Goal: Task Accomplishment & Management: Use online tool/utility

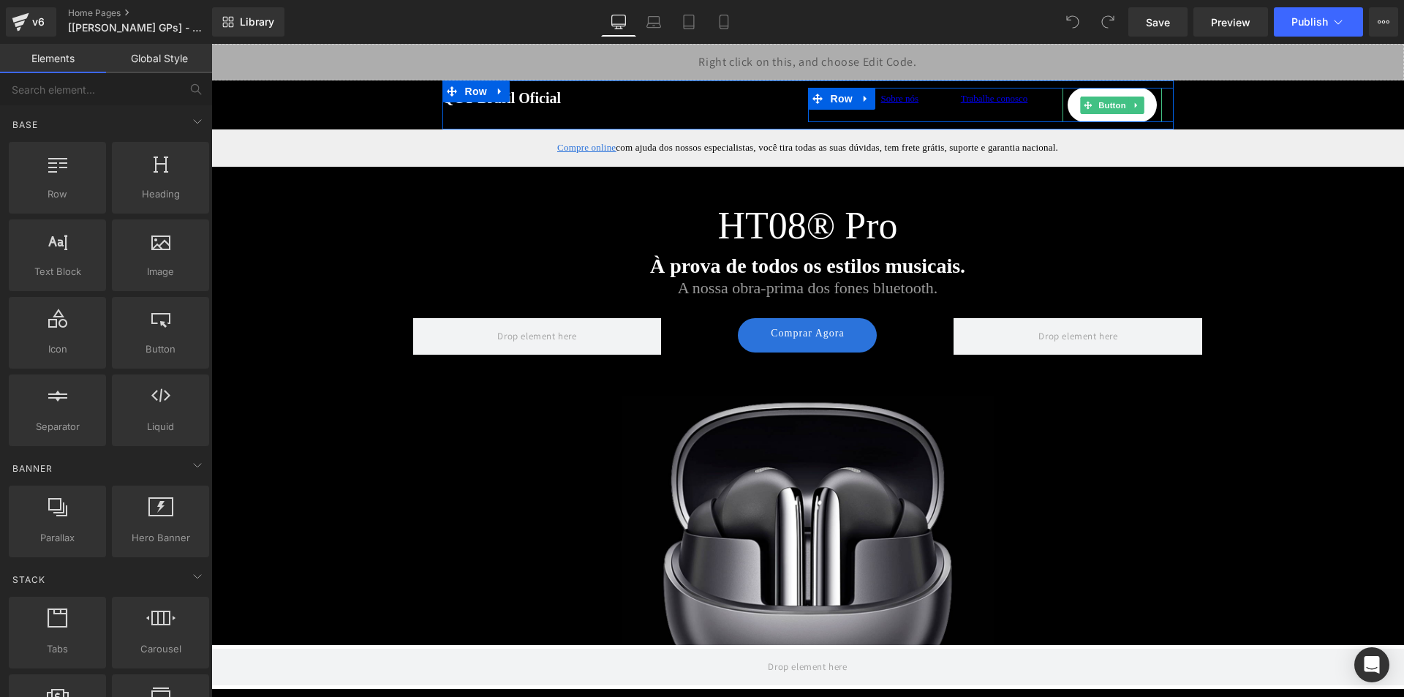
click at [1115, 116] on link "Comunidade" at bounding box center [1111, 105] width 89 height 34
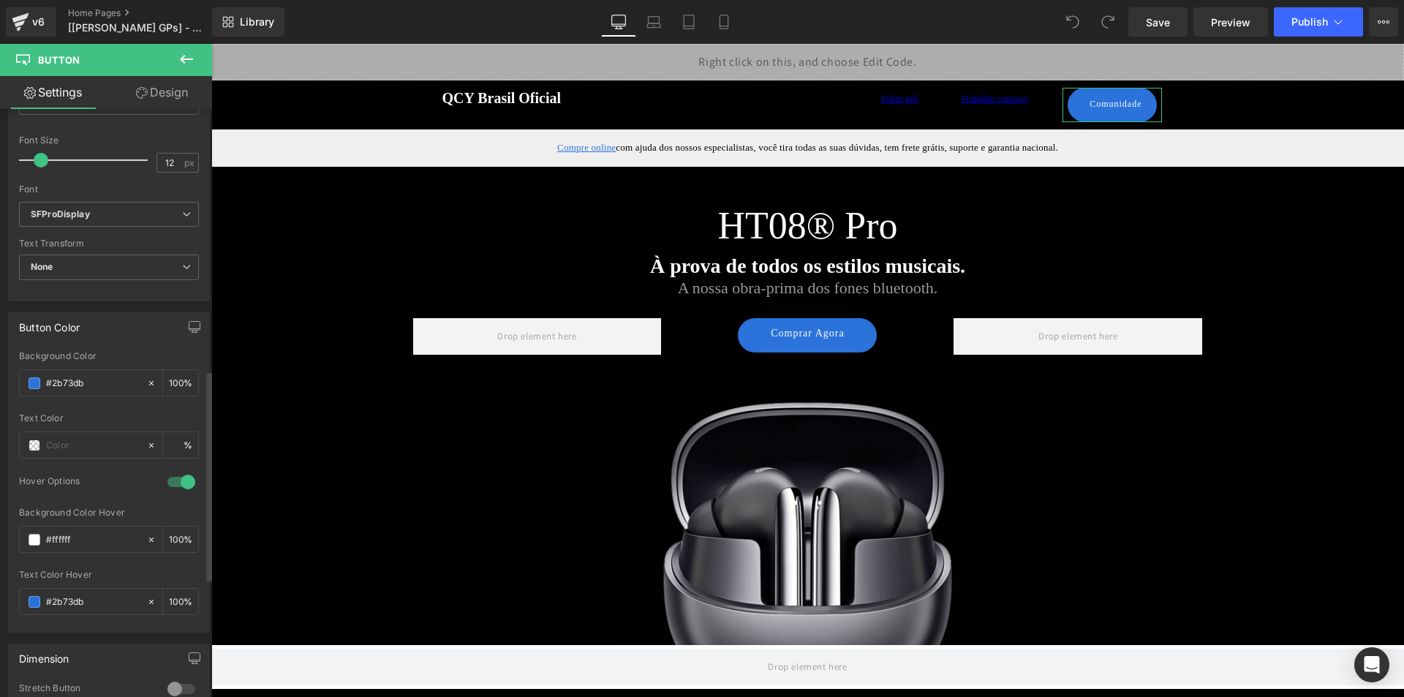
scroll to position [731, 0]
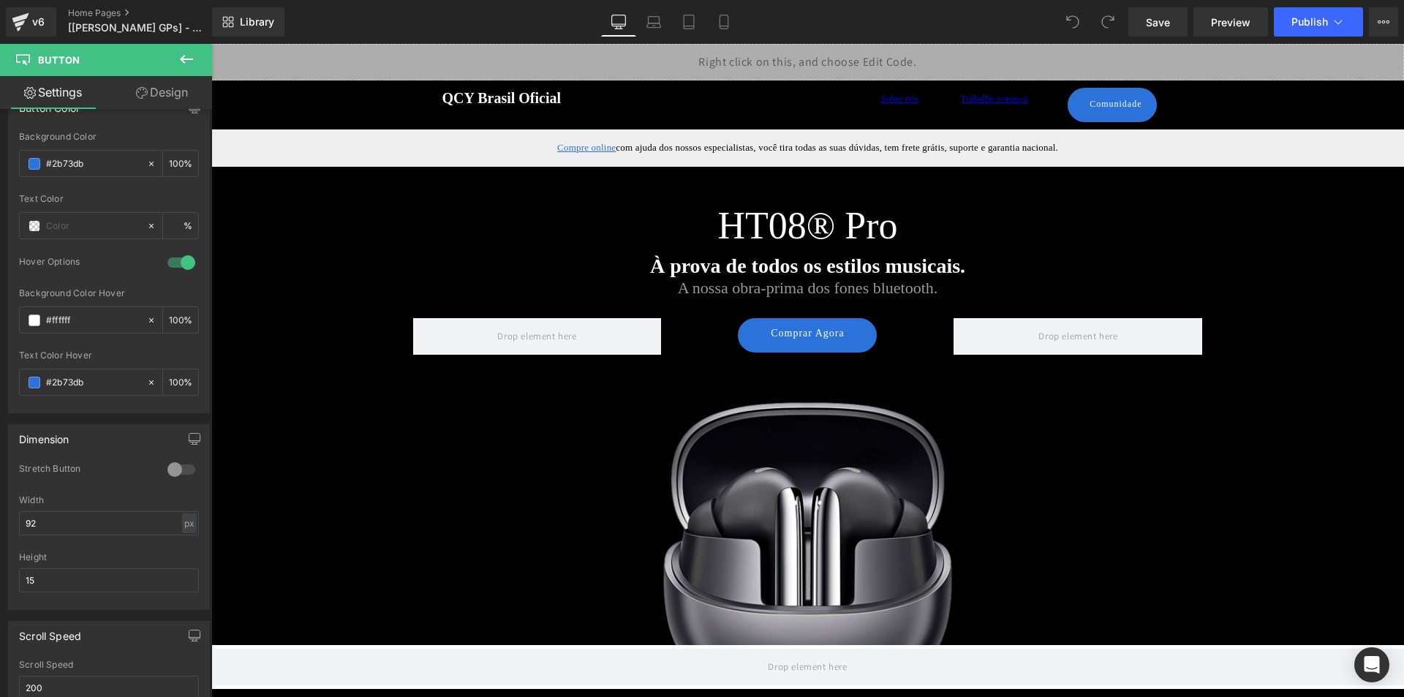
drag, startPoint x: 185, startPoint y: 61, endPoint x: 169, endPoint y: 82, distance: 26.6
click at [185, 61] on icon at bounding box center [187, 59] width 18 height 18
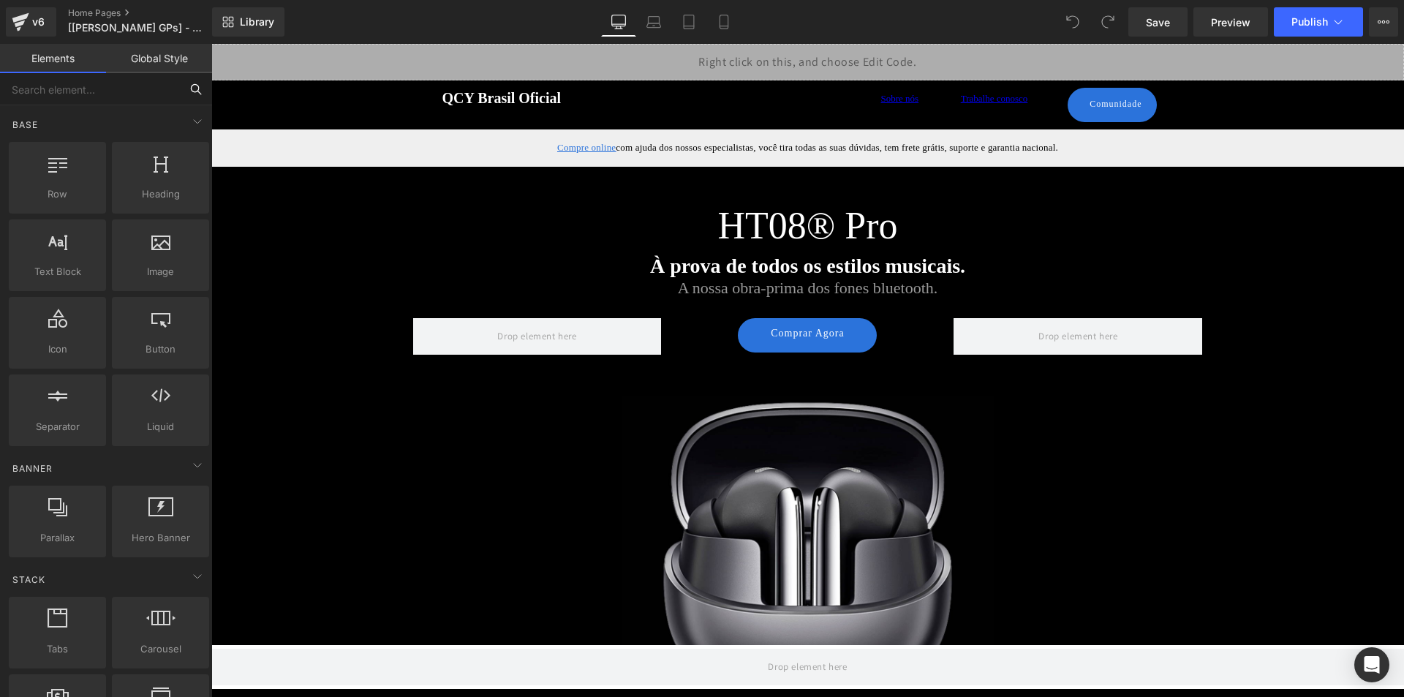
click at [129, 96] on input "text" at bounding box center [90, 89] width 180 height 32
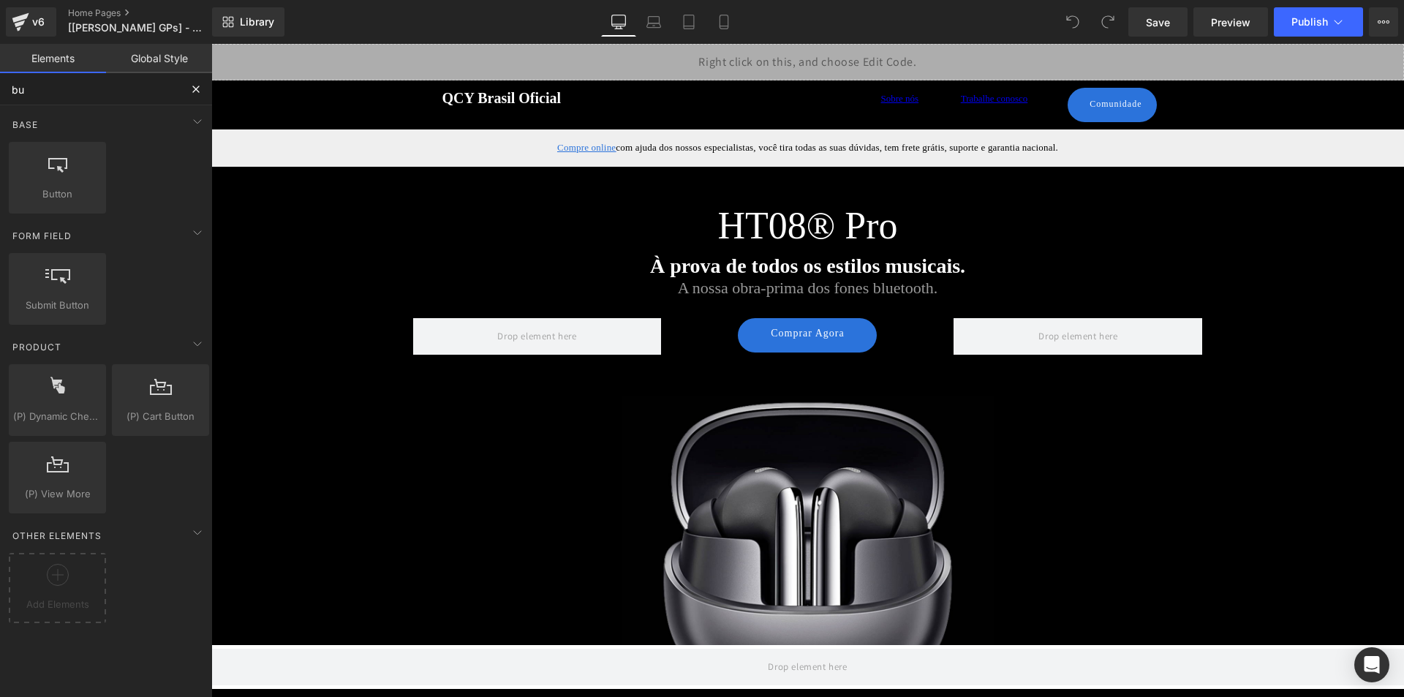
type input "b"
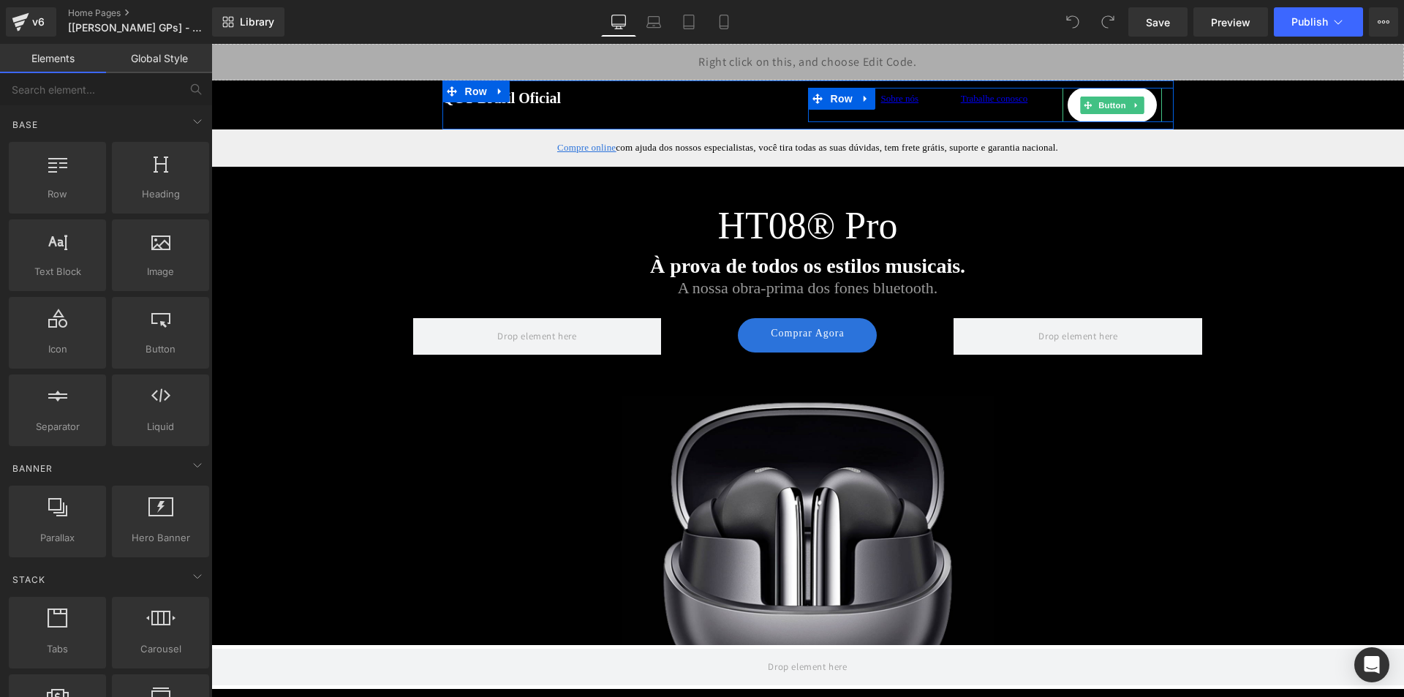
click at [1105, 94] on link "Comunidade" at bounding box center [1111, 105] width 89 height 34
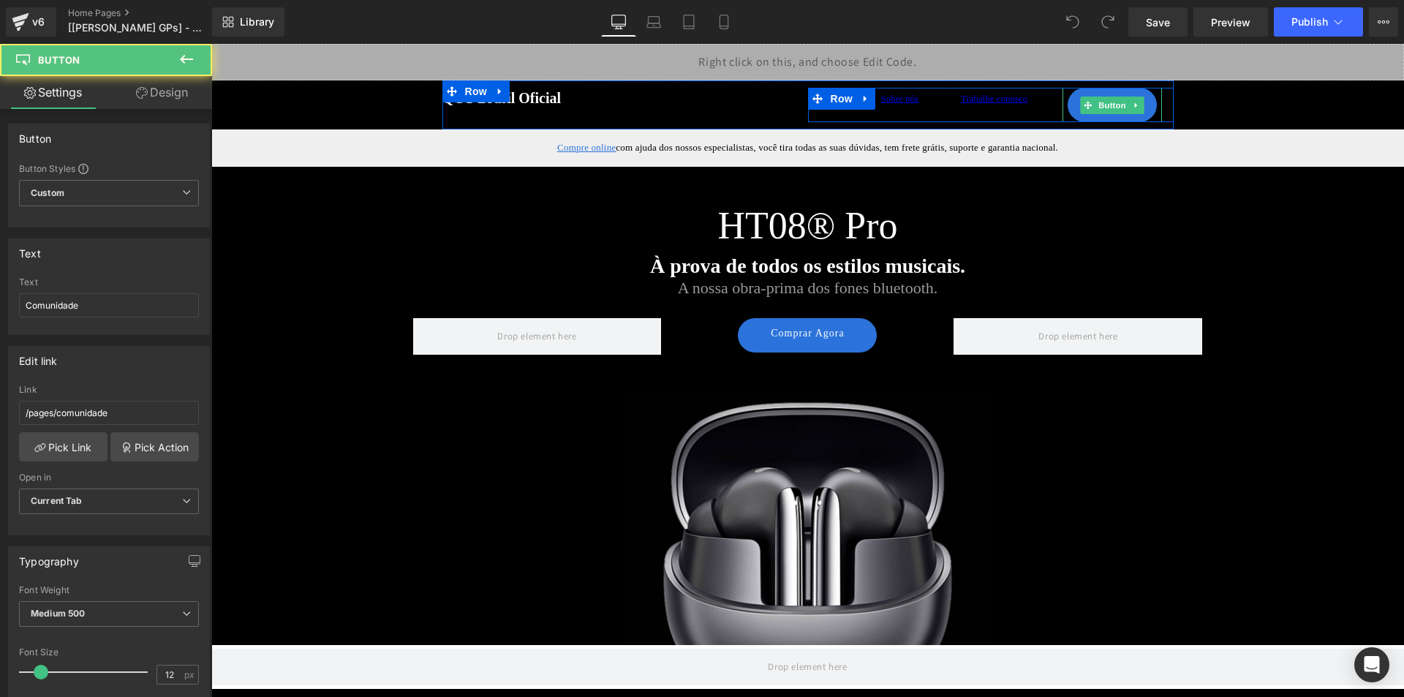
click at [1132, 105] on icon at bounding box center [1136, 105] width 8 height 9
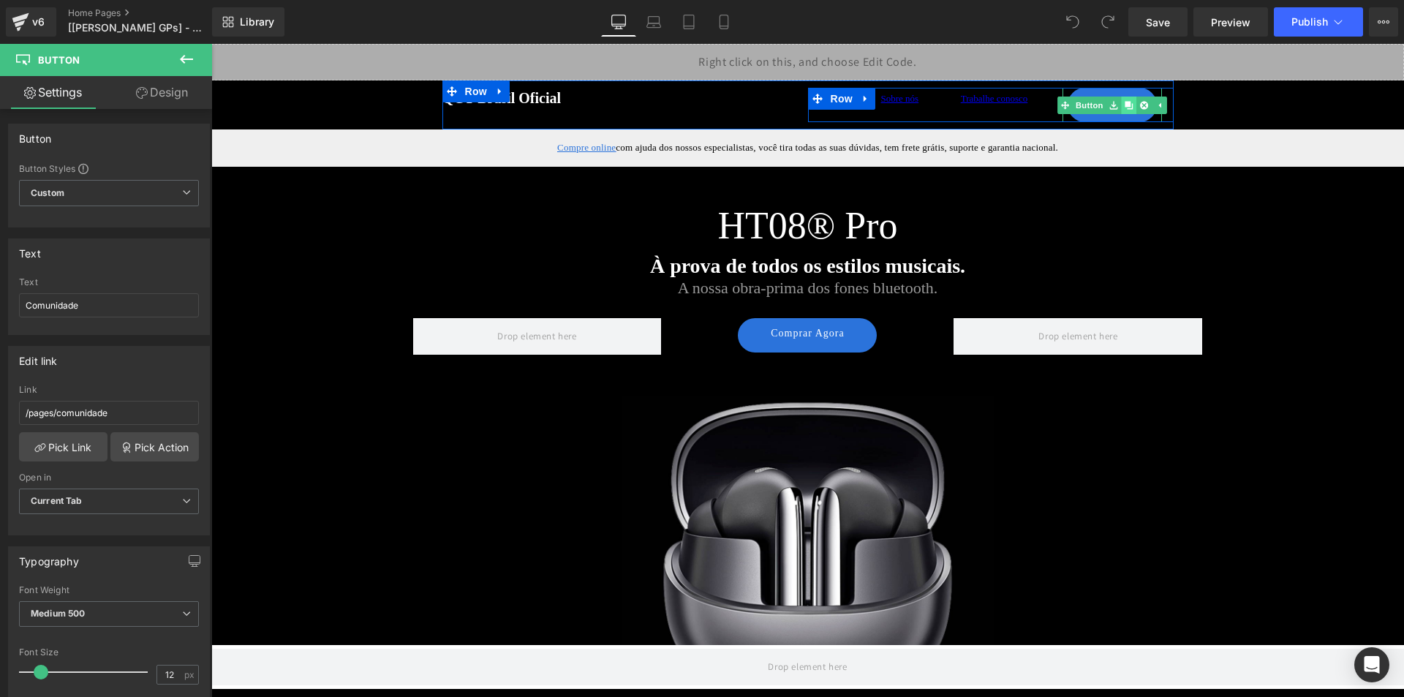
click at [1124, 106] on icon at bounding box center [1128, 105] width 8 height 8
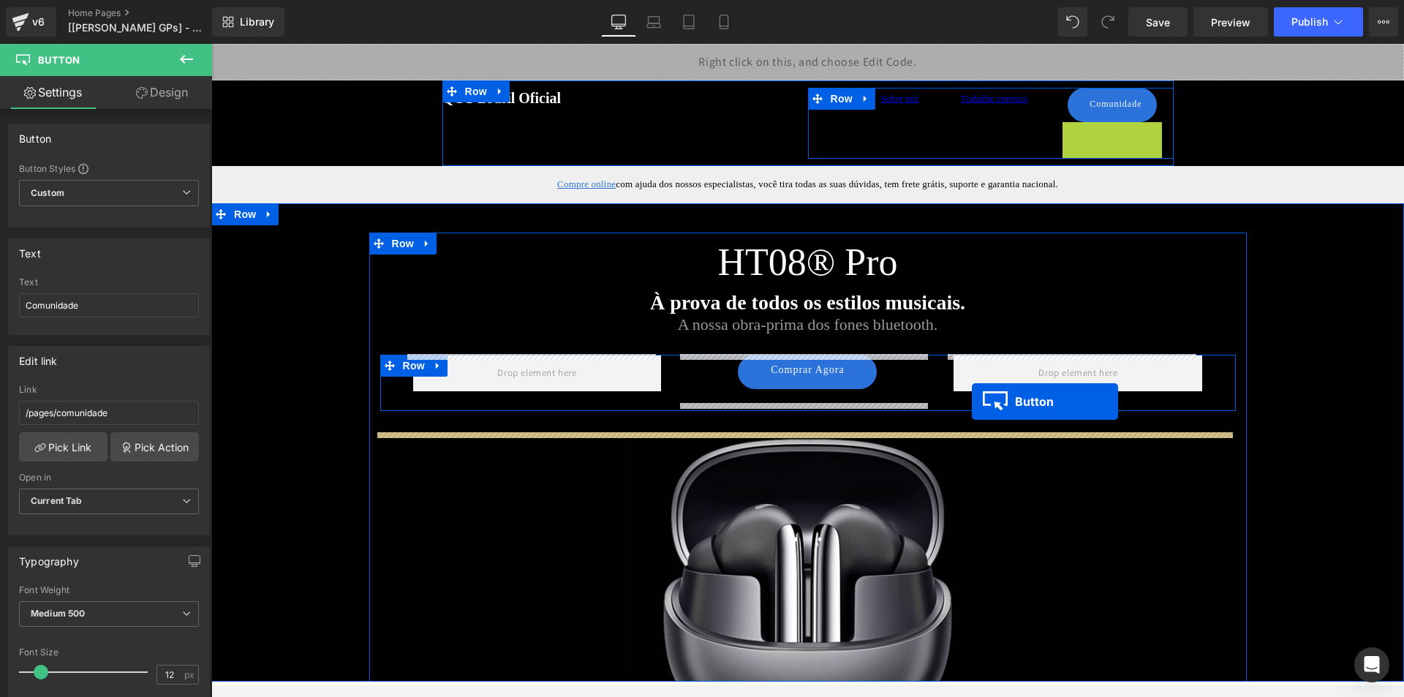
drag, startPoint x: 1095, startPoint y: 140, endPoint x: 972, endPoint y: 401, distance: 289.4
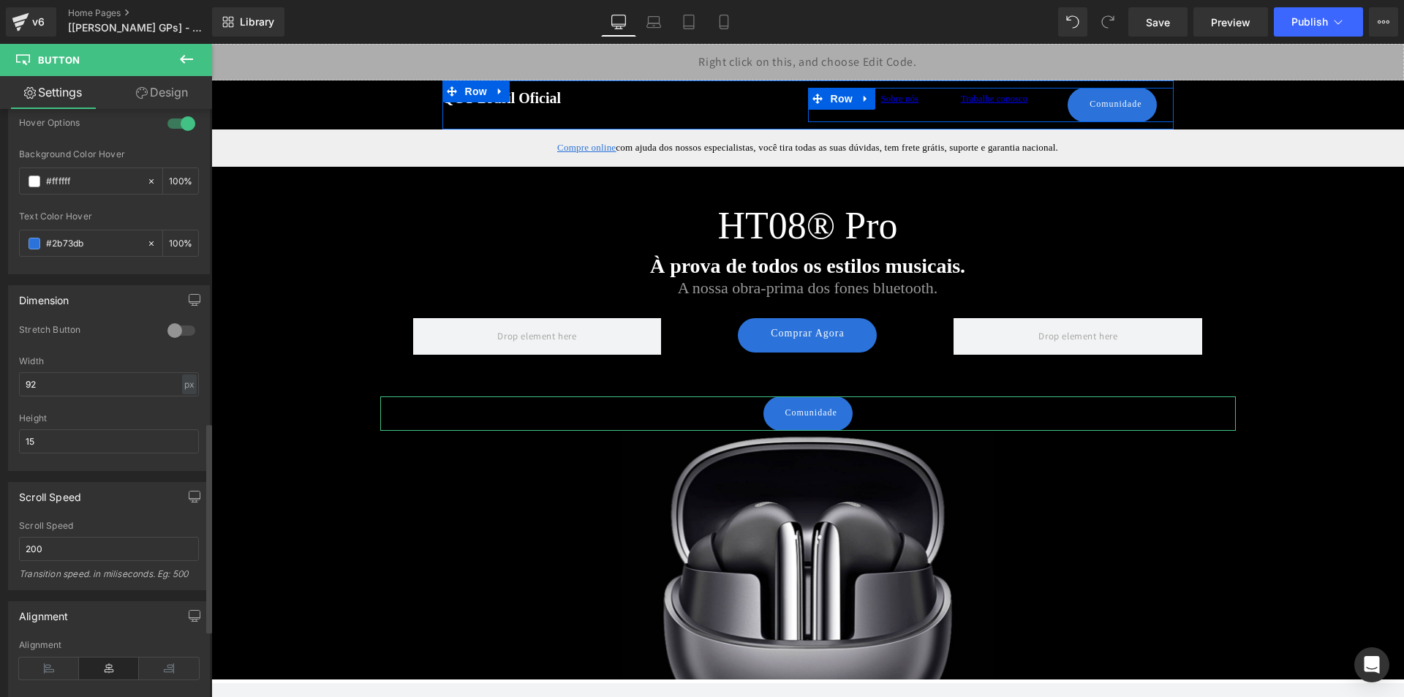
scroll to position [877, 0]
click at [181, 326] on div at bounding box center [181, 322] width 35 height 23
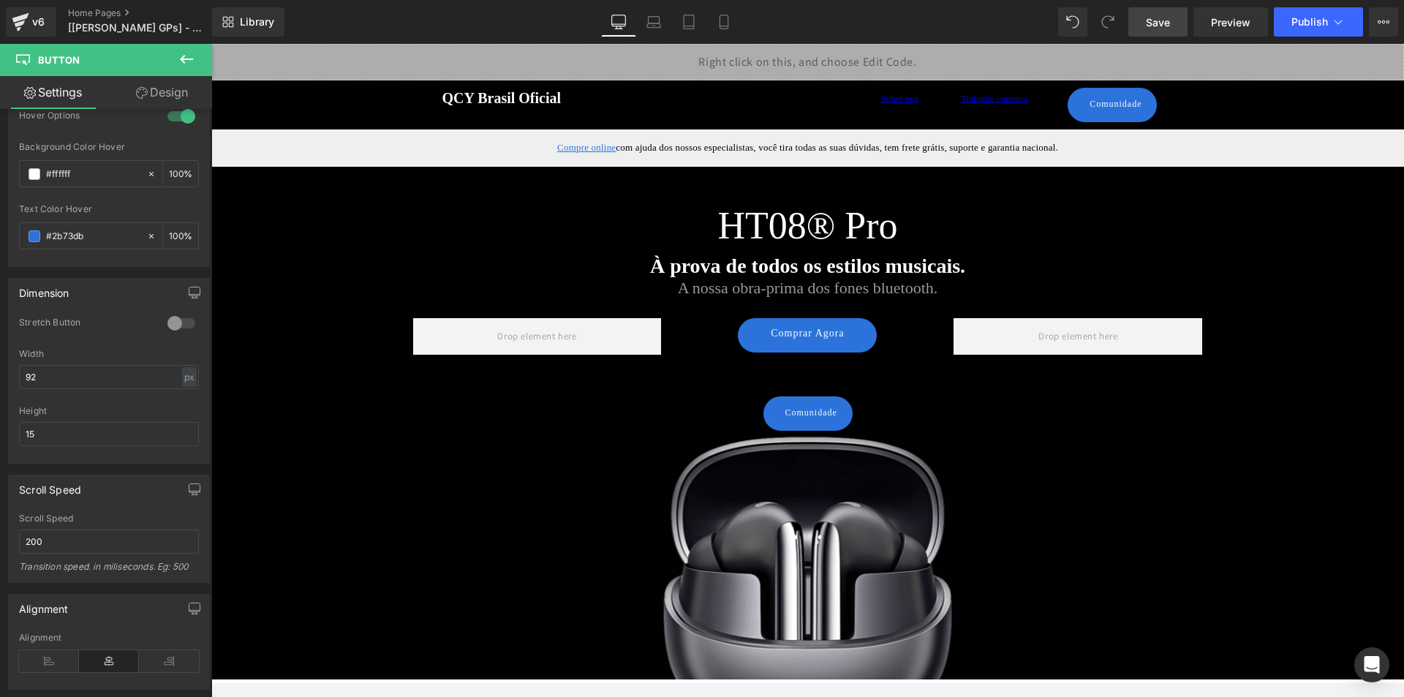
click at [1167, 20] on span "Save" at bounding box center [1158, 22] width 24 height 15
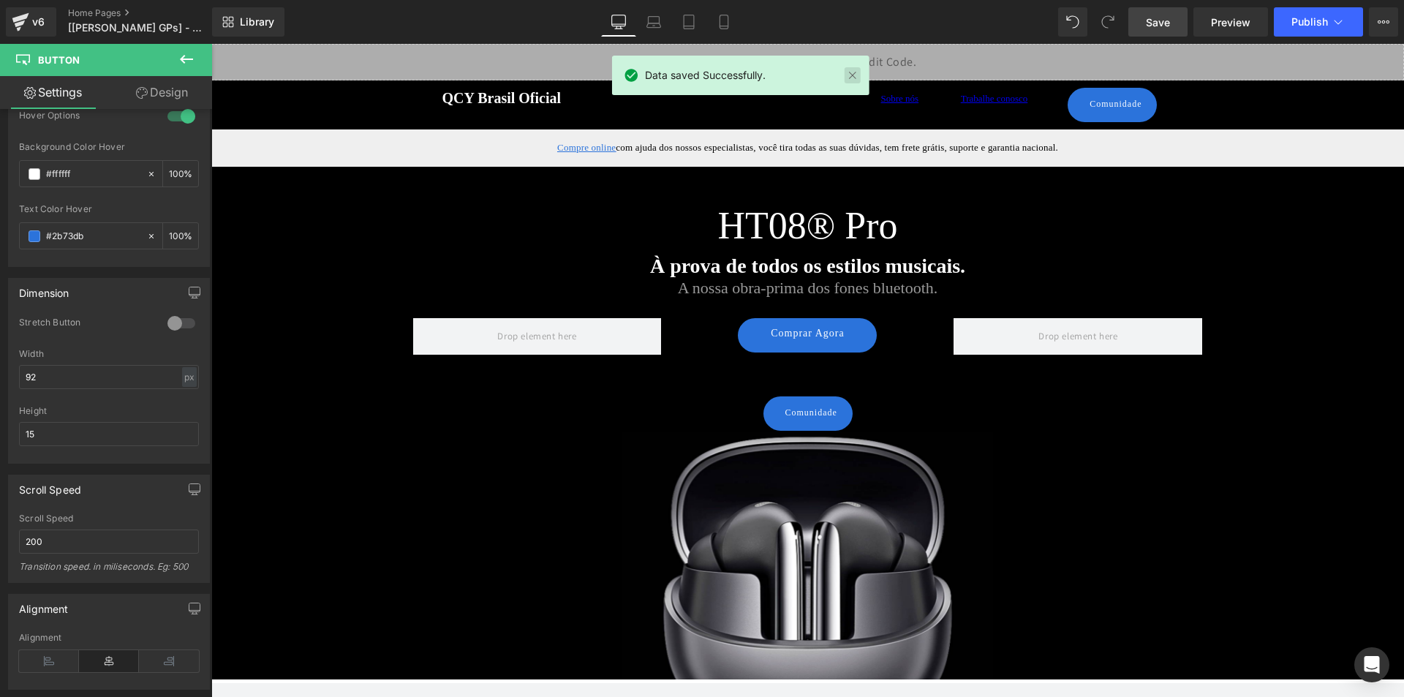
click at [845, 77] on link at bounding box center [852, 75] width 16 height 16
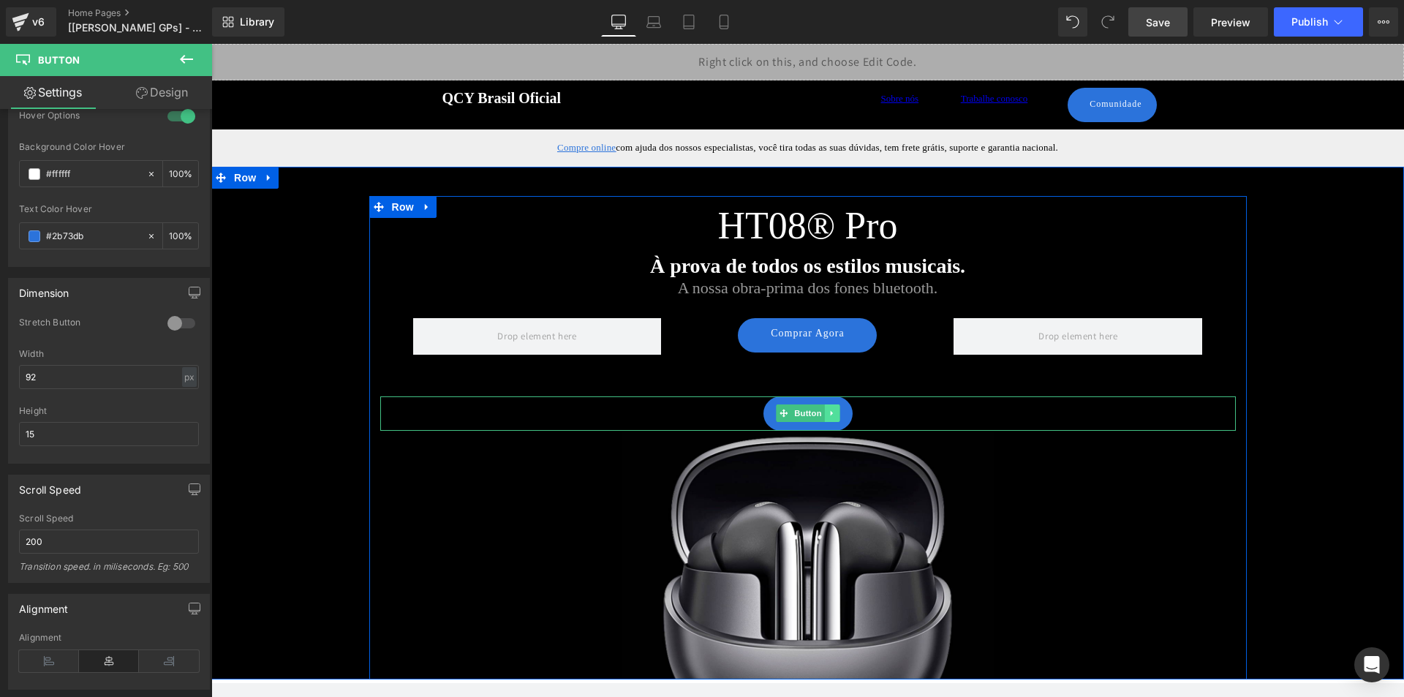
click at [832, 412] on link at bounding box center [831, 413] width 15 height 18
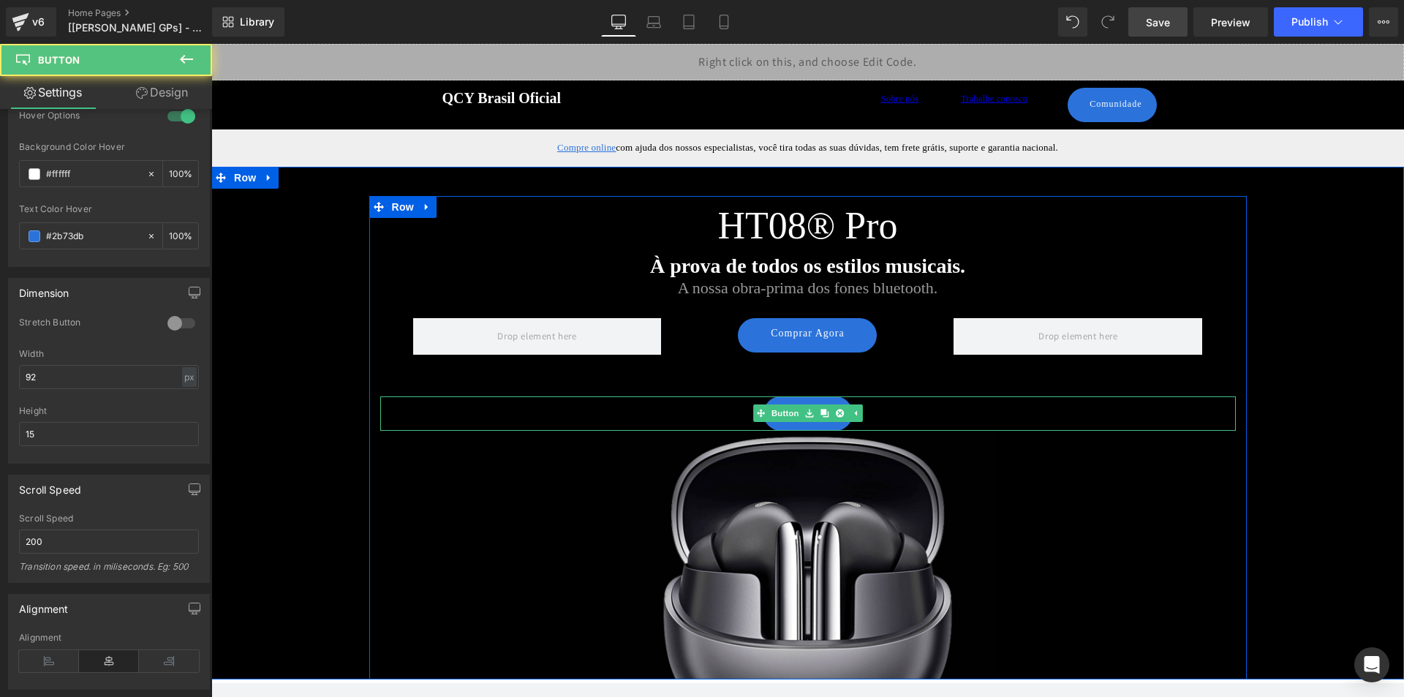
click at [678, 412] on div "Comunidade" at bounding box center [807, 413] width 855 height 34
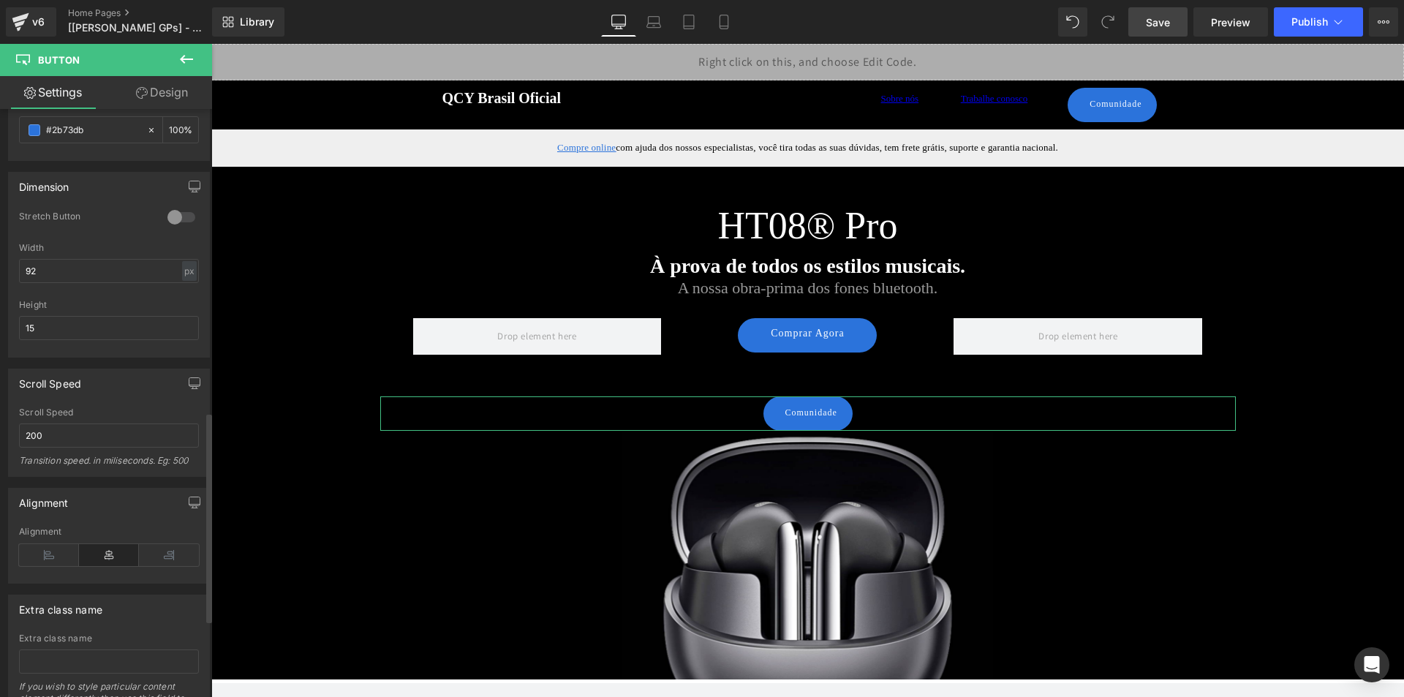
scroll to position [846, 0]
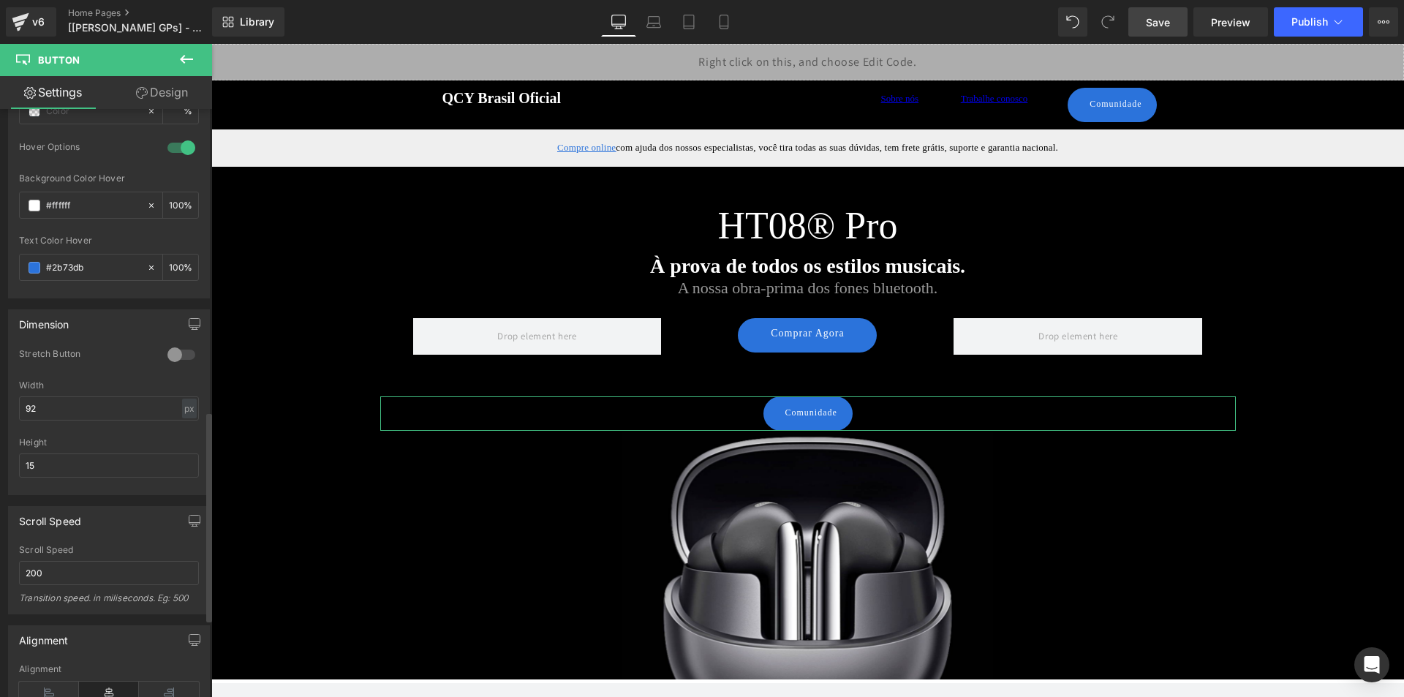
click at [179, 355] on div at bounding box center [181, 354] width 35 height 23
click at [176, 356] on div at bounding box center [181, 354] width 35 height 23
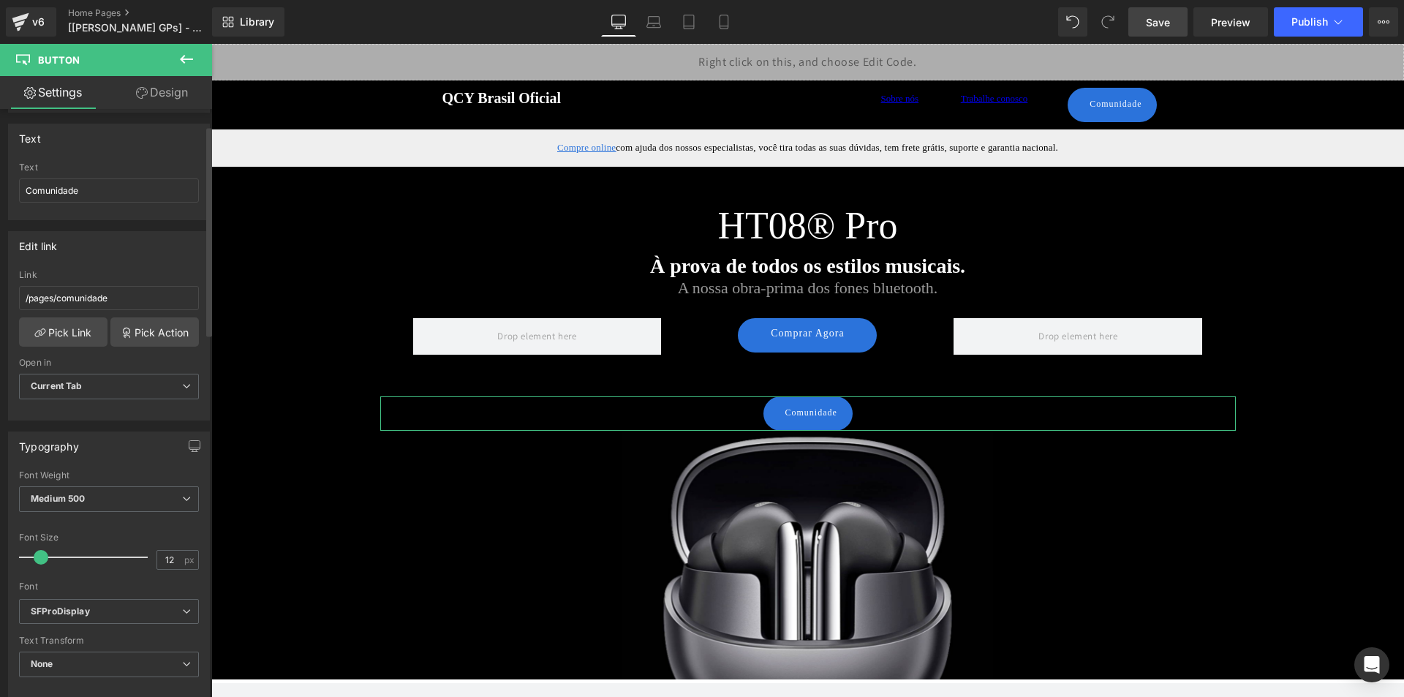
scroll to position [0, 0]
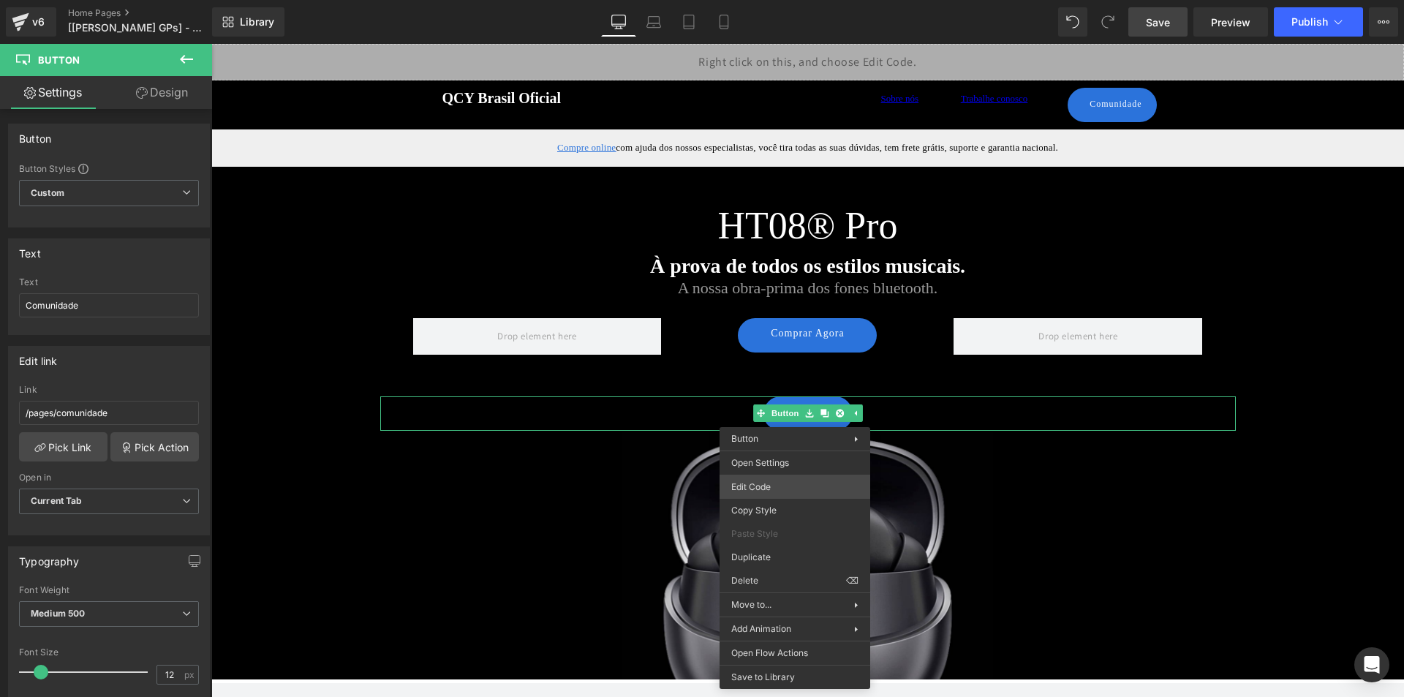
click at [784, 0] on div "Button You are previewing how the will restyle your page. You can not edit Elem…" at bounding box center [702, 0] width 1404 height 0
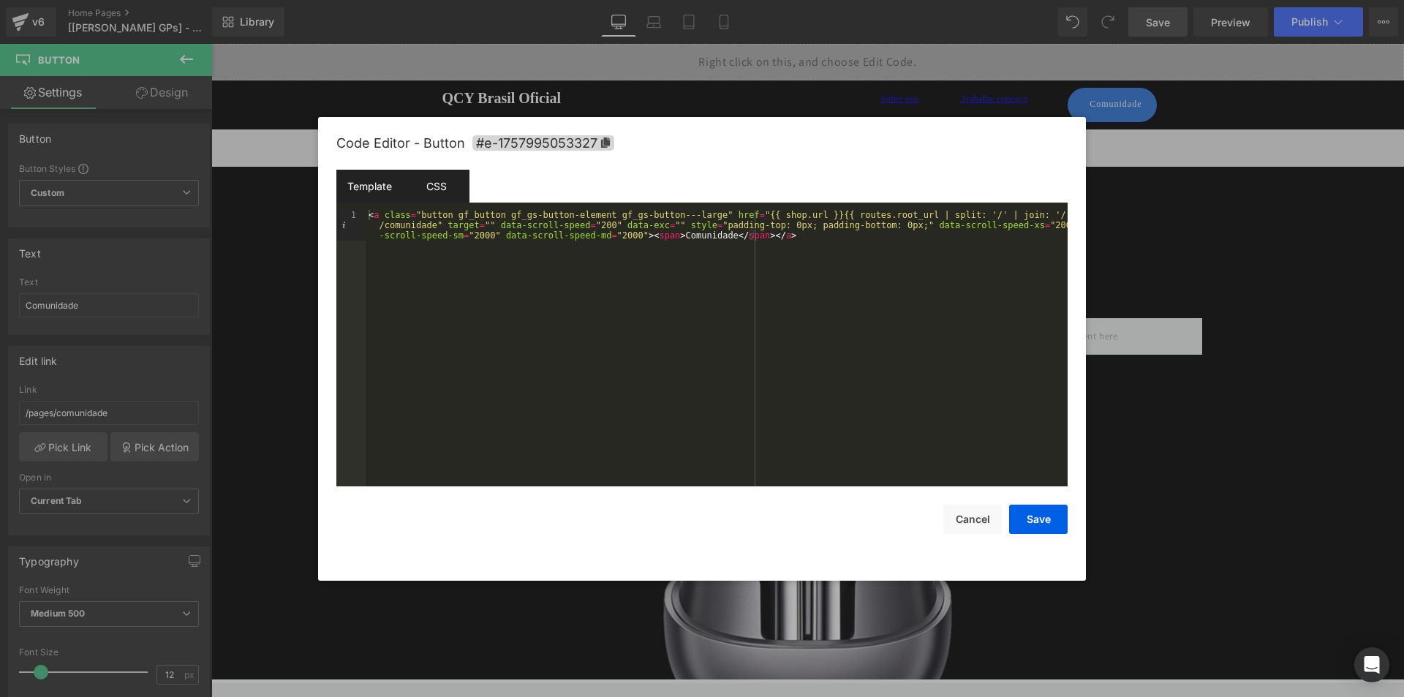
click at [440, 186] on div "CSS" at bounding box center [436, 186] width 67 height 33
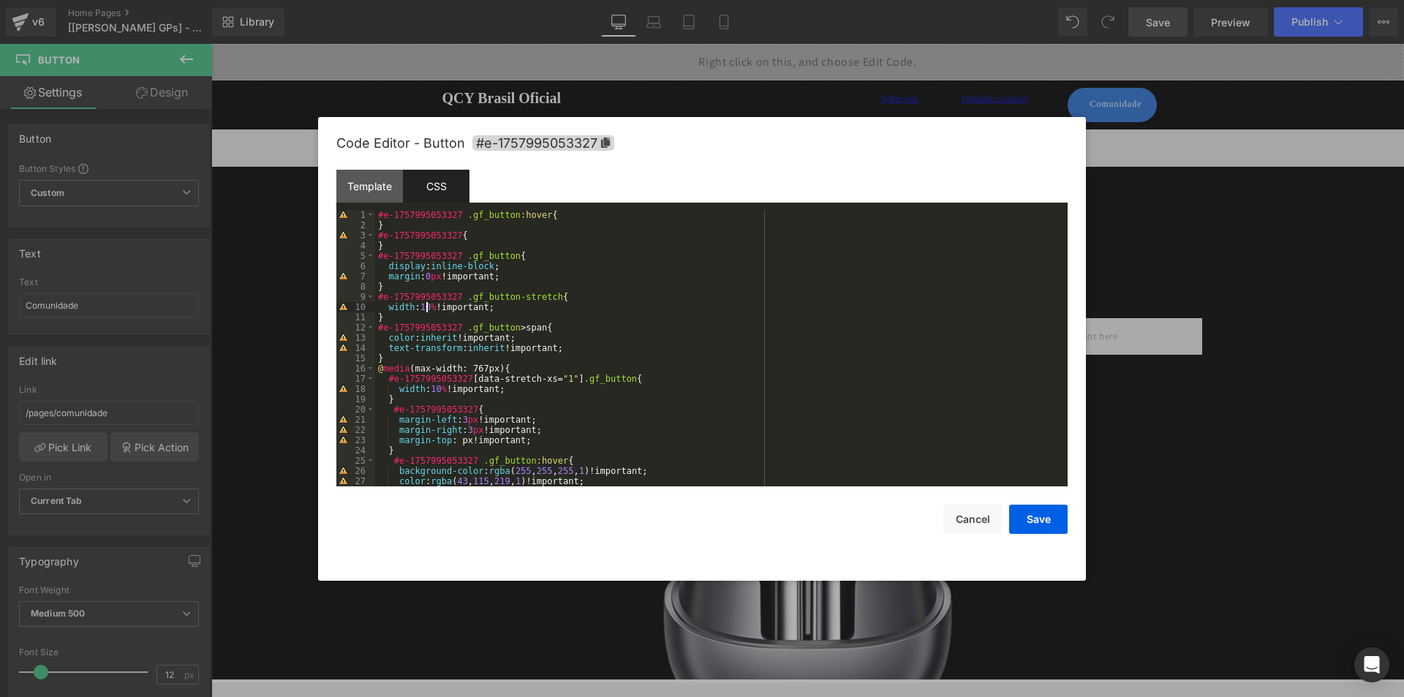
click at [428, 308] on div "#e-1757995053327 .gf_button :hover { } #e-1757995053327 { } #e-1757995053327 .g…" at bounding box center [718, 358] width 686 height 297
click at [428, 312] on div "#e-1757995053327 .gf_button :hover { } #e-1757995053327 { } #e-1757995053327 .g…" at bounding box center [718, 358] width 686 height 297
click at [431, 308] on div "#e-1757995053327 .gf_button :hover { } #e-1757995053327 { } #e-1757995053327 .g…" at bounding box center [718, 358] width 686 height 297
drag, startPoint x: 1047, startPoint y: 510, endPoint x: 1010, endPoint y: 498, distance: 39.3
click at [1048, 510] on button "Save" at bounding box center [1038, 518] width 58 height 29
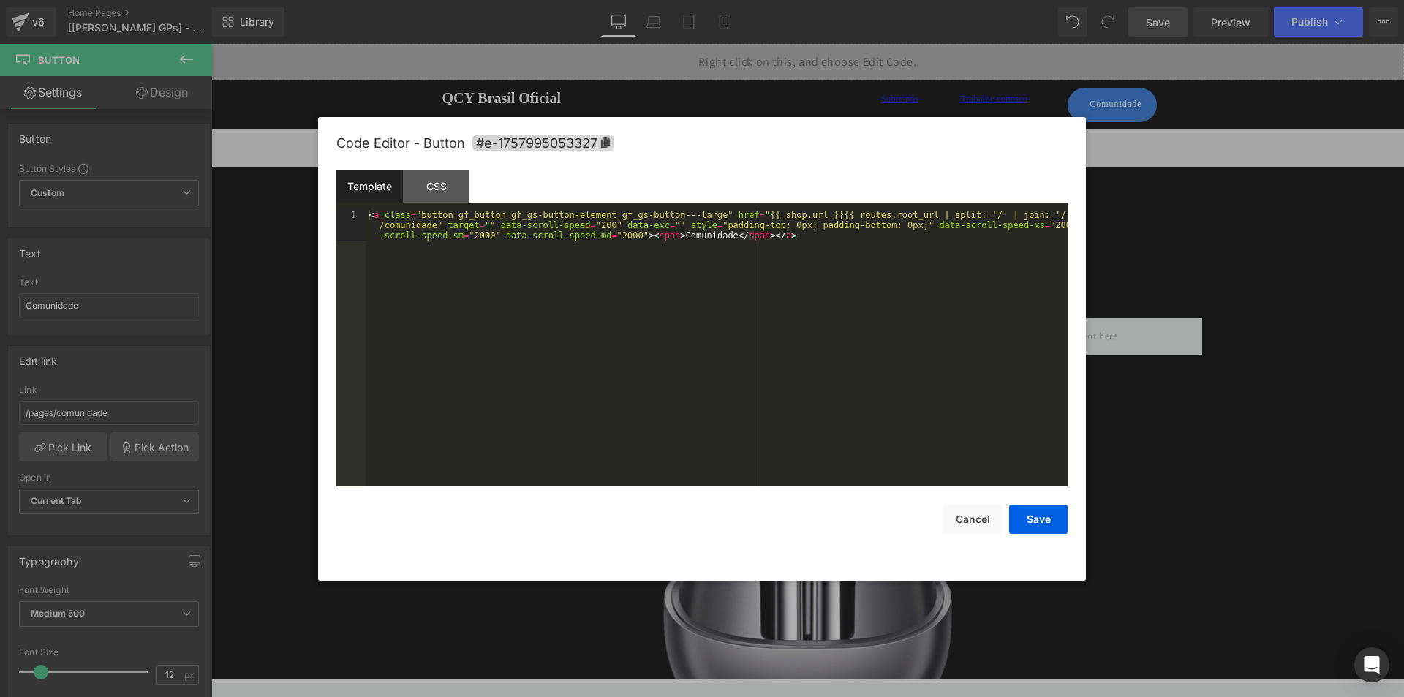
click at [809, 0] on div "Button You are previewing how the will restyle your page. You can not edit Elem…" at bounding box center [702, 0] width 1404 height 0
click at [434, 186] on div "CSS" at bounding box center [436, 186] width 67 height 33
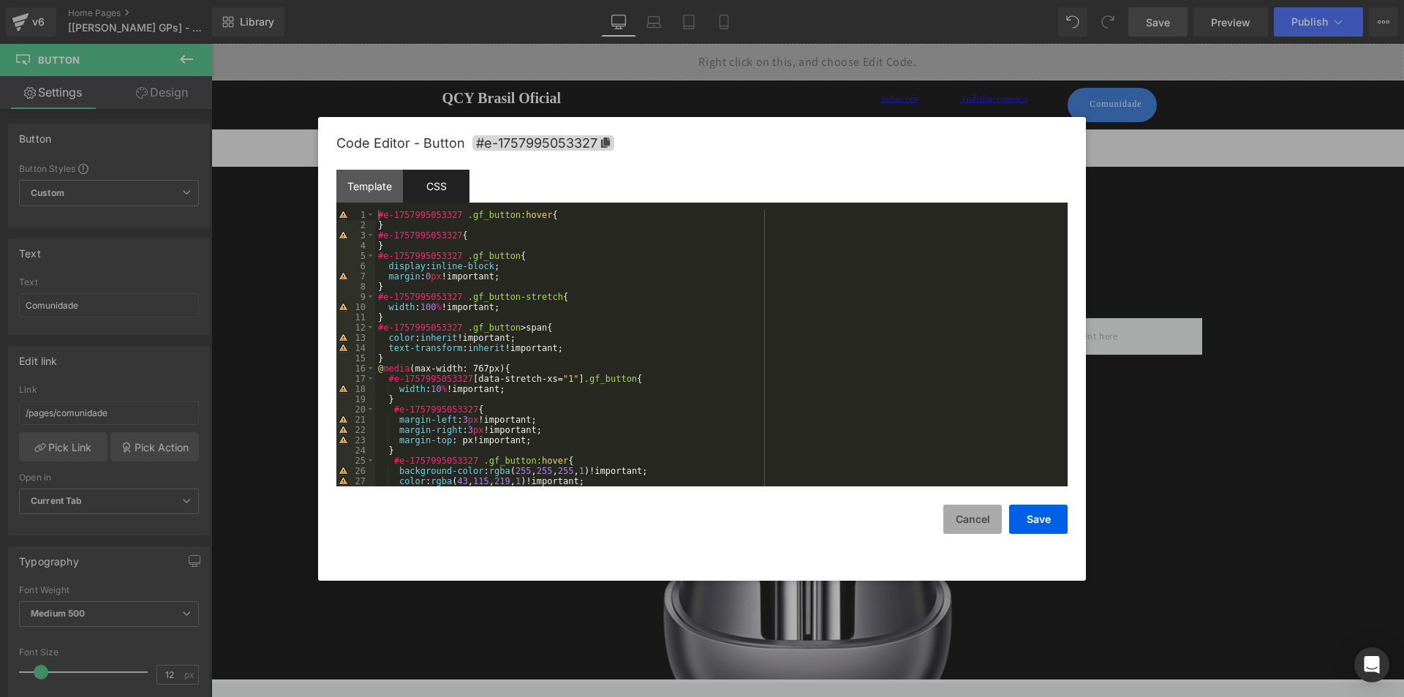
click at [974, 529] on button "Cancel" at bounding box center [972, 518] width 58 height 29
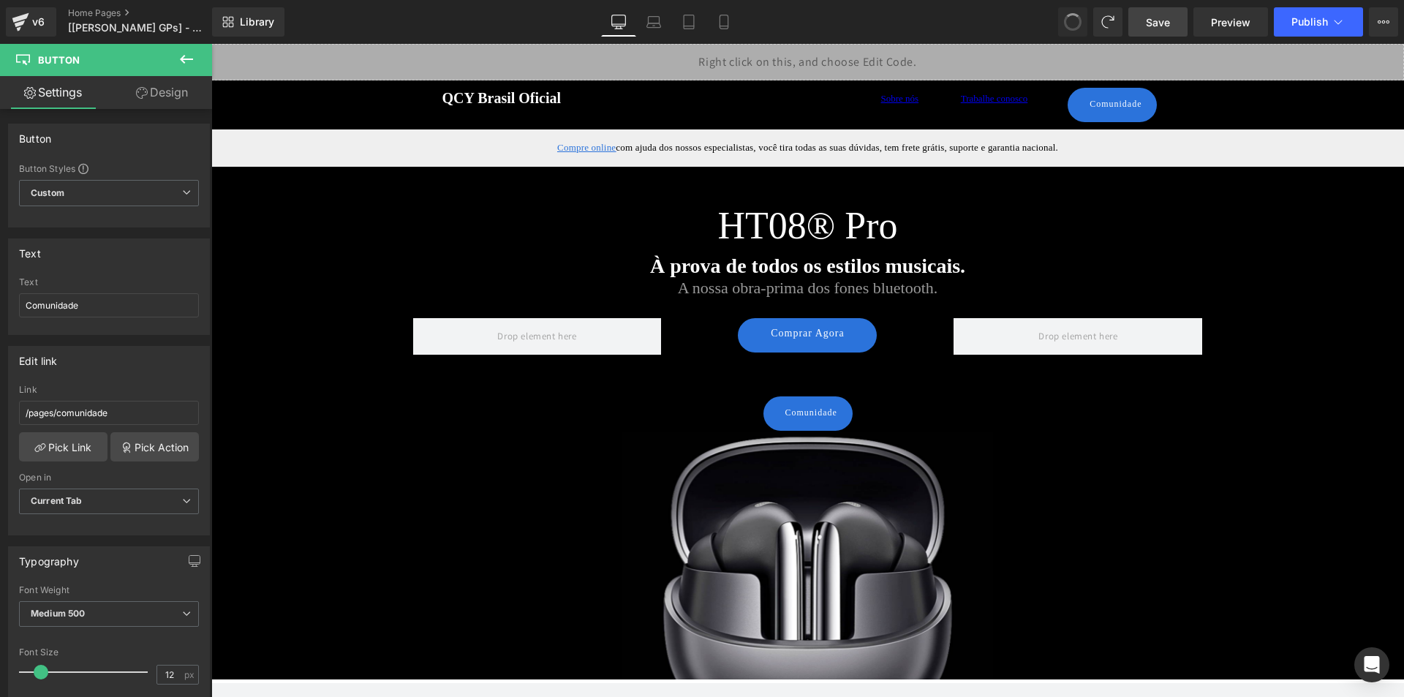
click at [1070, 23] on span at bounding box center [1072, 21] width 19 height 19
click at [1070, 23] on span at bounding box center [1073, 22] width 18 height 18
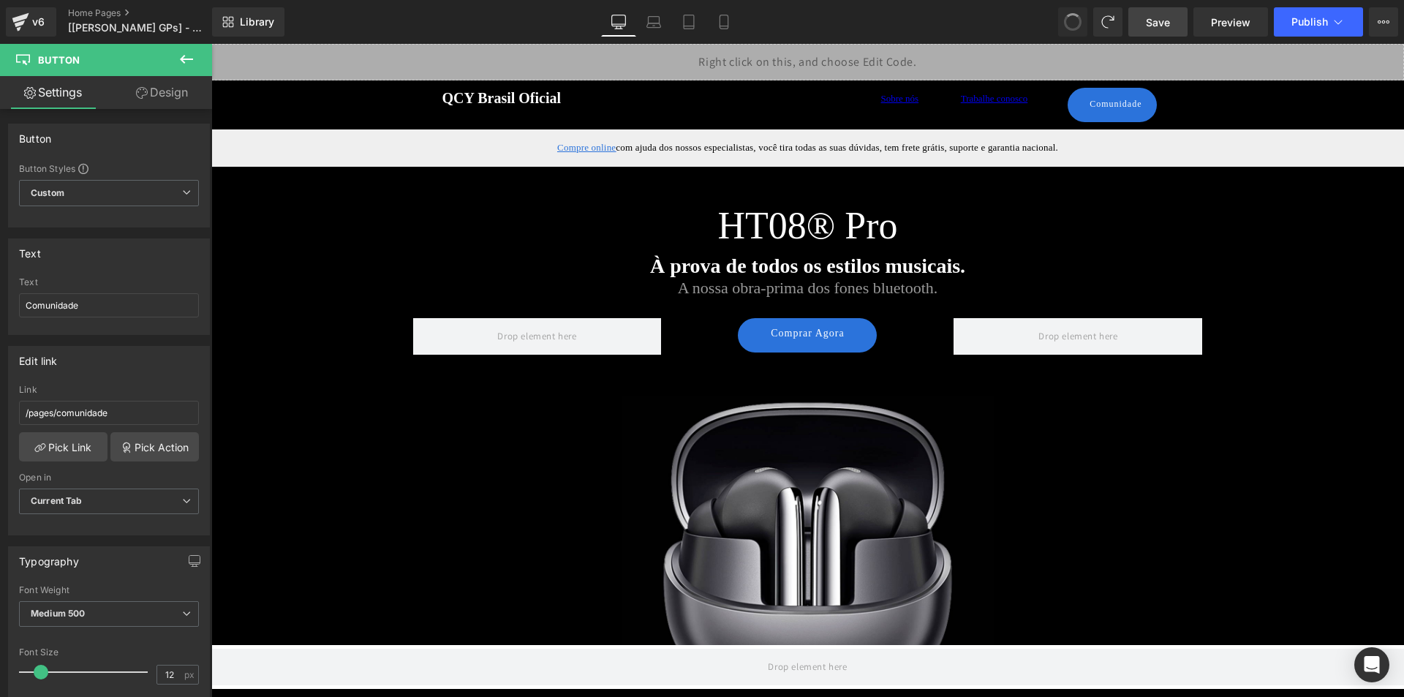
click at [1070, 23] on span at bounding box center [1072, 21] width 19 height 19
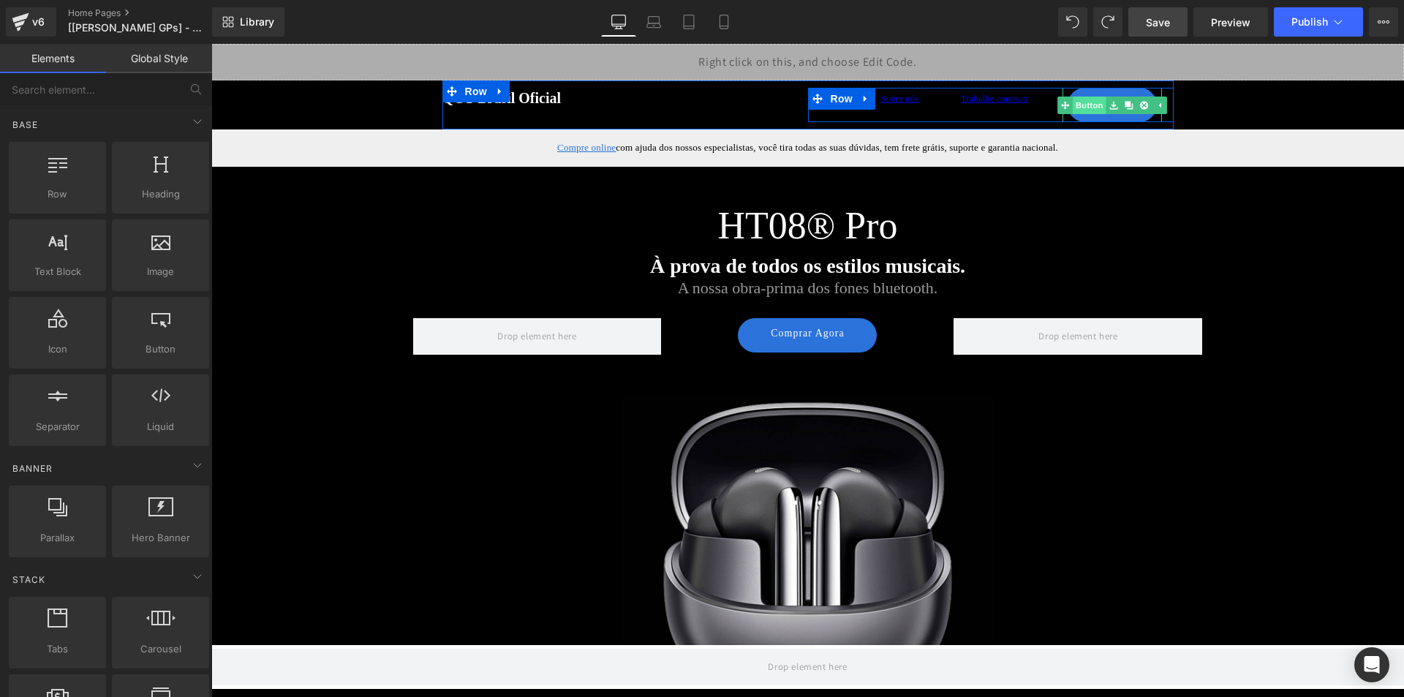
click at [1084, 101] on link "Button" at bounding box center [1081, 105] width 48 height 18
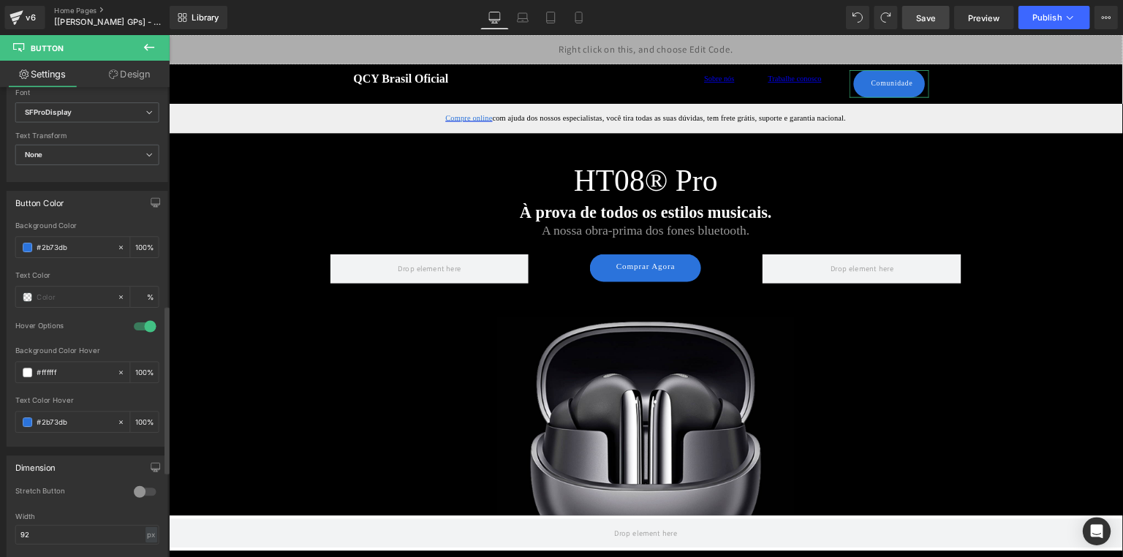
scroll to position [877, 0]
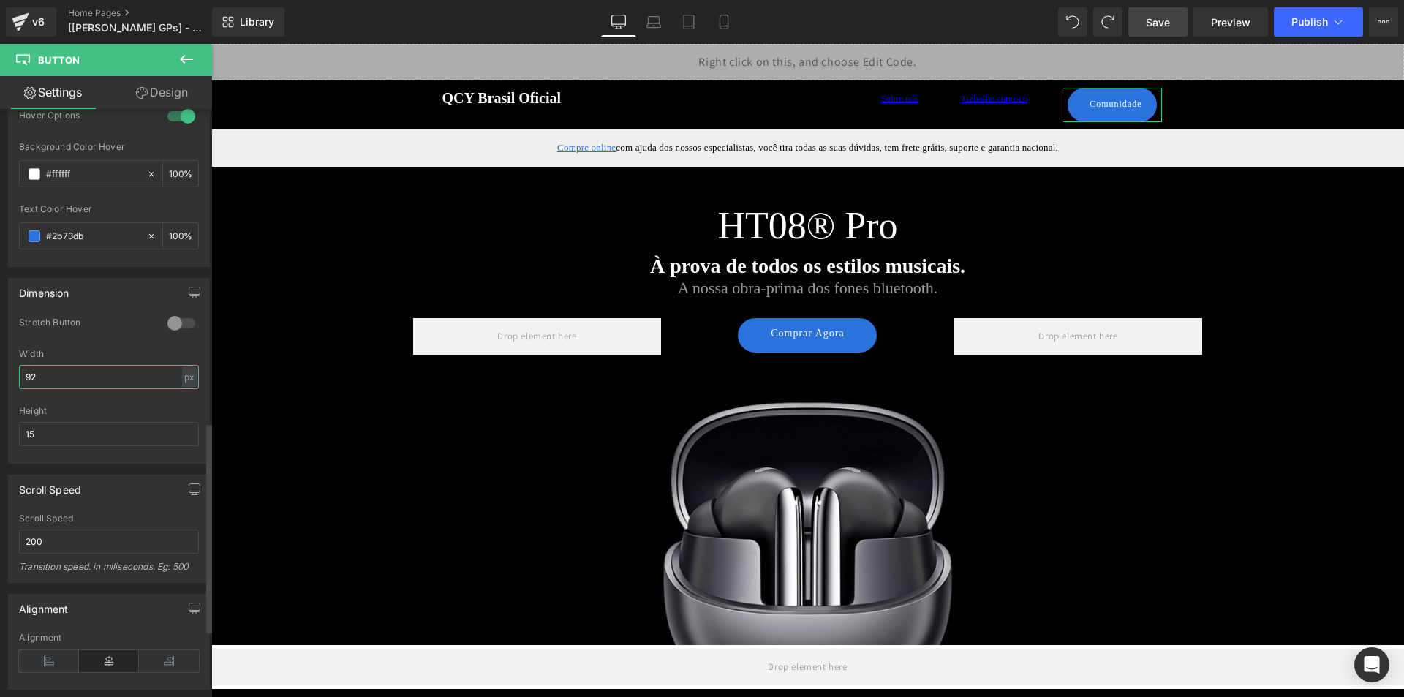
click at [104, 384] on input "92" at bounding box center [109, 377] width 180 height 24
type input "1"
click at [87, 379] on input "150" at bounding box center [109, 377] width 180 height 24
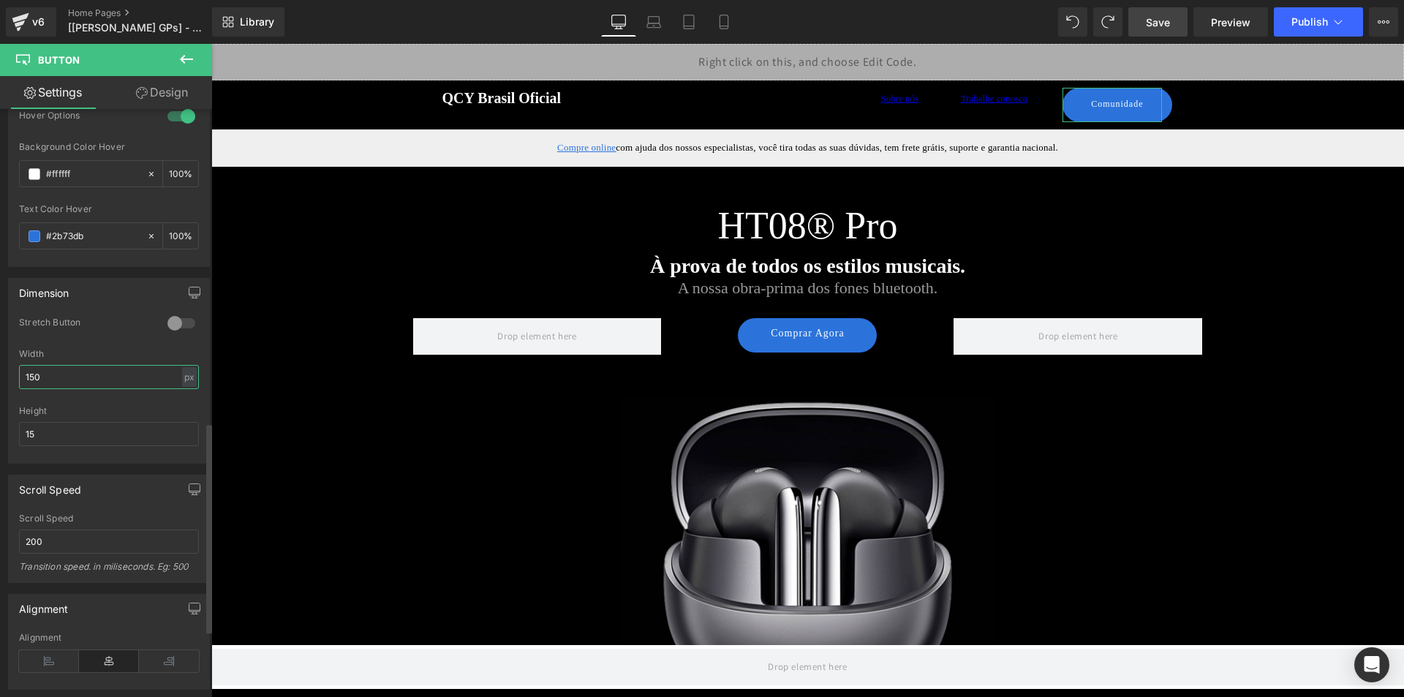
click at [87, 379] on input "150" at bounding box center [109, 377] width 180 height 24
type input "2"
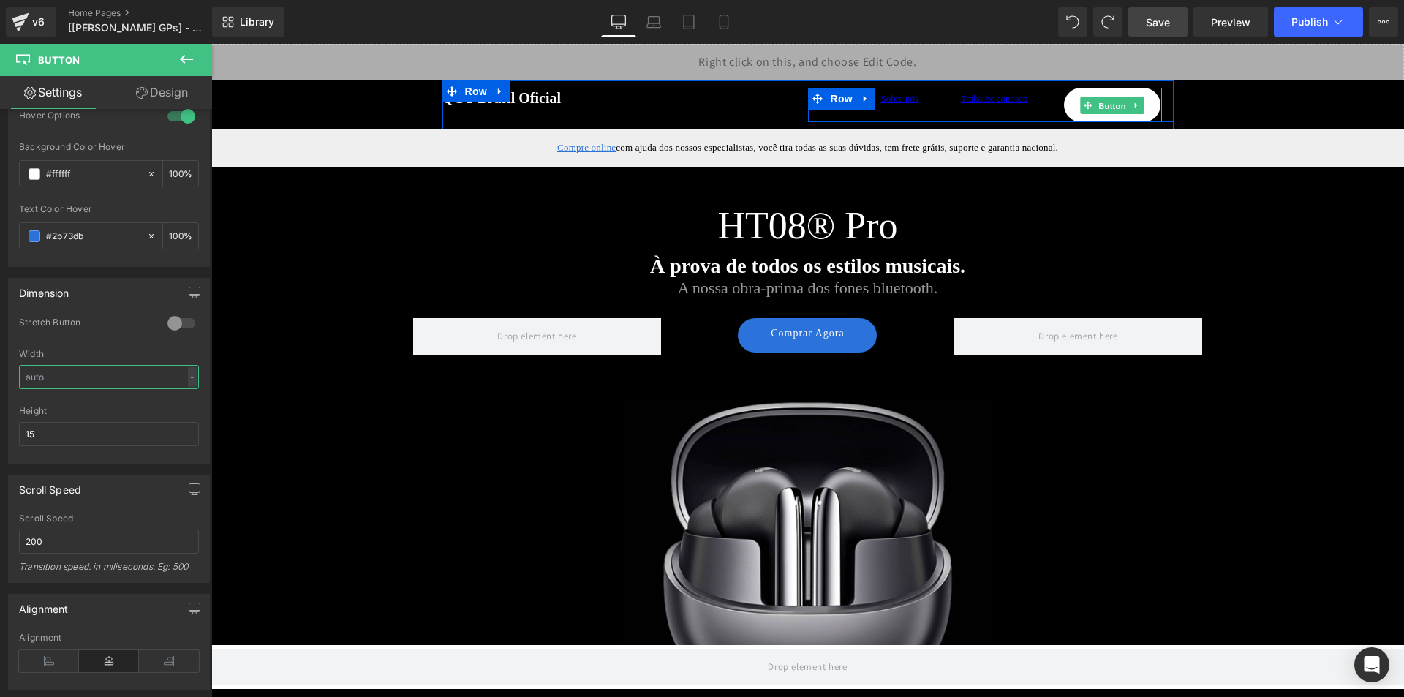
click at [1108, 112] on span "Button" at bounding box center [1112, 105] width 34 height 18
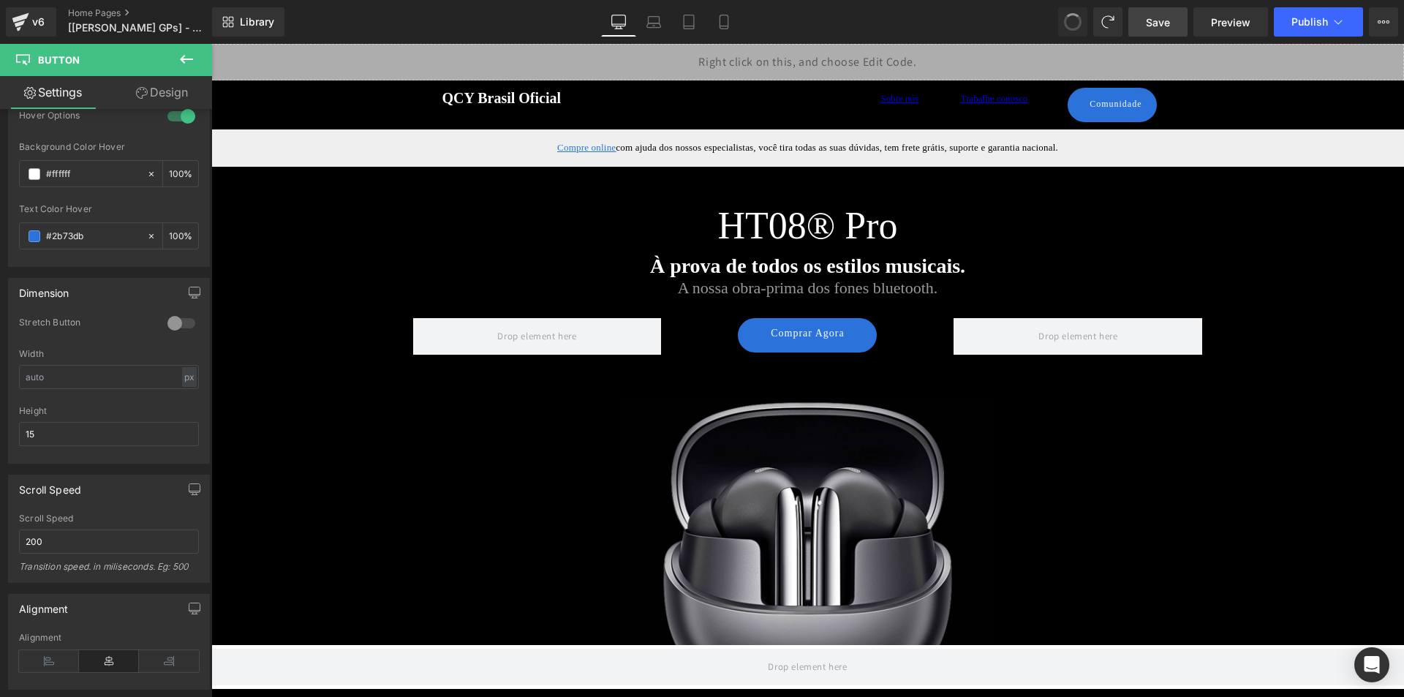
click at [1071, 28] on span at bounding box center [1072, 22] width 20 height 20
click at [1071, 28] on span at bounding box center [1072, 21] width 19 height 19
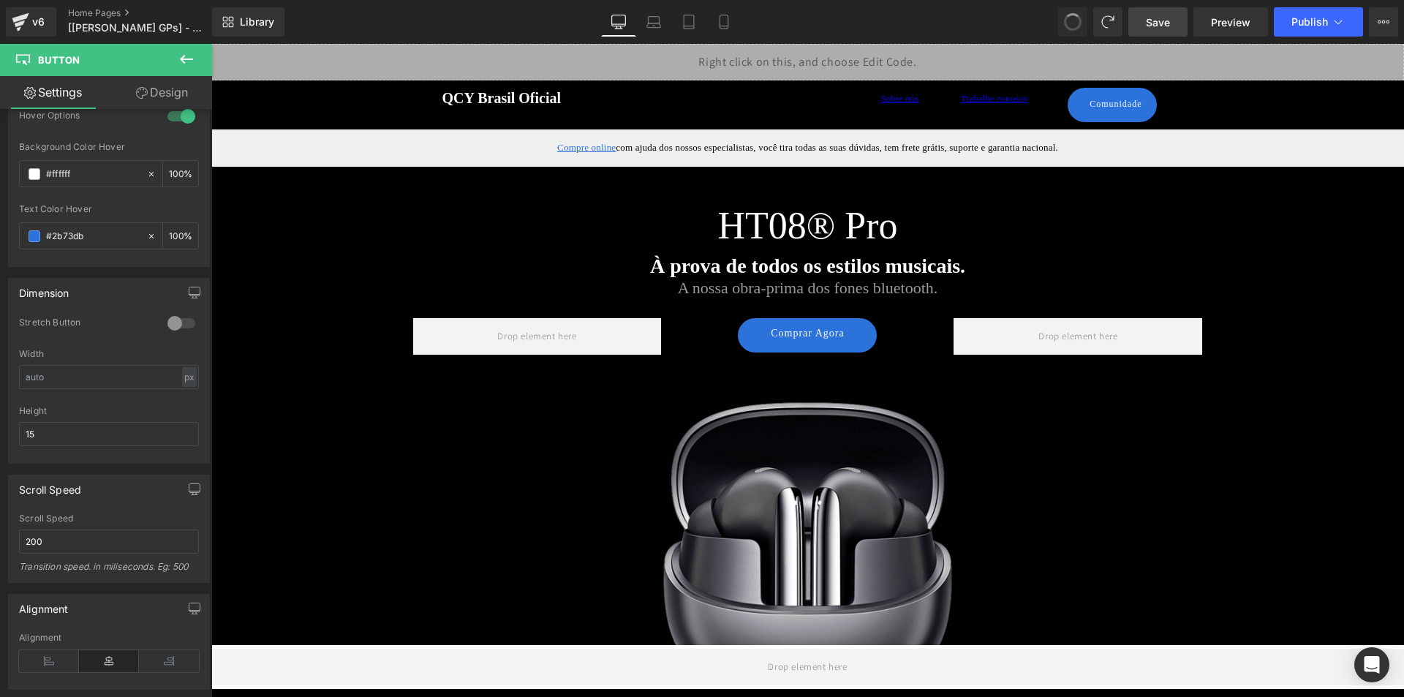
click at [1071, 28] on span at bounding box center [1072, 21] width 23 height 23
click at [1071, 28] on span at bounding box center [1072, 22] width 20 height 20
click at [1071, 28] on span at bounding box center [1073, 22] width 18 height 18
click at [1071, 28] on span at bounding box center [1072, 21] width 19 height 19
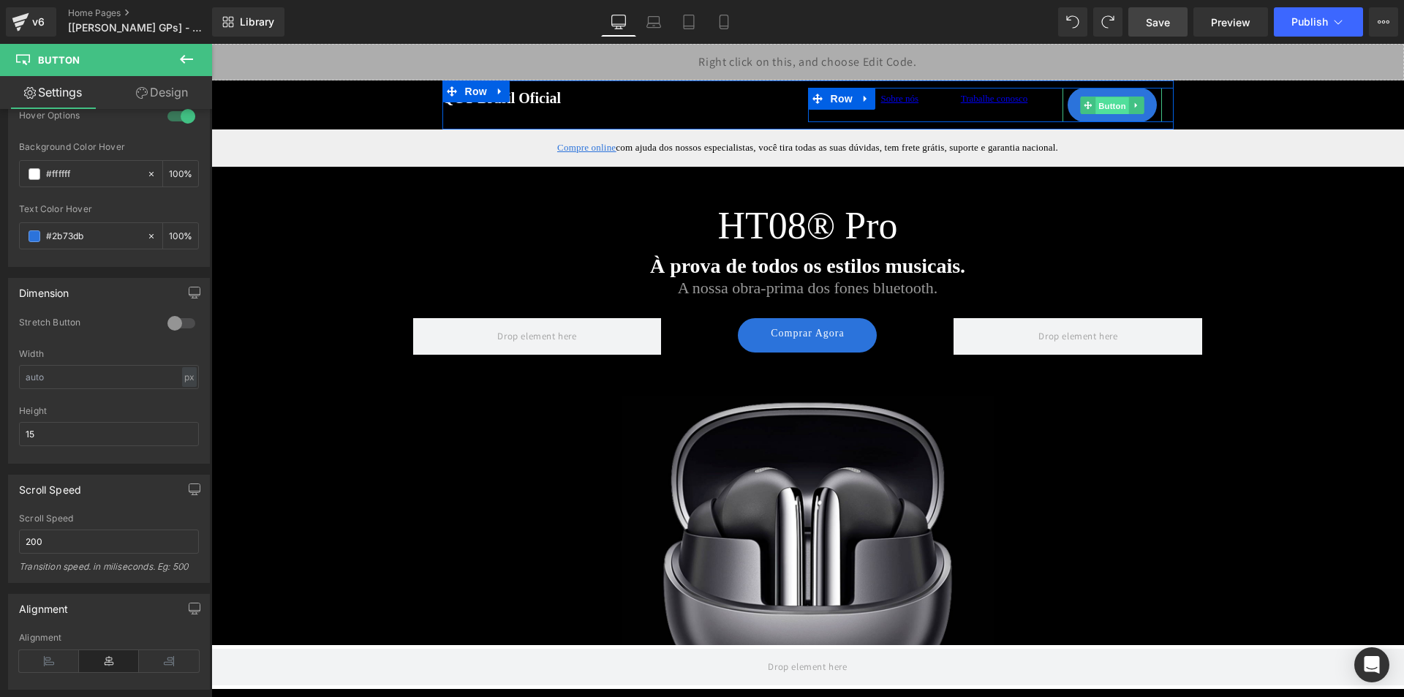
click at [1097, 110] on span "Button" at bounding box center [1112, 105] width 34 height 18
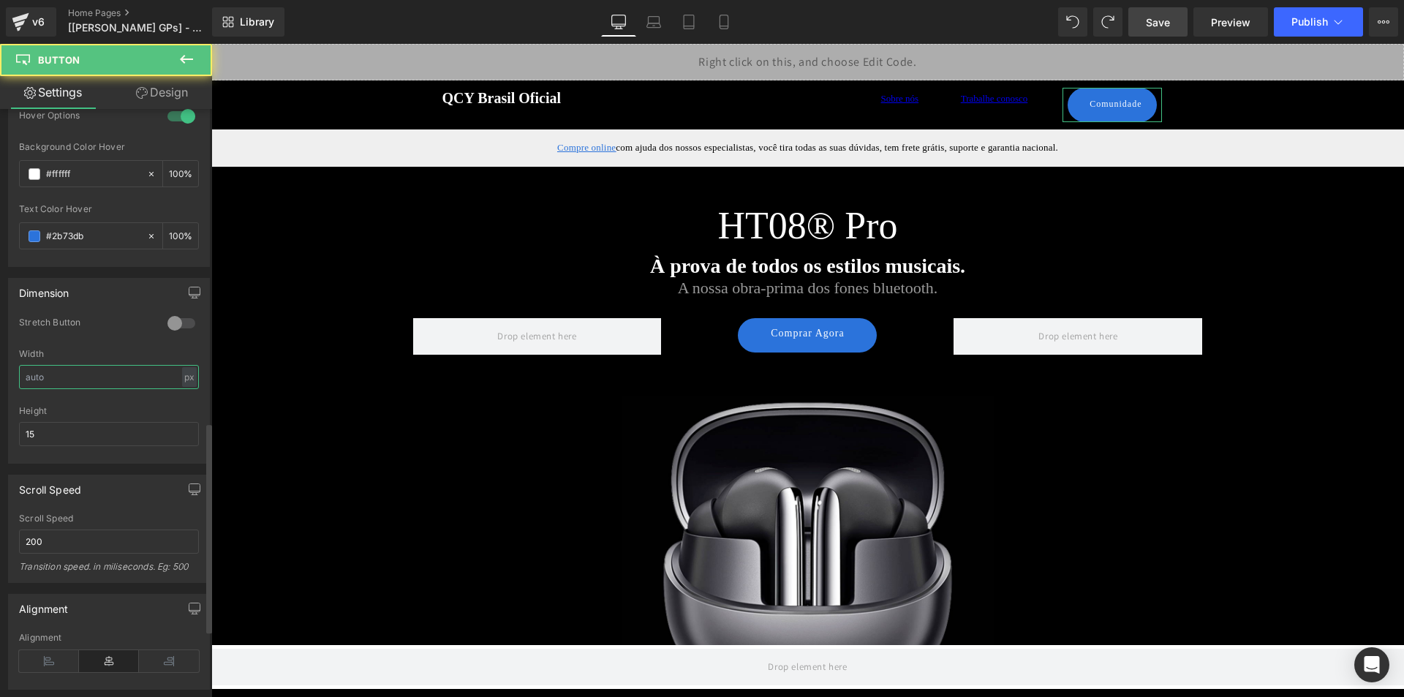
click at [80, 379] on input "text" at bounding box center [109, 377] width 180 height 24
type input "1"
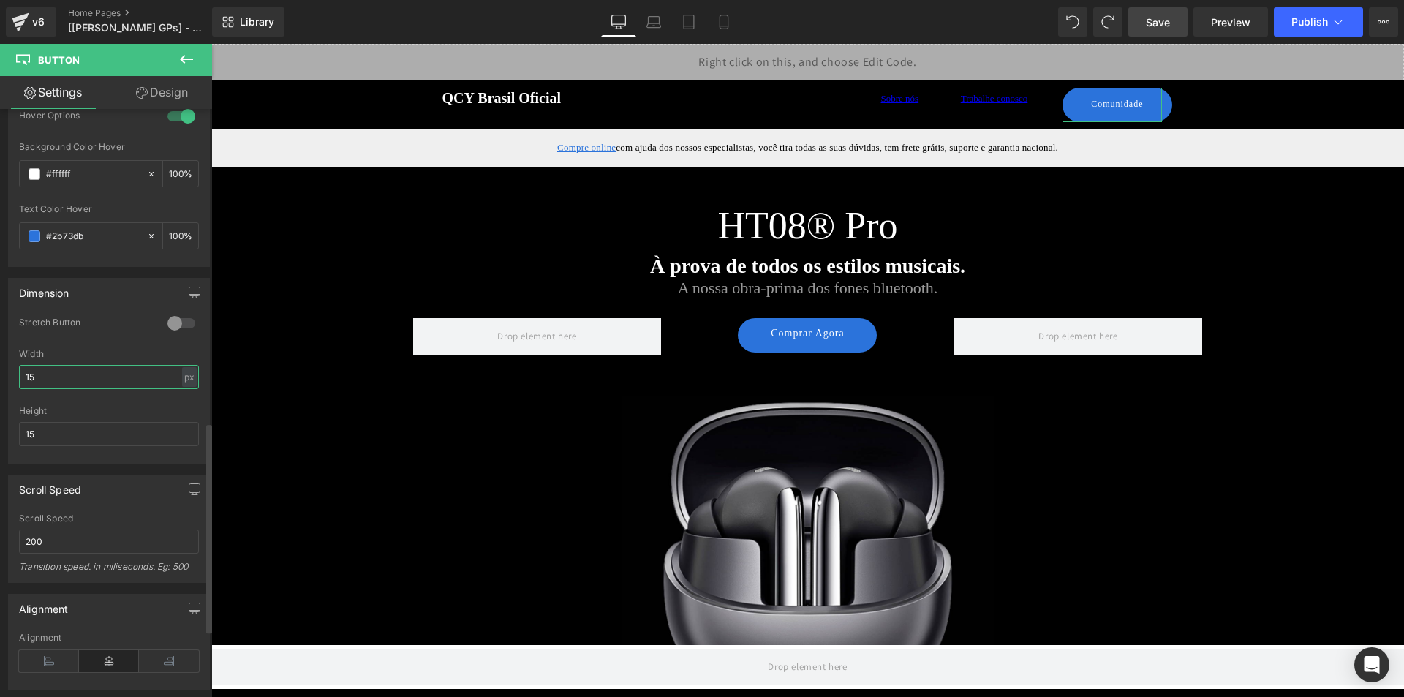
type input "1"
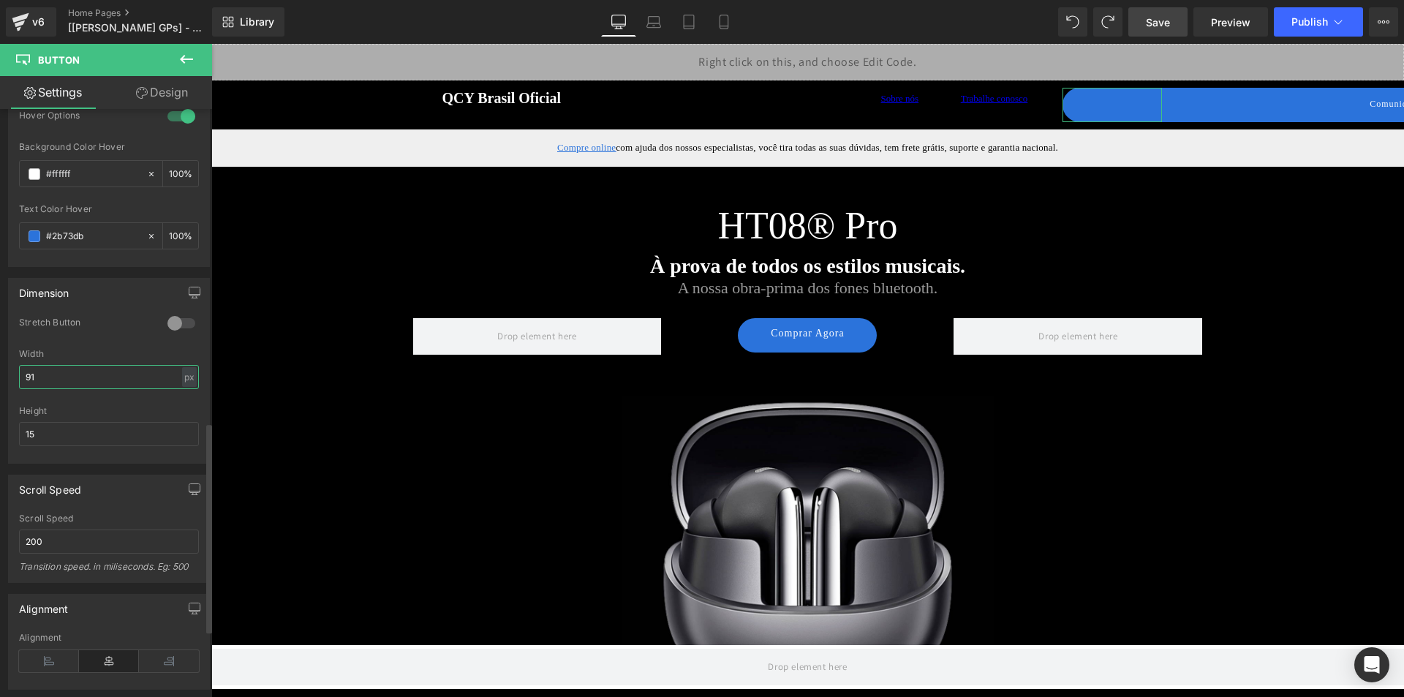
type input "9"
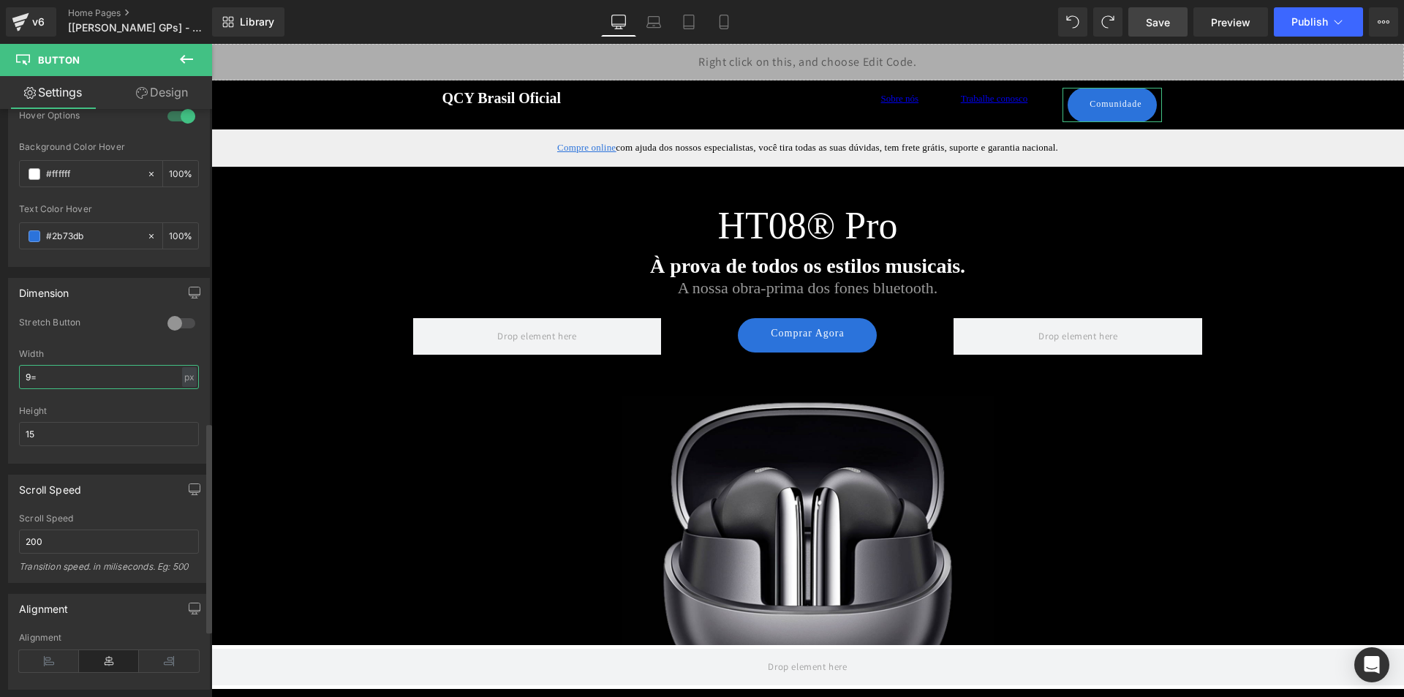
type input "9"
click at [89, 381] on input "92" at bounding box center [109, 377] width 180 height 24
click at [129, 376] on input "92" at bounding box center [109, 377] width 180 height 24
click at [156, 374] on input "92" at bounding box center [109, 377] width 180 height 24
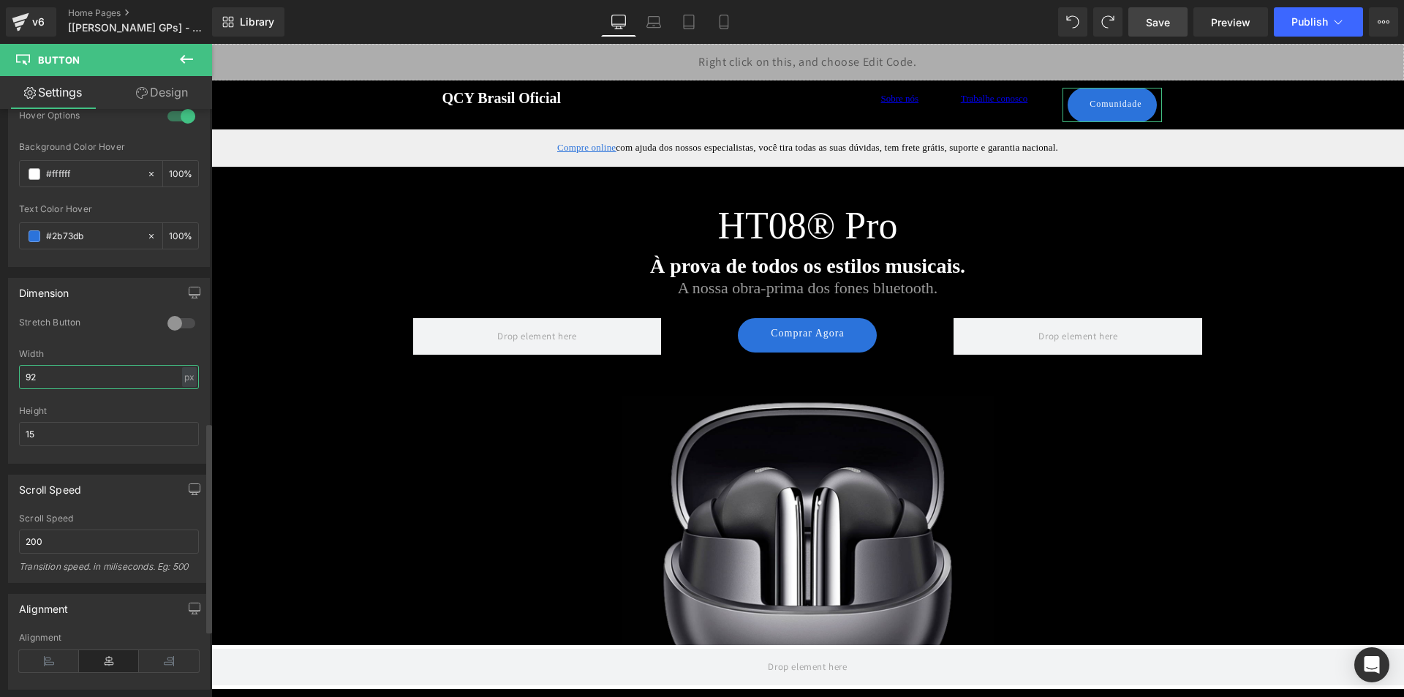
click at [96, 376] on input "92" at bounding box center [109, 377] width 180 height 24
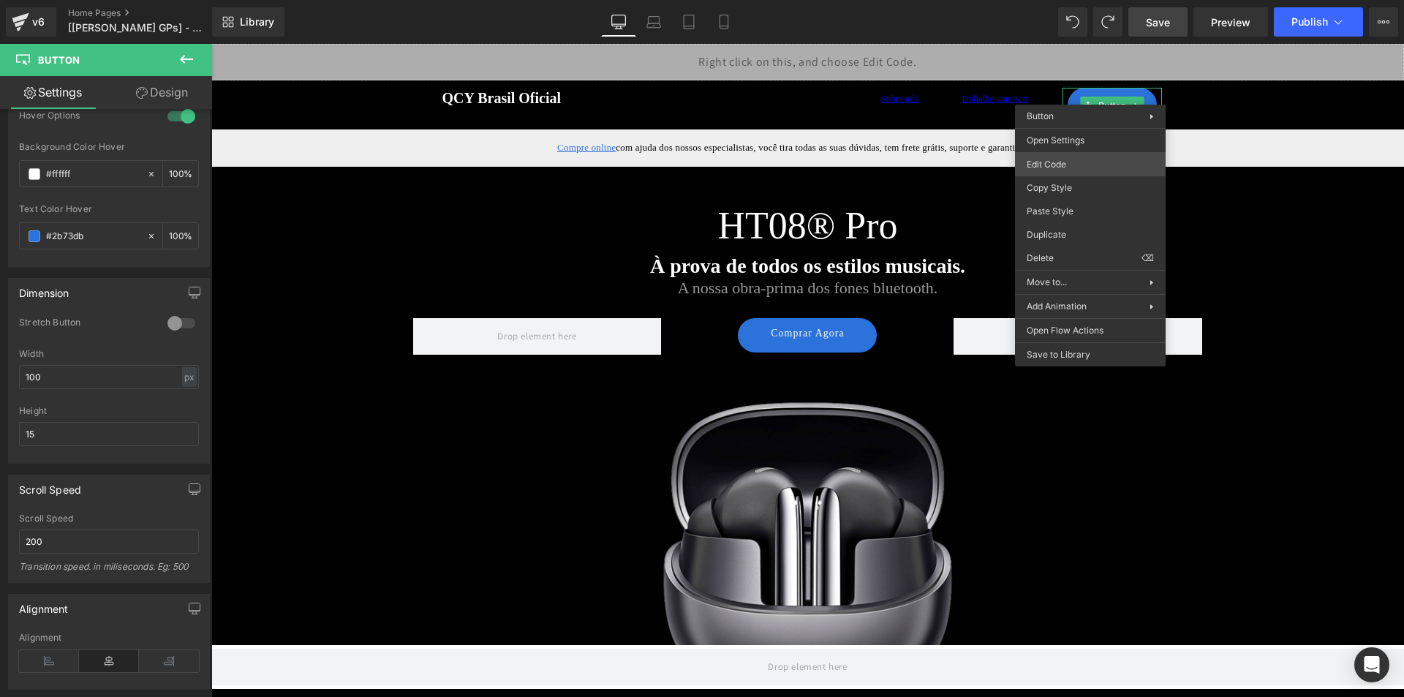
click at [1081, 0] on div "Button You are previewing how the will restyle your page. You can not edit Elem…" at bounding box center [702, 0] width 1404 height 0
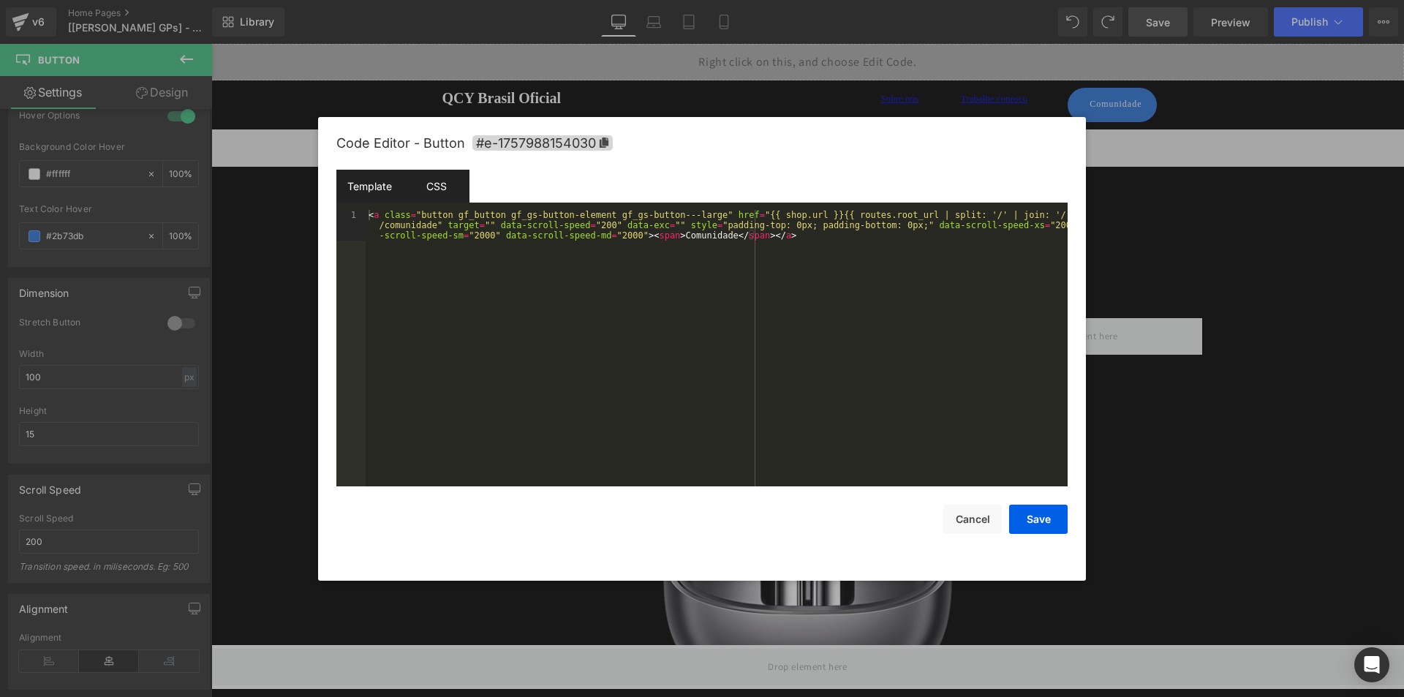
click at [434, 188] on div "CSS" at bounding box center [436, 186] width 67 height 33
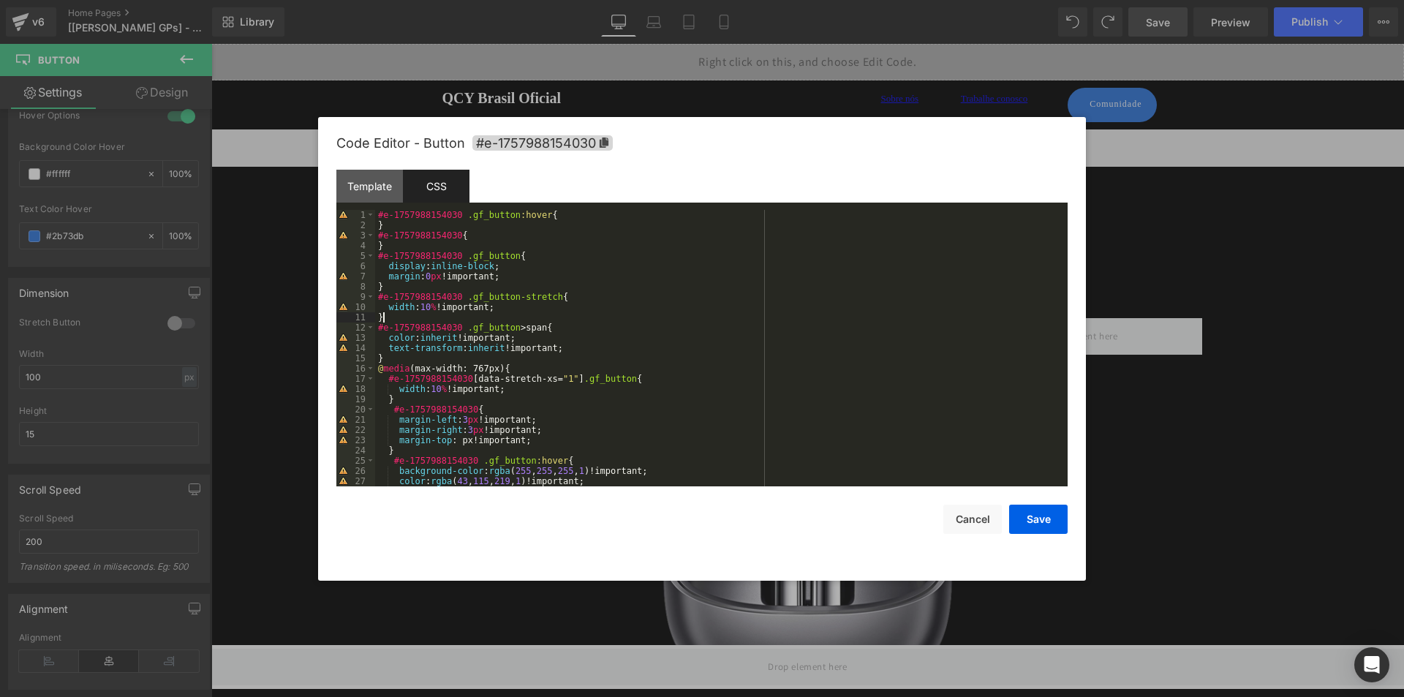
click at [428, 313] on div "#e-1757988154030 .gf_button :hover { } #e-1757988154030 { } #e-1757988154030 .g…" at bounding box center [718, 358] width 686 height 297
click at [428, 309] on div "#e-1757988154030 .gf_button :hover { } #e-1757988154030 { } #e-1757988154030 .g…" at bounding box center [718, 358] width 686 height 297
drag, startPoint x: 1022, startPoint y: 521, endPoint x: 1023, endPoint y: 496, distance: 24.9
click at [1023, 521] on button "Save" at bounding box center [1038, 518] width 58 height 29
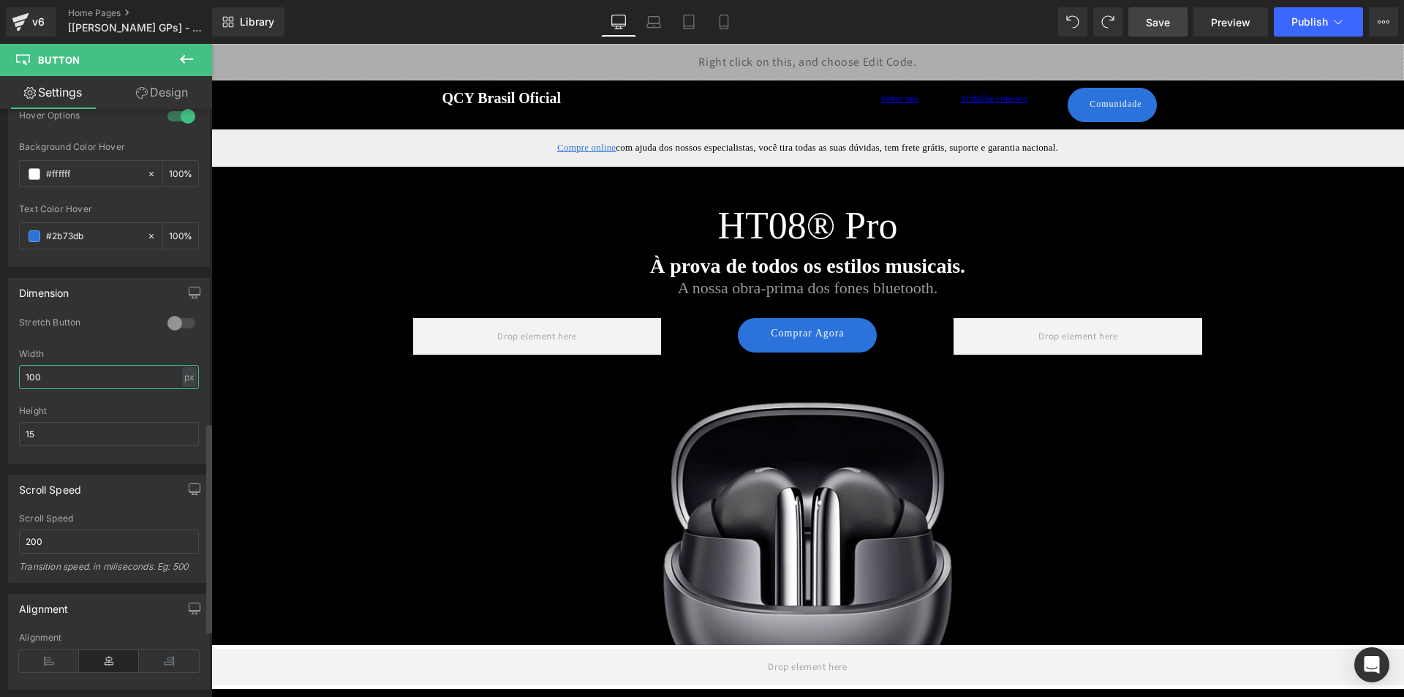
click at [77, 374] on input "100" at bounding box center [109, 377] width 180 height 24
type input "2"
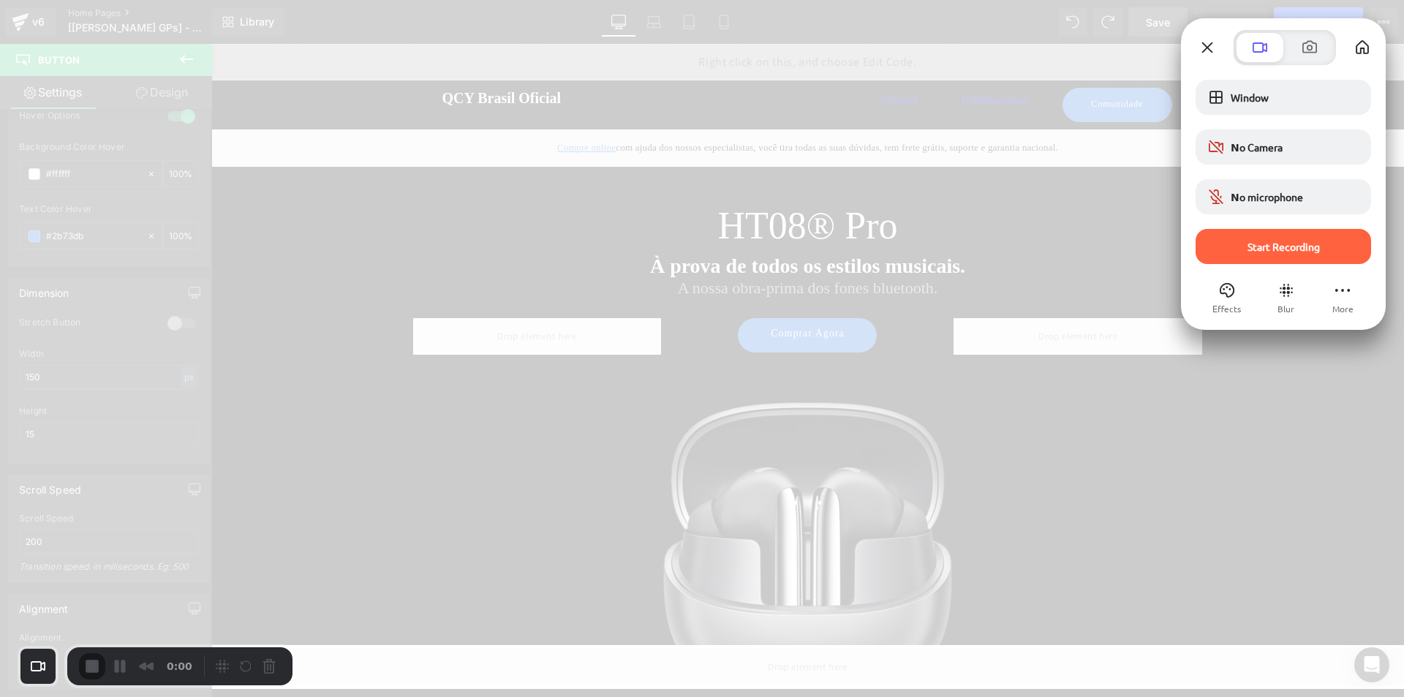
click at [1242, 110] on div "Window" at bounding box center [1282, 97] width 175 height 35
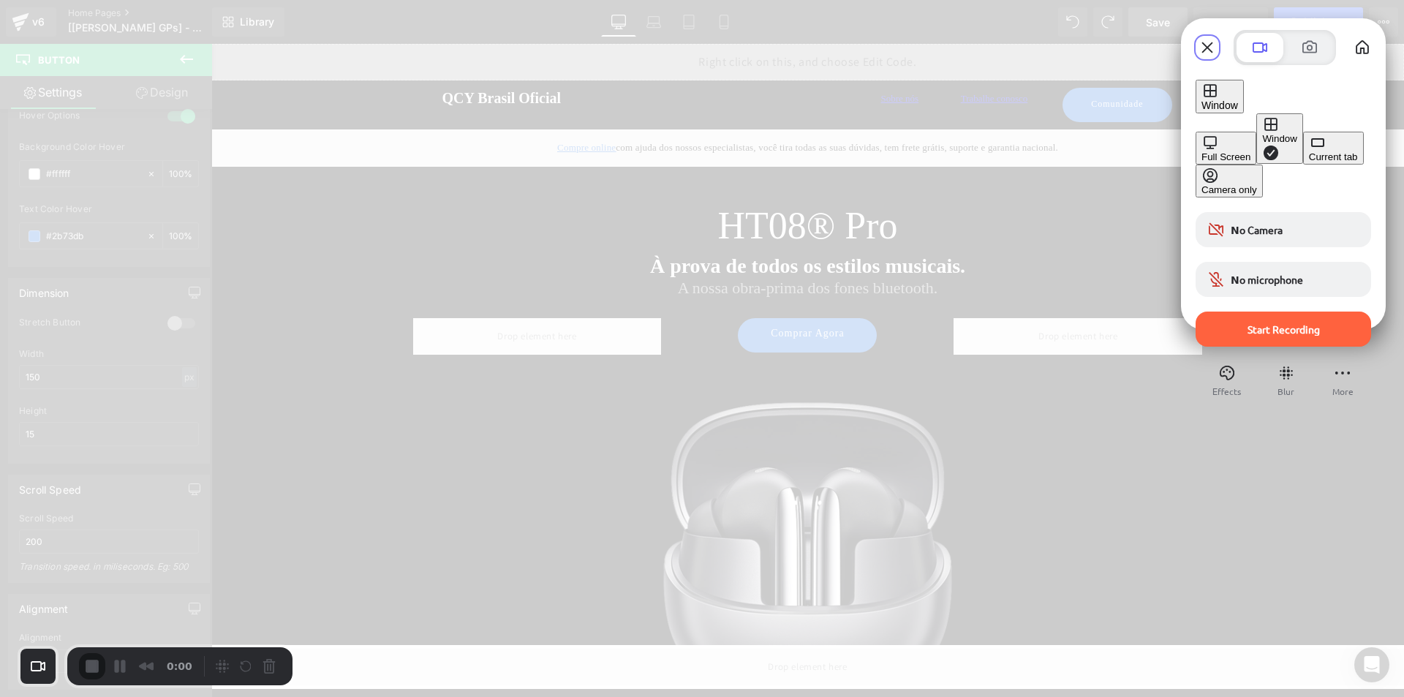
click at [1309, 162] on div "Current tab" at bounding box center [1333, 156] width 49 height 11
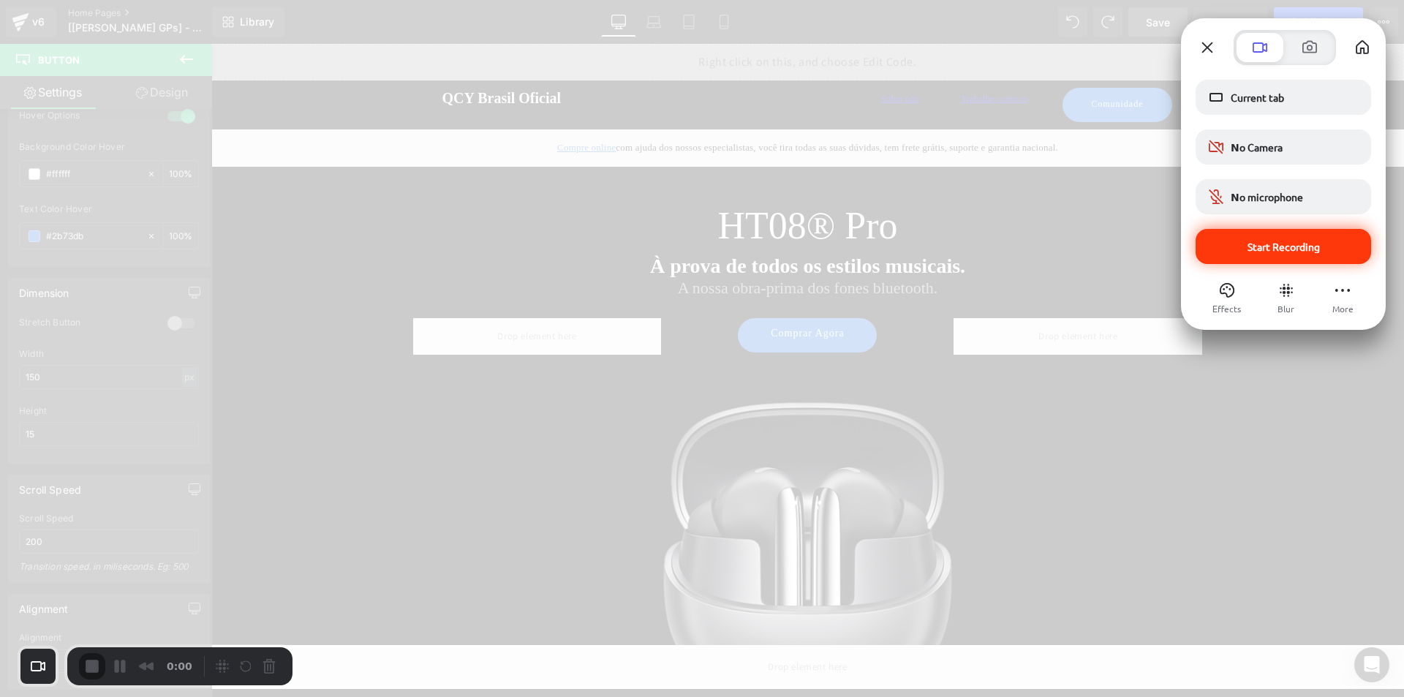
click at [1272, 244] on span "Start Recording" at bounding box center [1283, 246] width 72 height 13
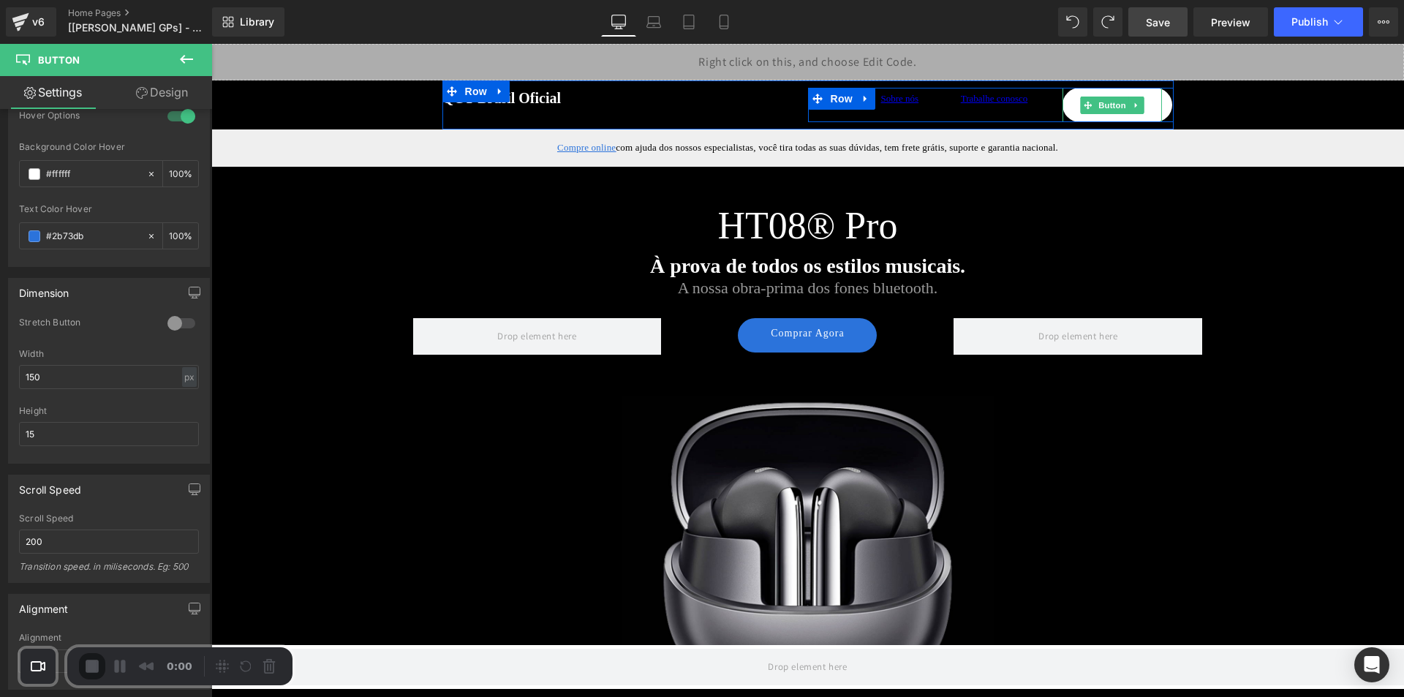
click at [1129, 110] on link at bounding box center [1136, 105] width 15 height 18
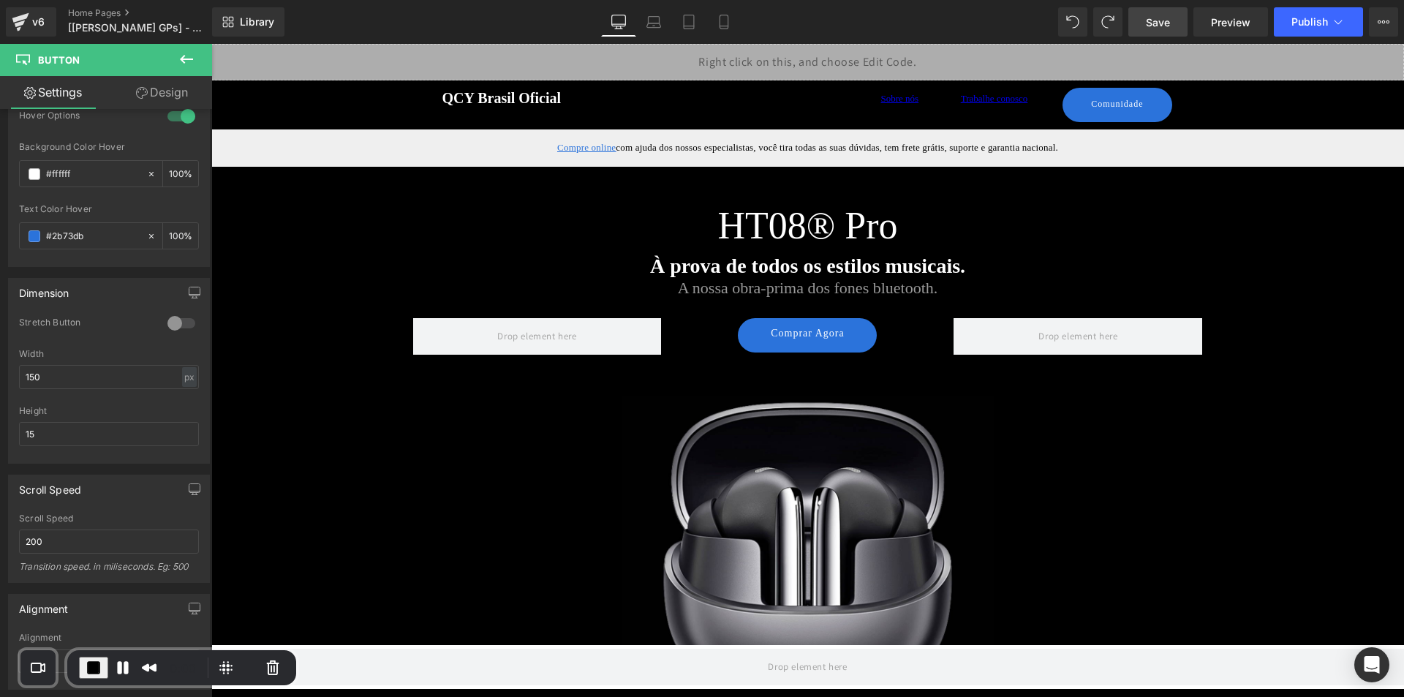
click at [64, 696] on div "Check your settings Loom needs access to your camera and microphone to record. …" at bounding box center [702, 697] width 1404 height 0
click at [48, 378] on input "150" at bounding box center [109, 377] width 180 height 24
type input "100"
click at [50, 427] on input "15" at bounding box center [109, 434] width 180 height 24
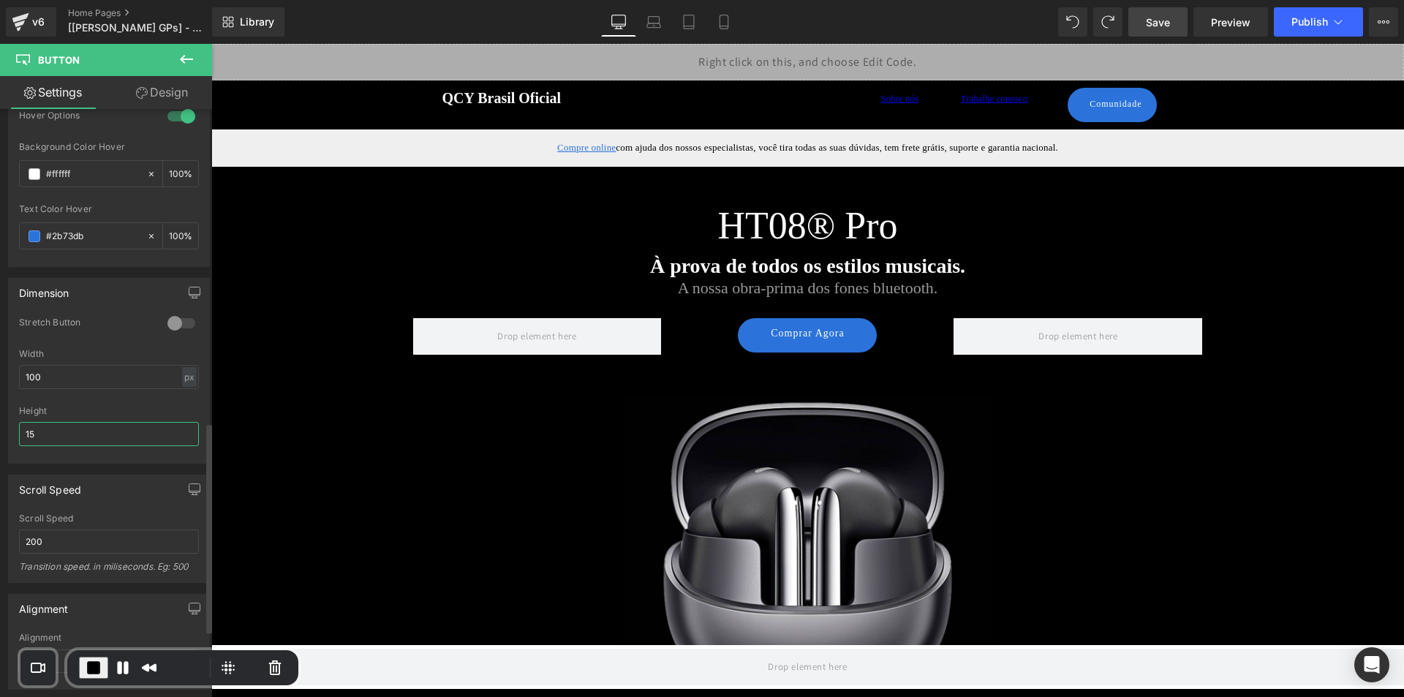
click at [50, 427] on input "15" at bounding box center [109, 434] width 180 height 24
click at [65, 455] on div at bounding box center [109, 458] width 180 height 10
click at [107, 438] on input "30" at bounding box center [109, 434] width 180 height 24
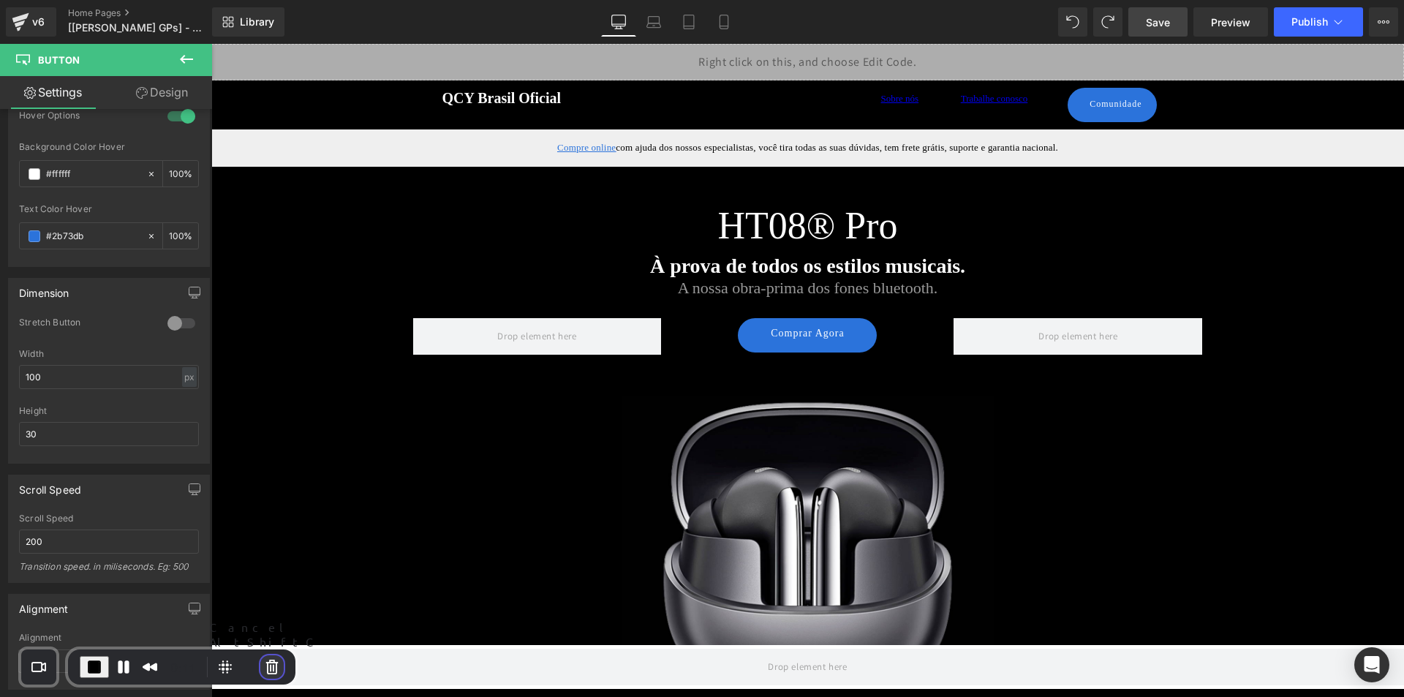
click at [260, 664] on button "Cancel Recording" at bounding box center [271, 666] width 23 height 23
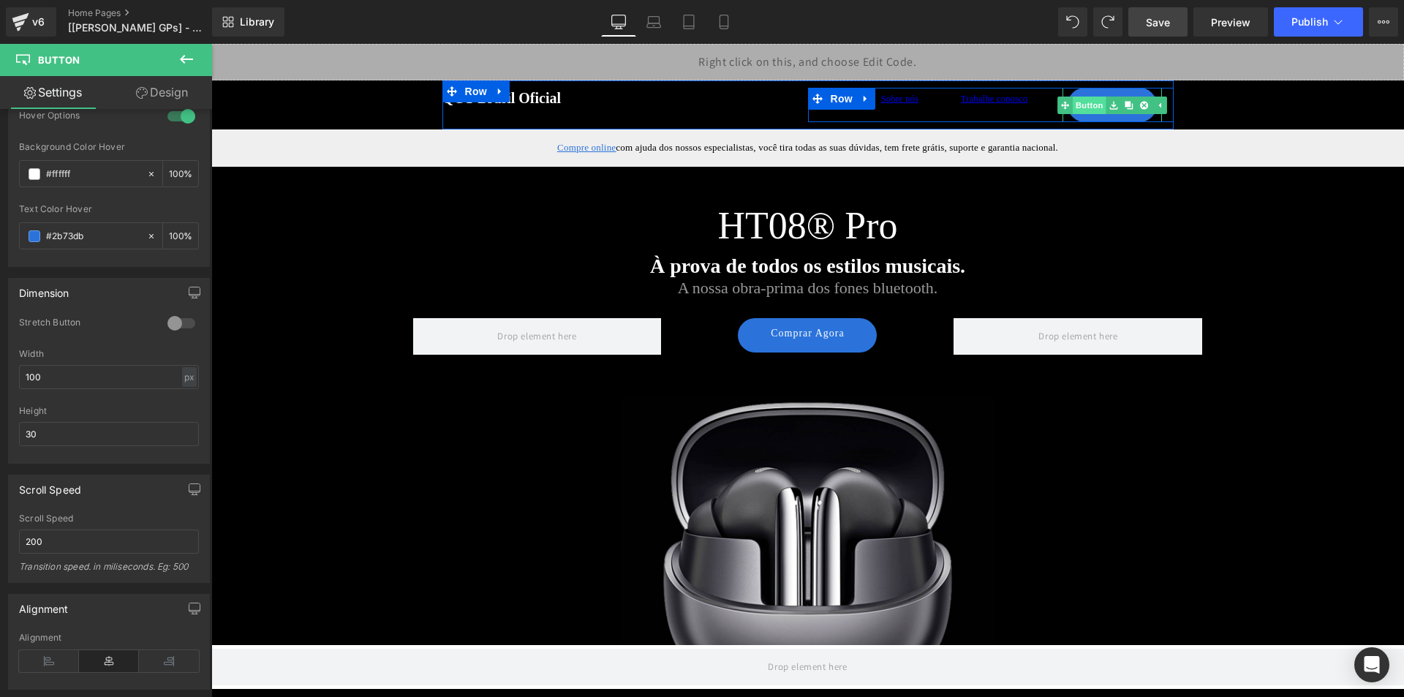
click at [1081, 102] on link "Button" at bounding box center [1081, 105] width 48 height 18
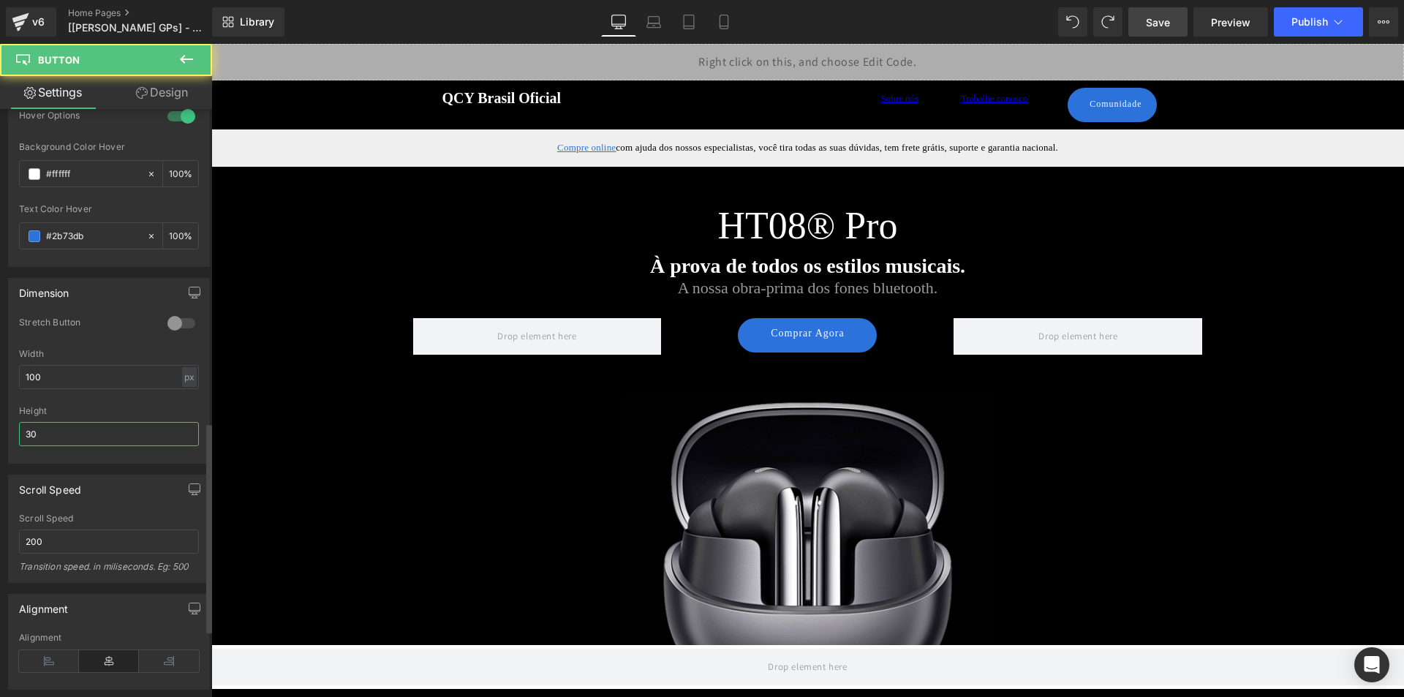
click at [99, 436] on input "30" at bounding box center [109, 434] width 180 height 24
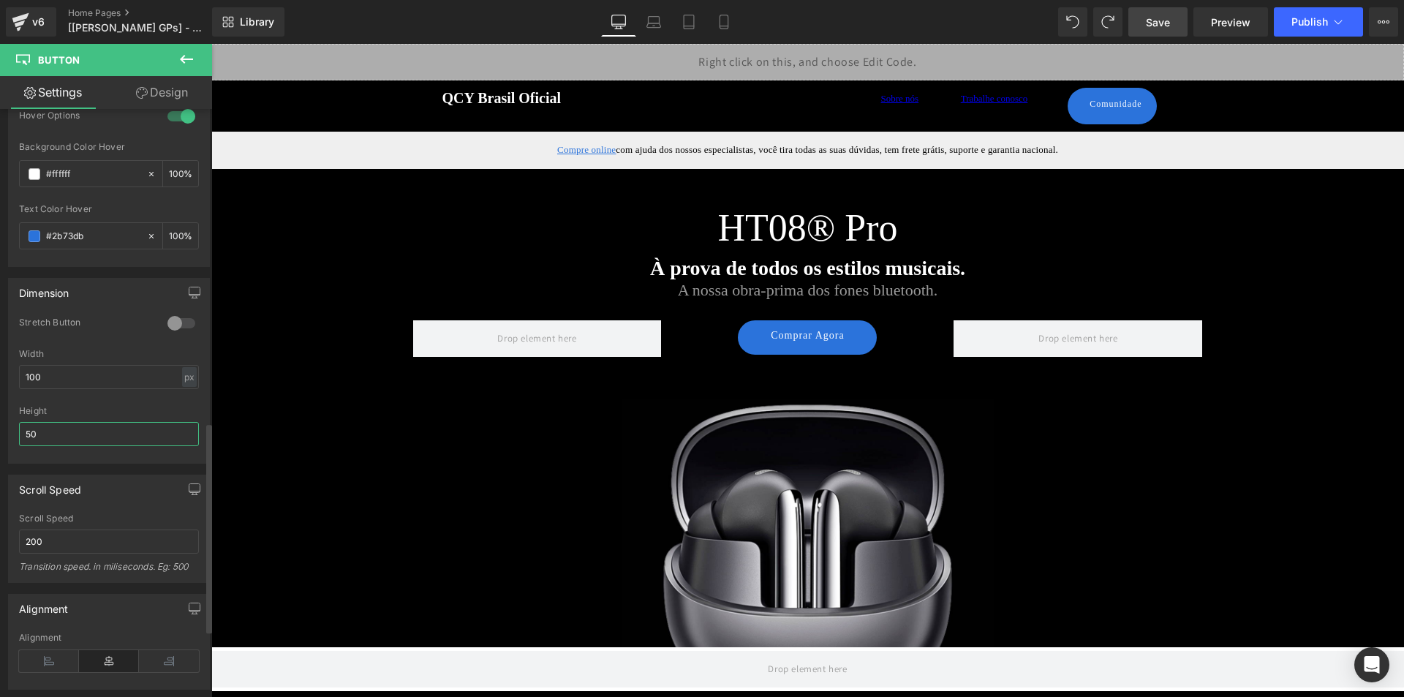
type input "5"
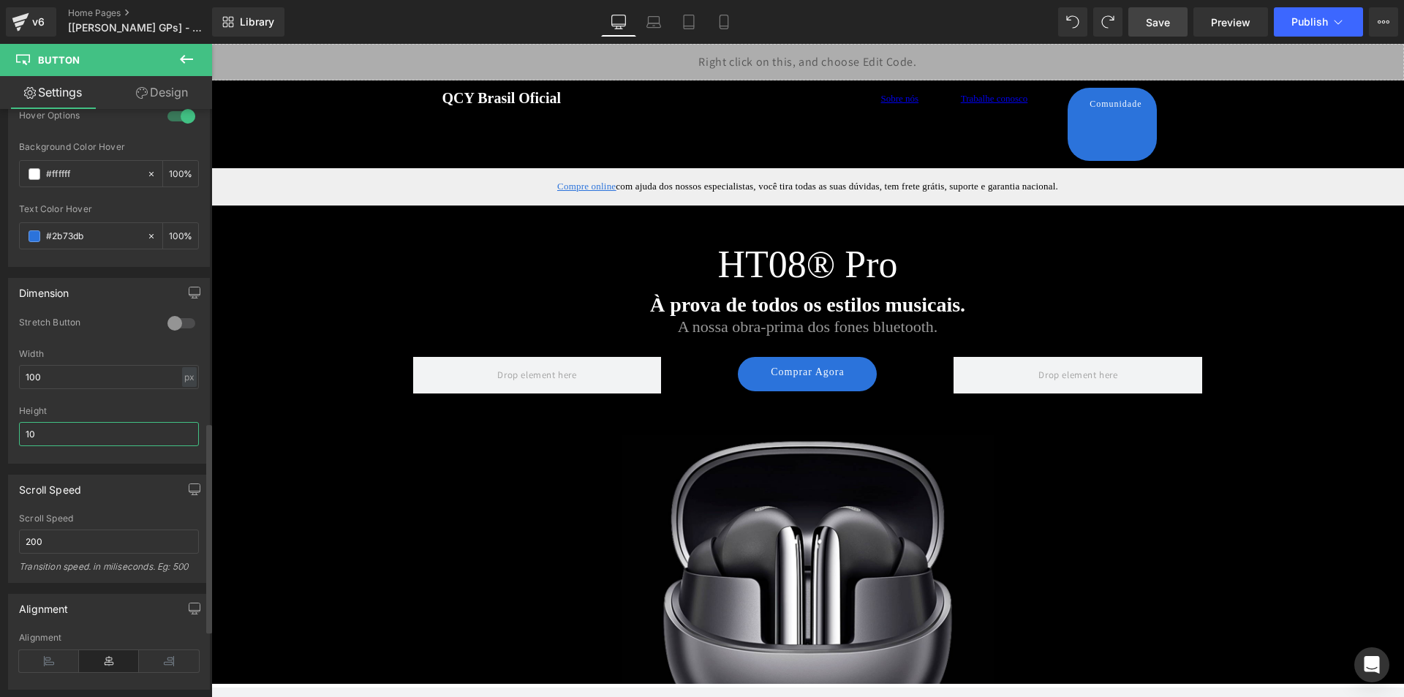
type input "1"
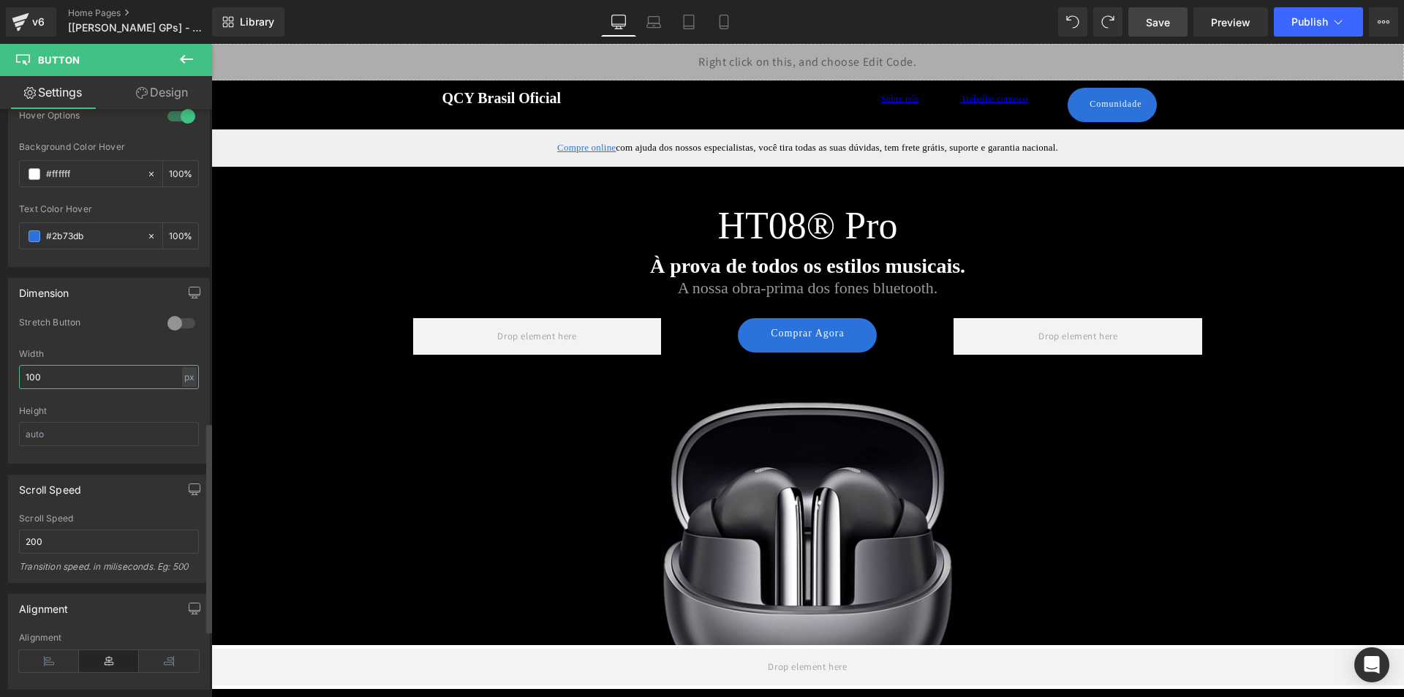
click at [143, 380] on input "100" at bounding box center [109, 377] width 180 height 24
click at [140, 382] on input "100" at bounding box center [109, 377] width 180 height 24
click at [75, 353] on div "Width" at bounding box center [109, 354] width 180 height 10
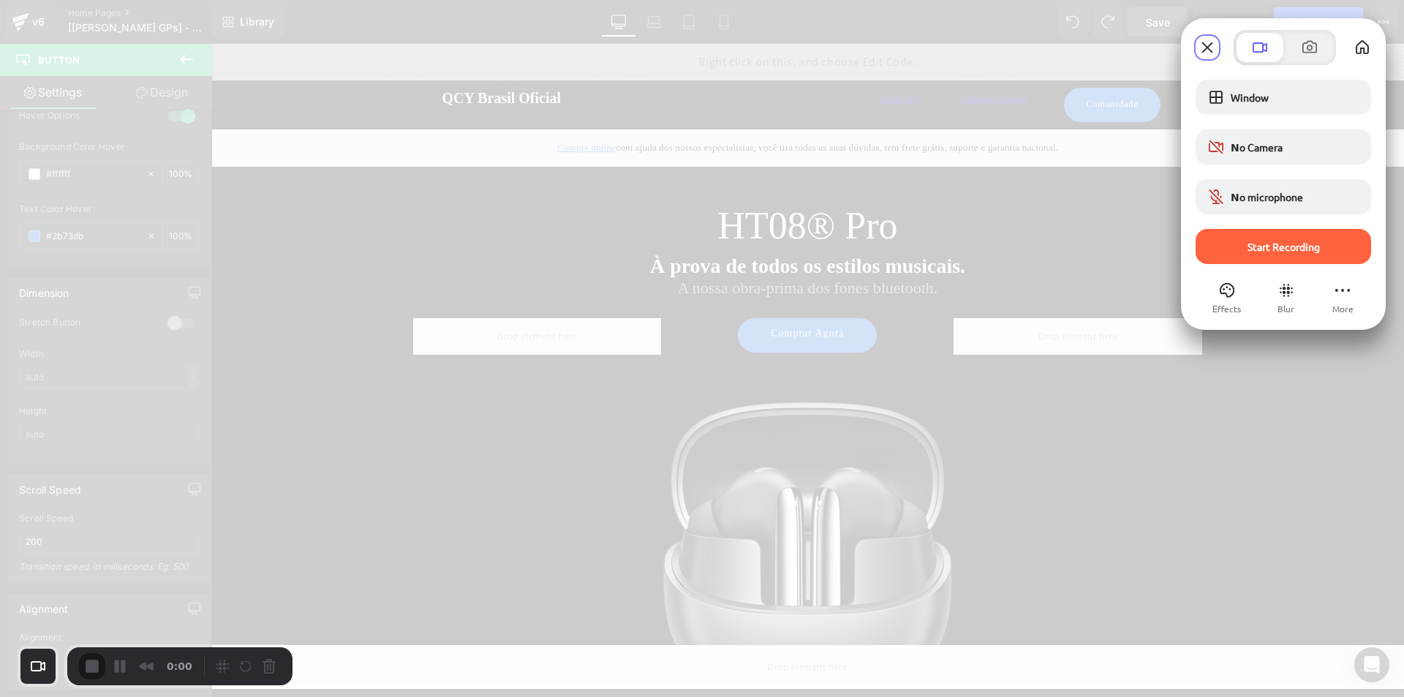
click at [1314, 99] on span "Window" at bounding box center [1294, 97] width 129 height 13
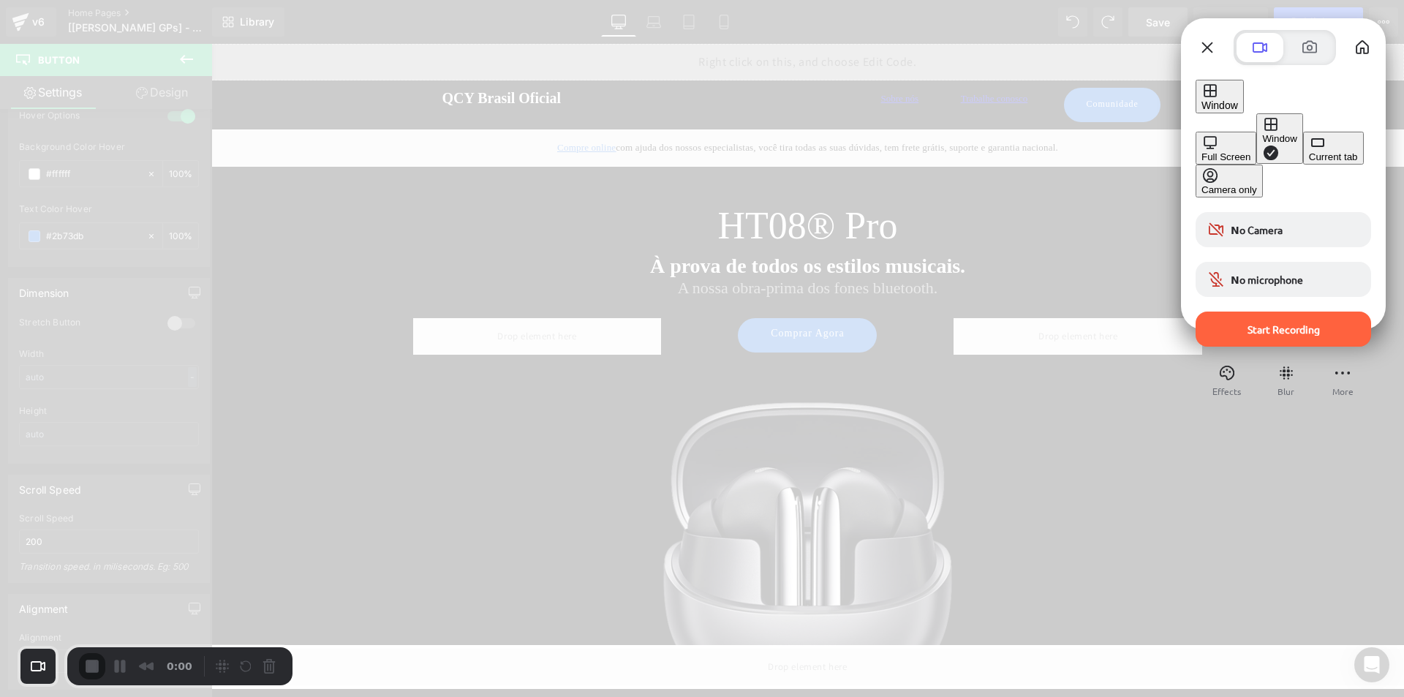
click at [1309, 162] on div "Current tab" at bounding box center [1333, 156] width 49 height 11
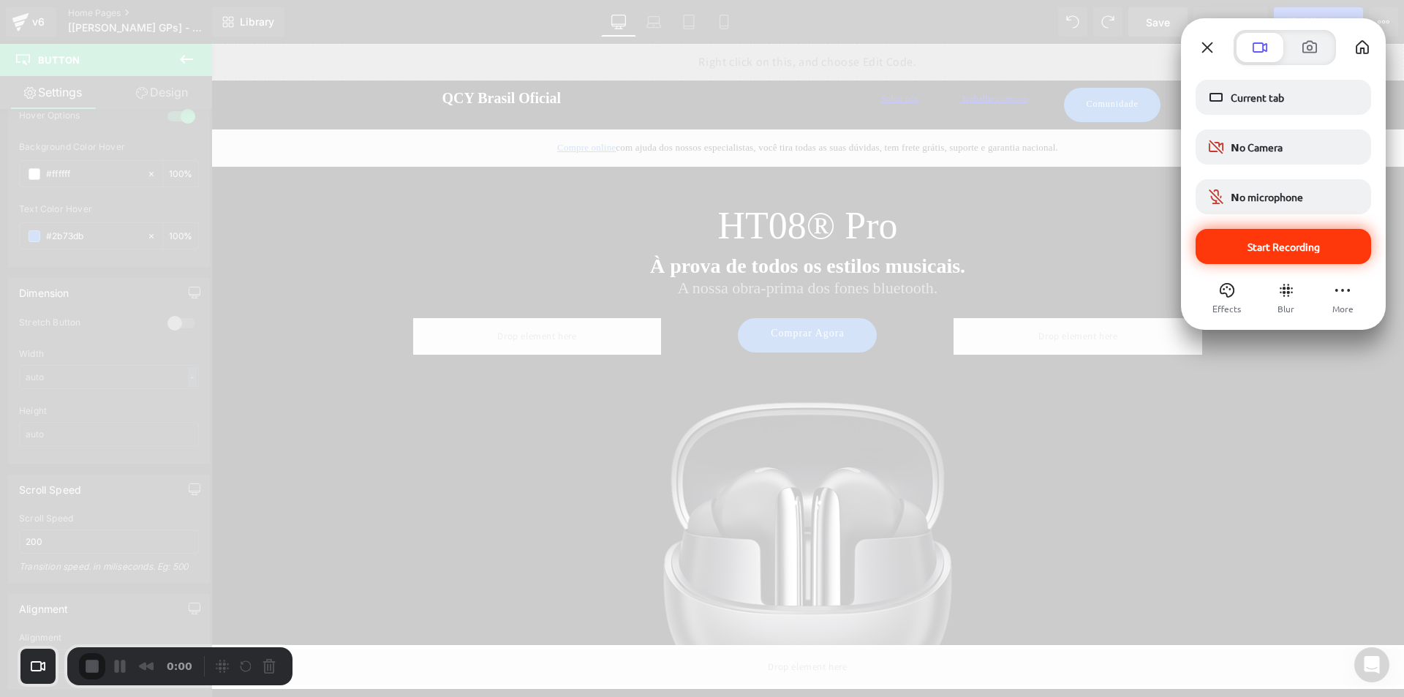
click at [1287, 259] on div "Start Recording" at bounding box center [1282, 246] width 175 height 35
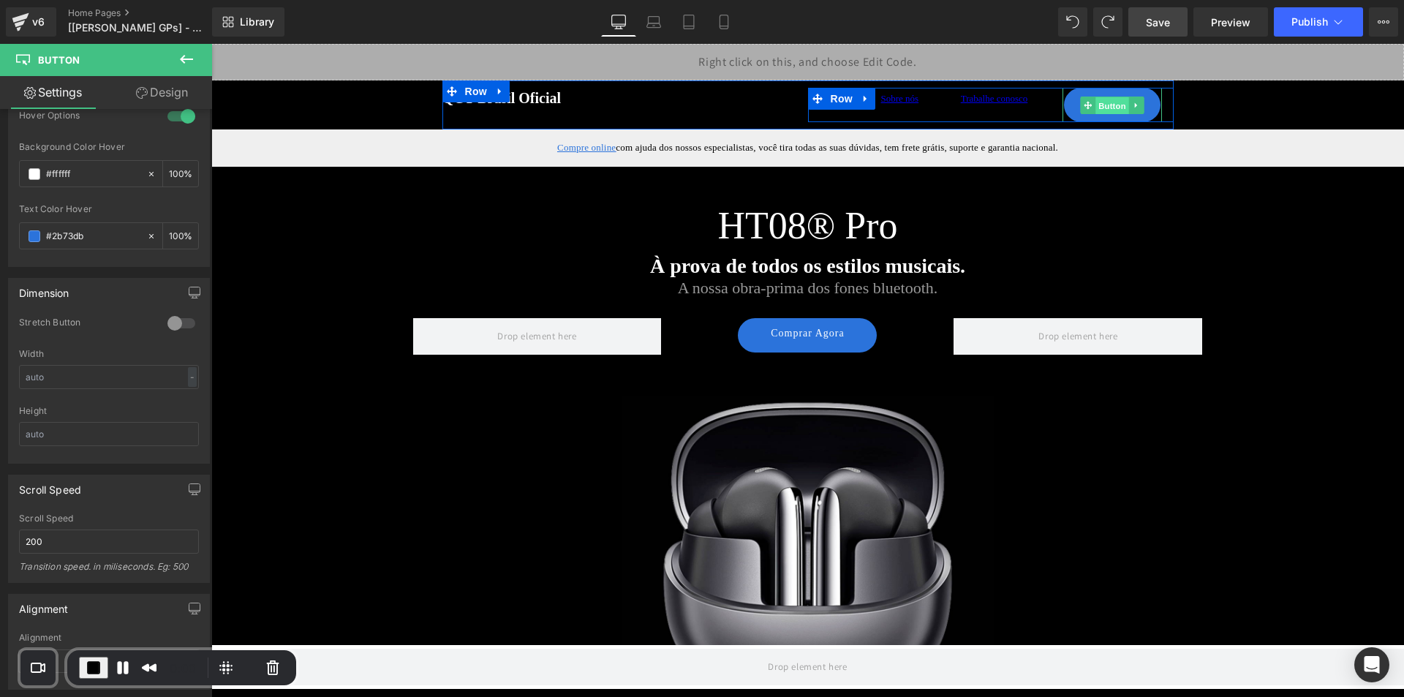
click at [1095, 110] on span "Button" at bounding box center [1112, 105] width 34 height 18
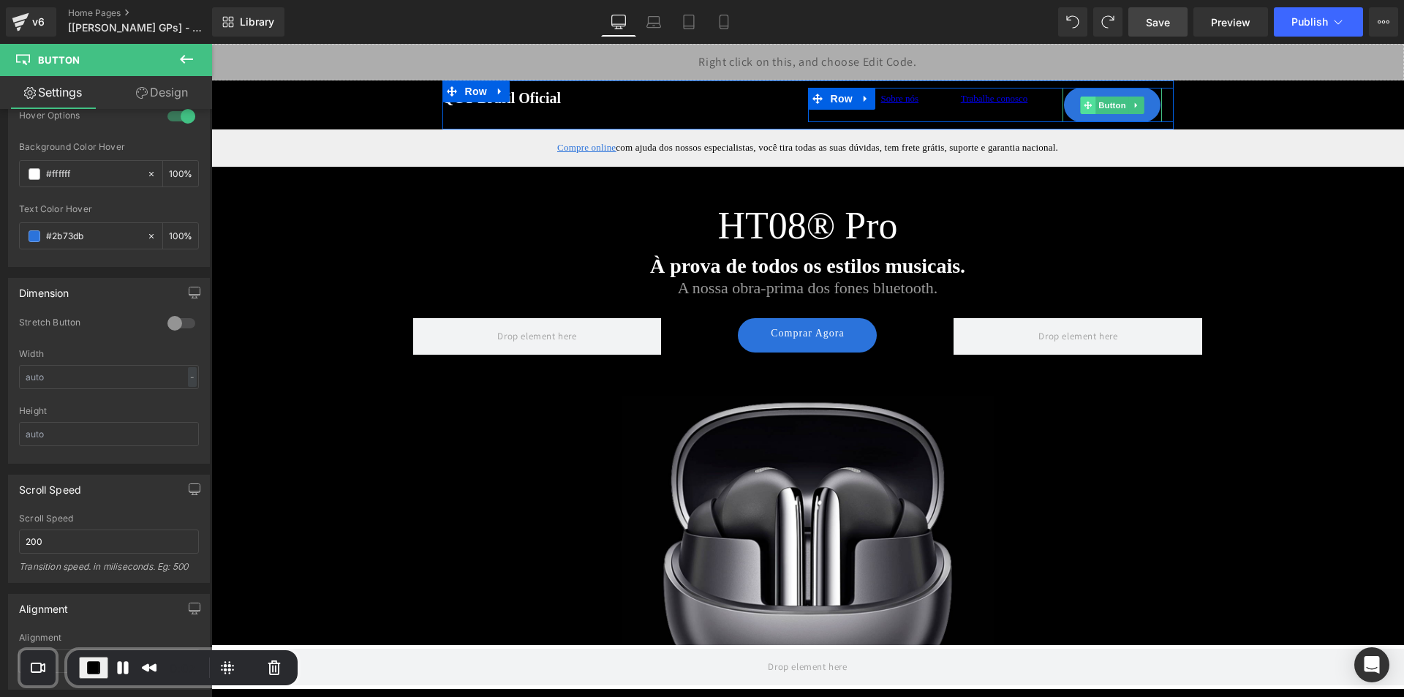
click at [1088, 106] on span at bounding box center [1087, 105] width 15 height 18
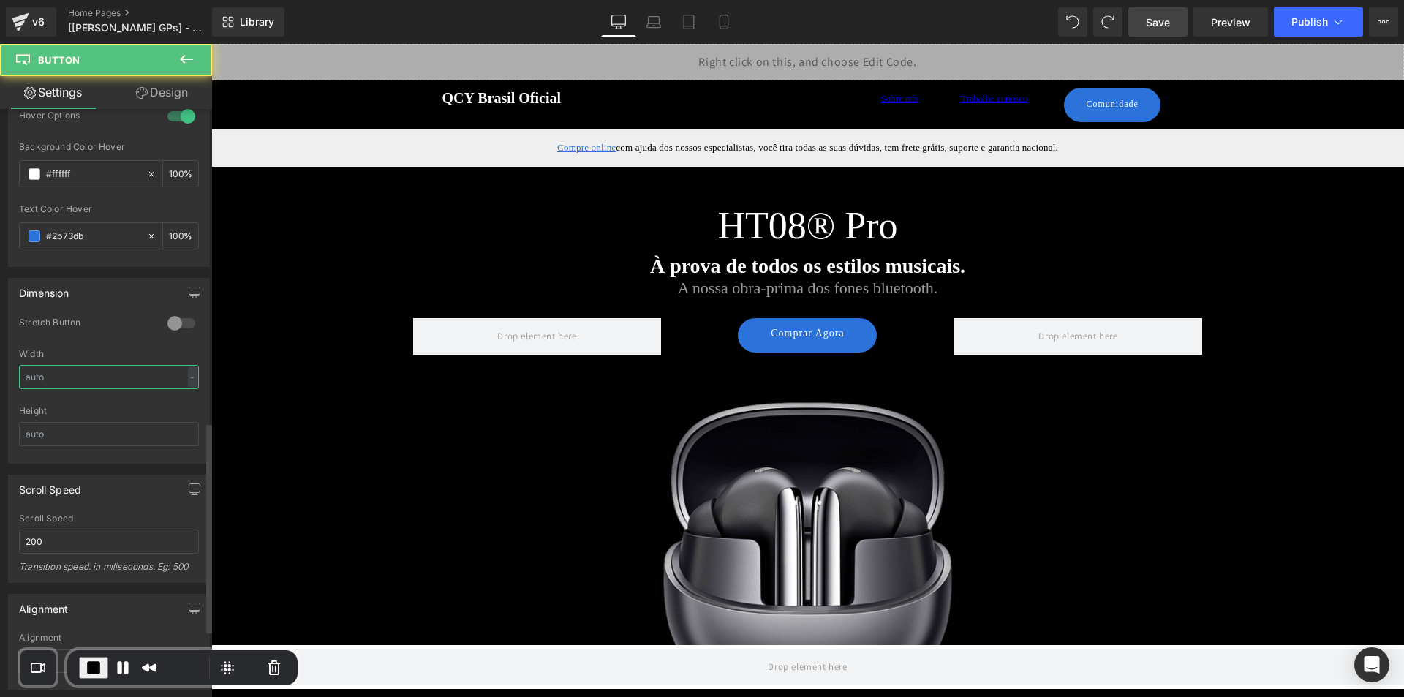
click at [91, 375] on input "text" at bounding box center [109, 377] width 180 height 24
click at [60, 379] on input "100" at bounding box center [109, 377] width 180 height 24
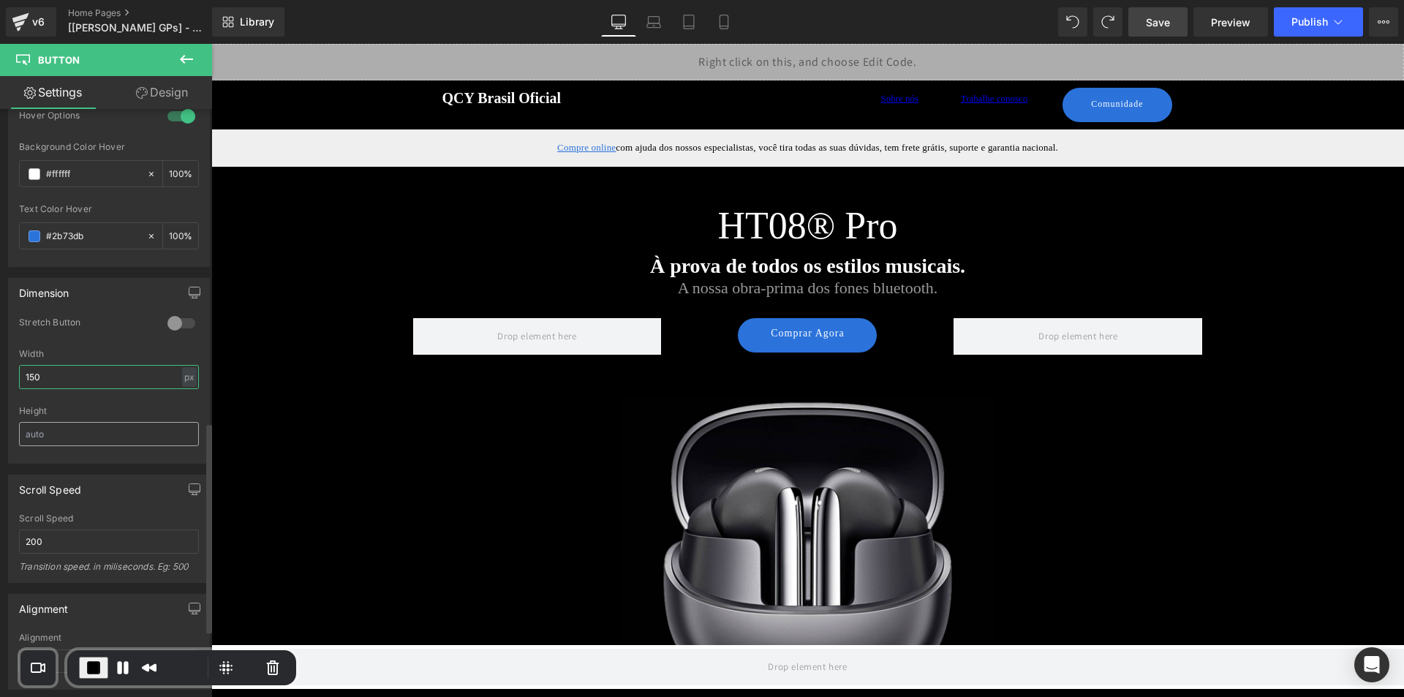
type input "150"
click at [77, 431] on input "text" at bounding box center [109, 434] width 180 height 24
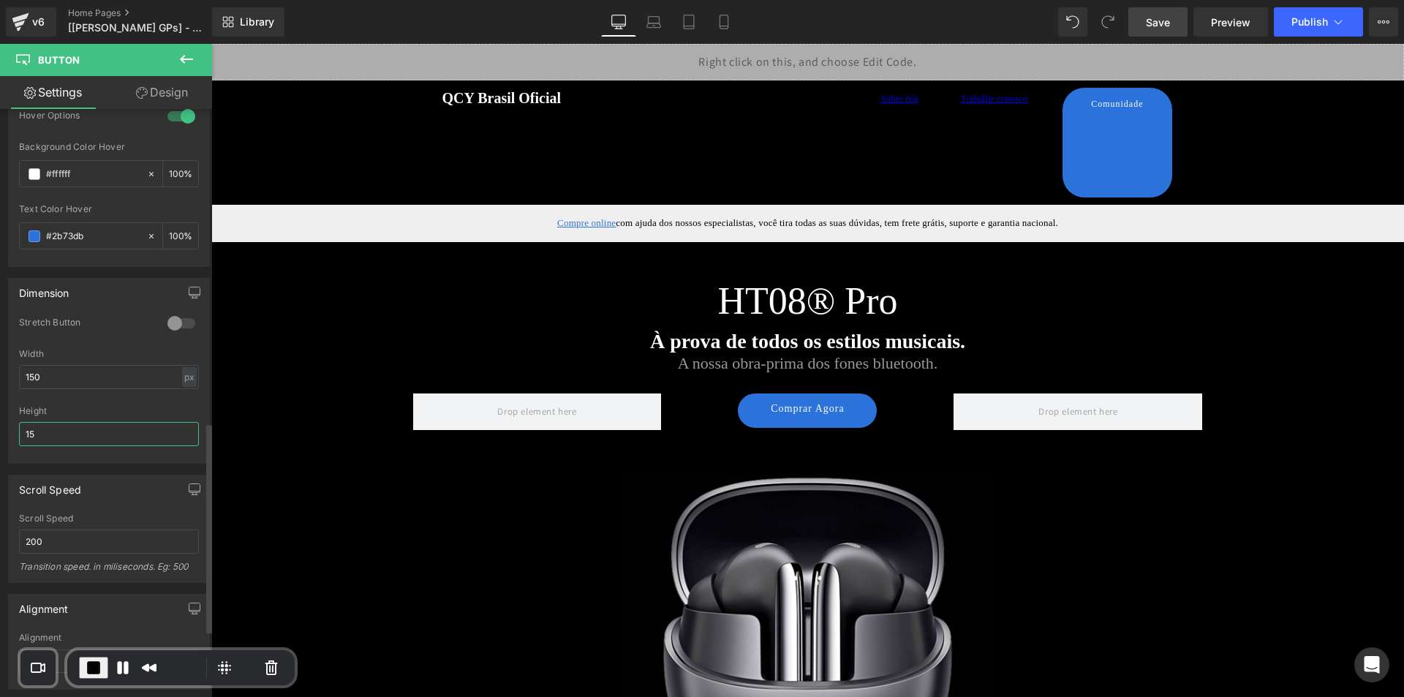
type input "1"
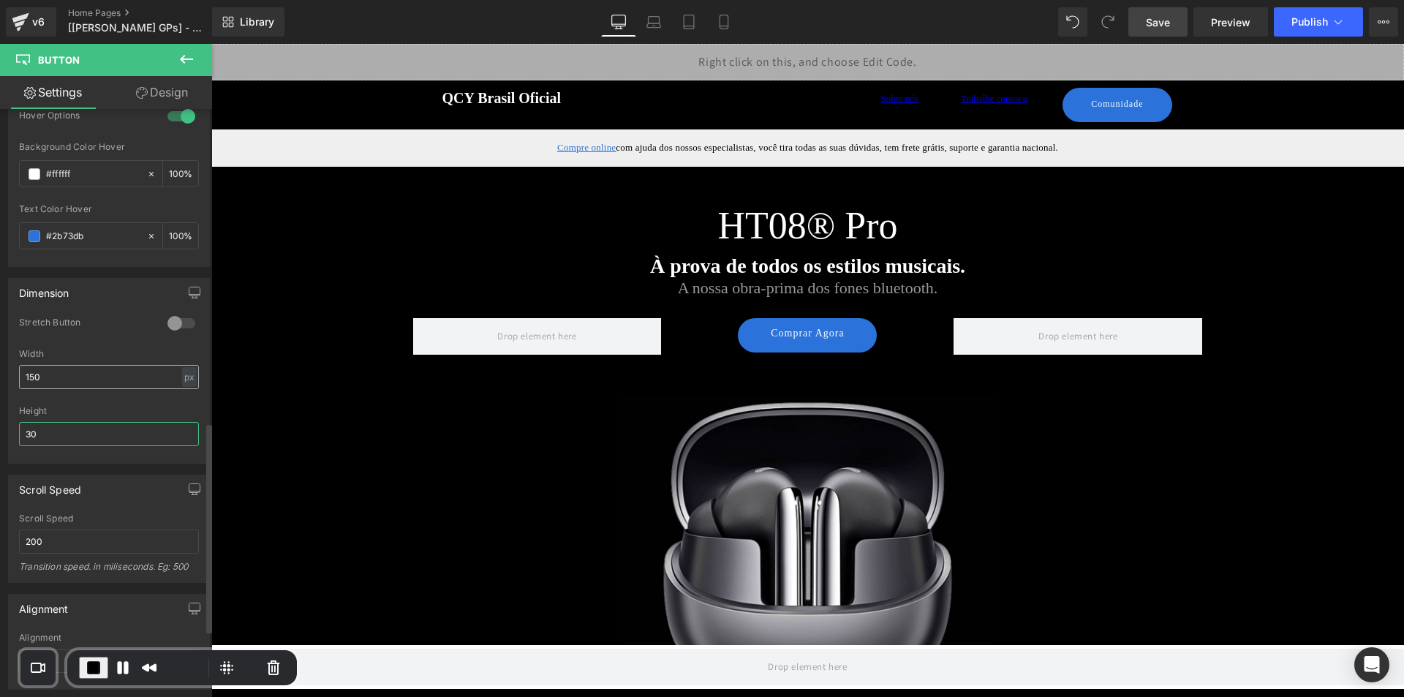
type input "30"
click at [67, 379] on input "150" at bounding box center [109, 377] width 180 height 24
click at [67, 379] on input "200" at bounding box center [109, 377] width 180 height 24
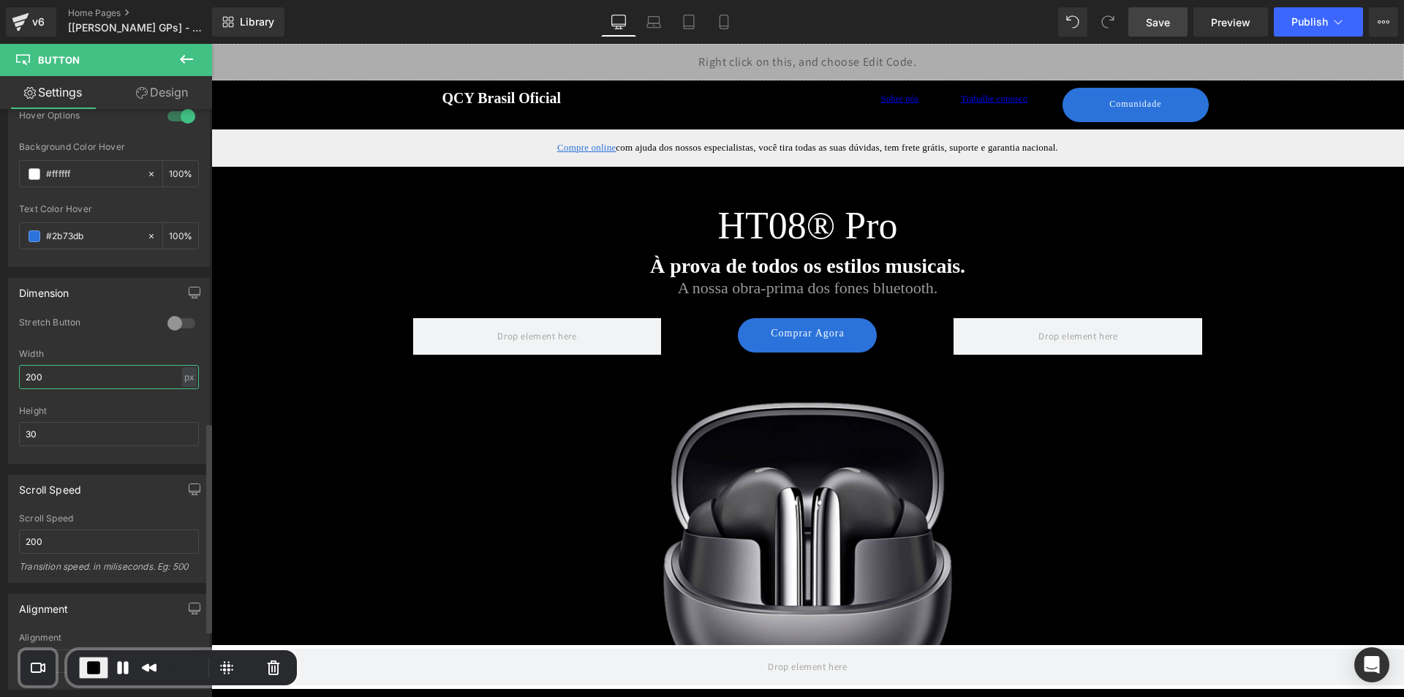
click at [67, 379] on input "200" at bounding box center [109, 377] width 180 height 24
type input "250"
click at [64, 441] on input "30" at bounding box center [109, 434] width 180 height 24
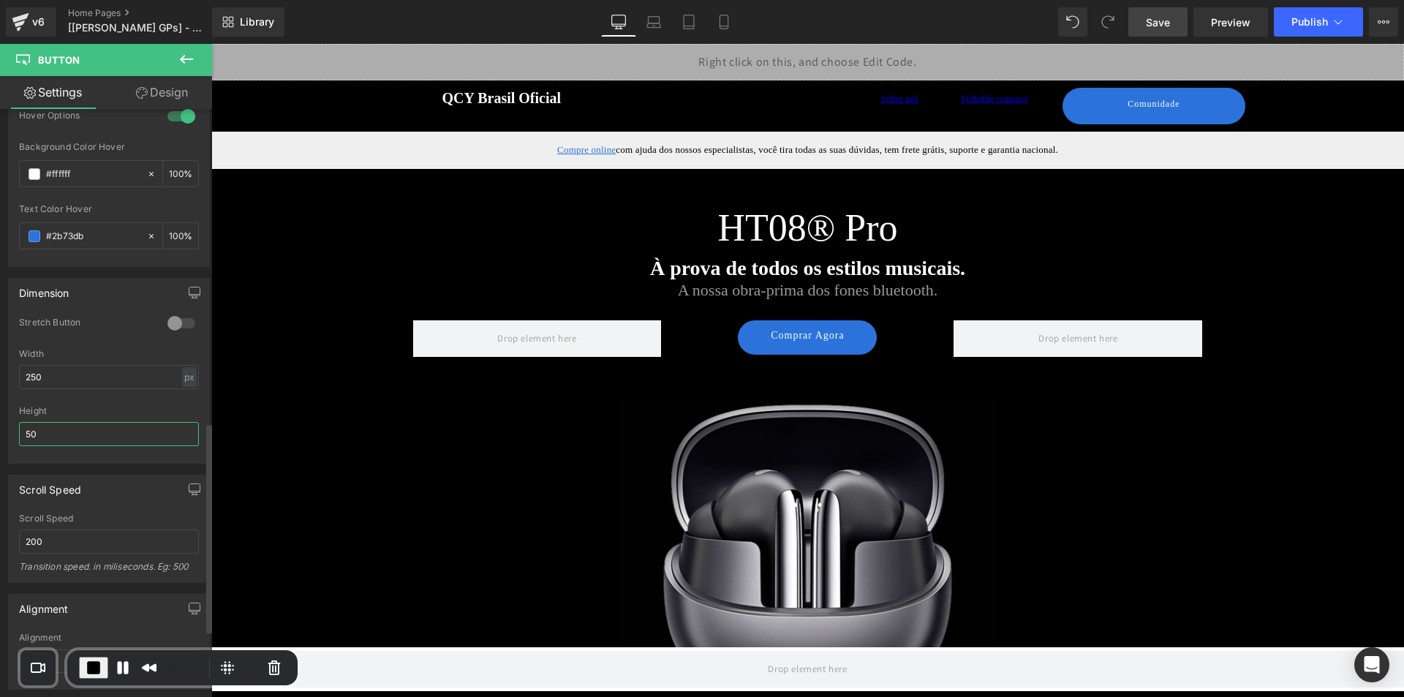
click at [59, 436] on input "50" at bounding box center [109, 434] width 180 height 24
type input "50"
click at [94, 662] on span "End Recording" at bounding box center [94, 668] width 18 height 18
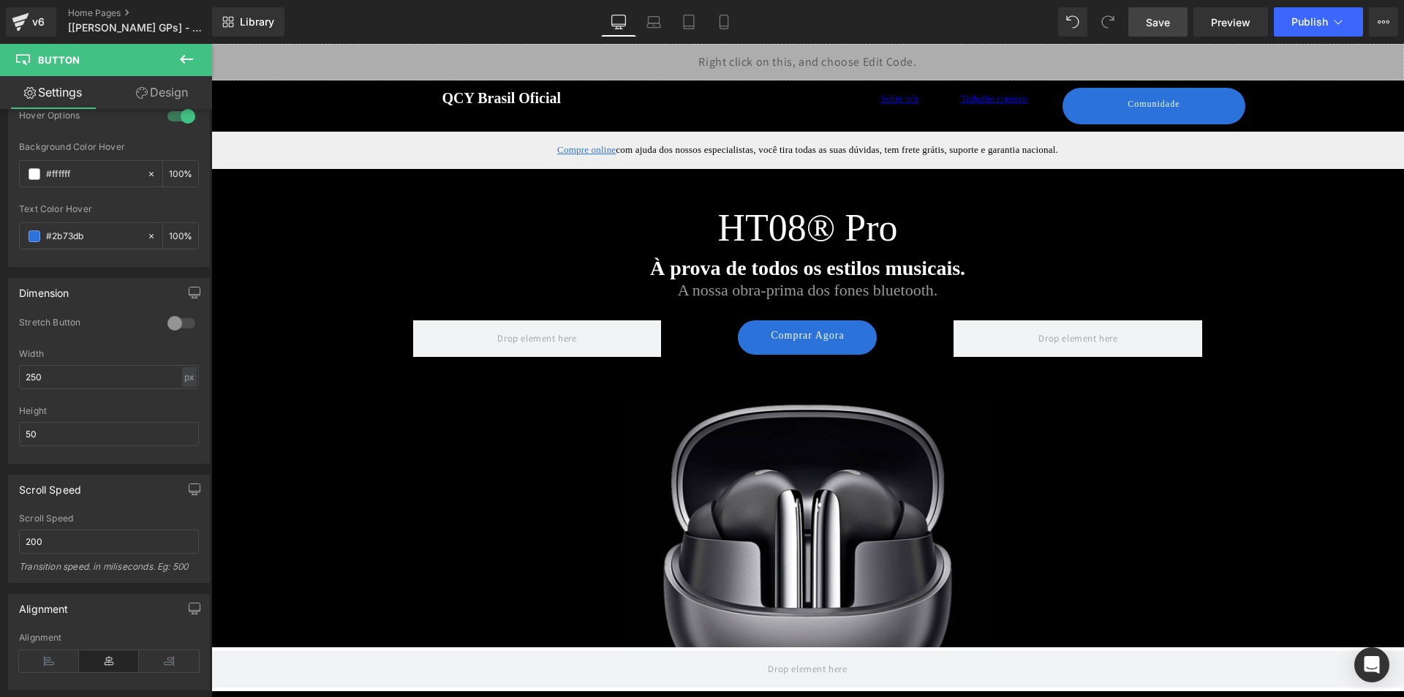
click at [1147, 26] on span "Save" at bounding box center [1158, 22] width 24 height 15
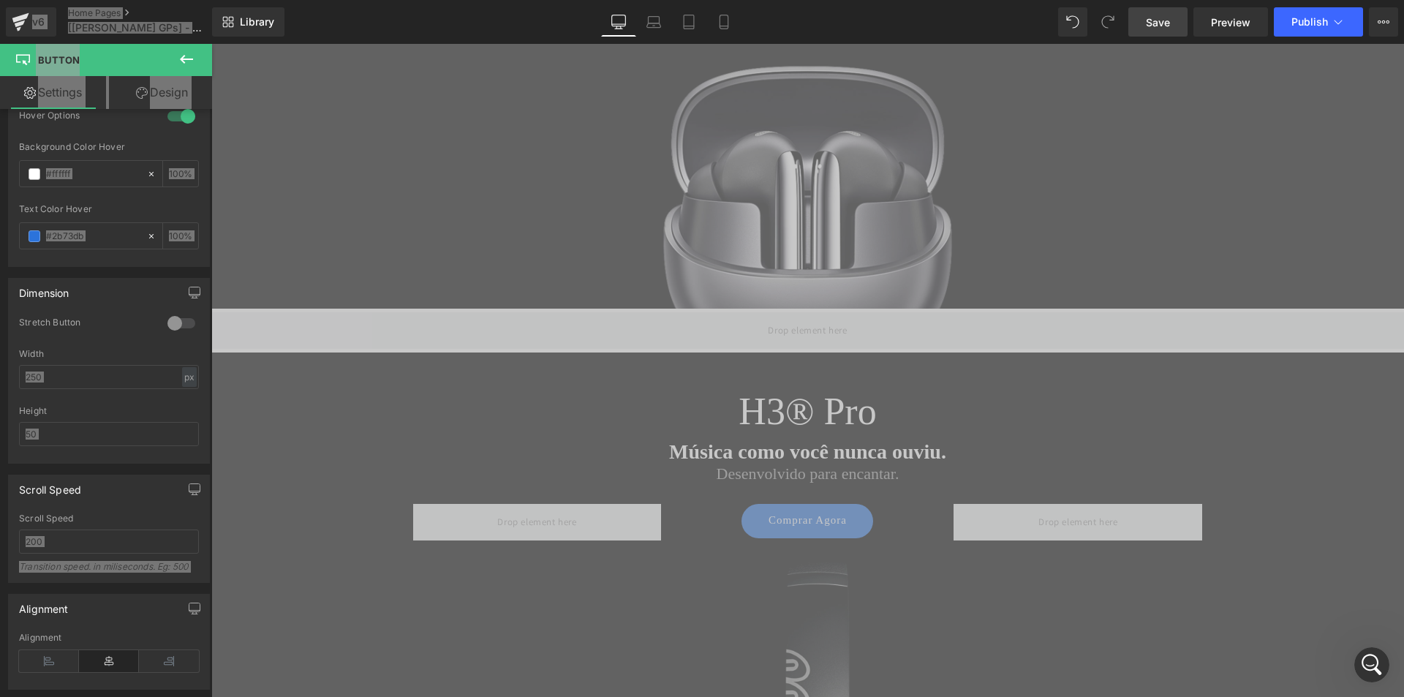
scroll to position [658, 0]
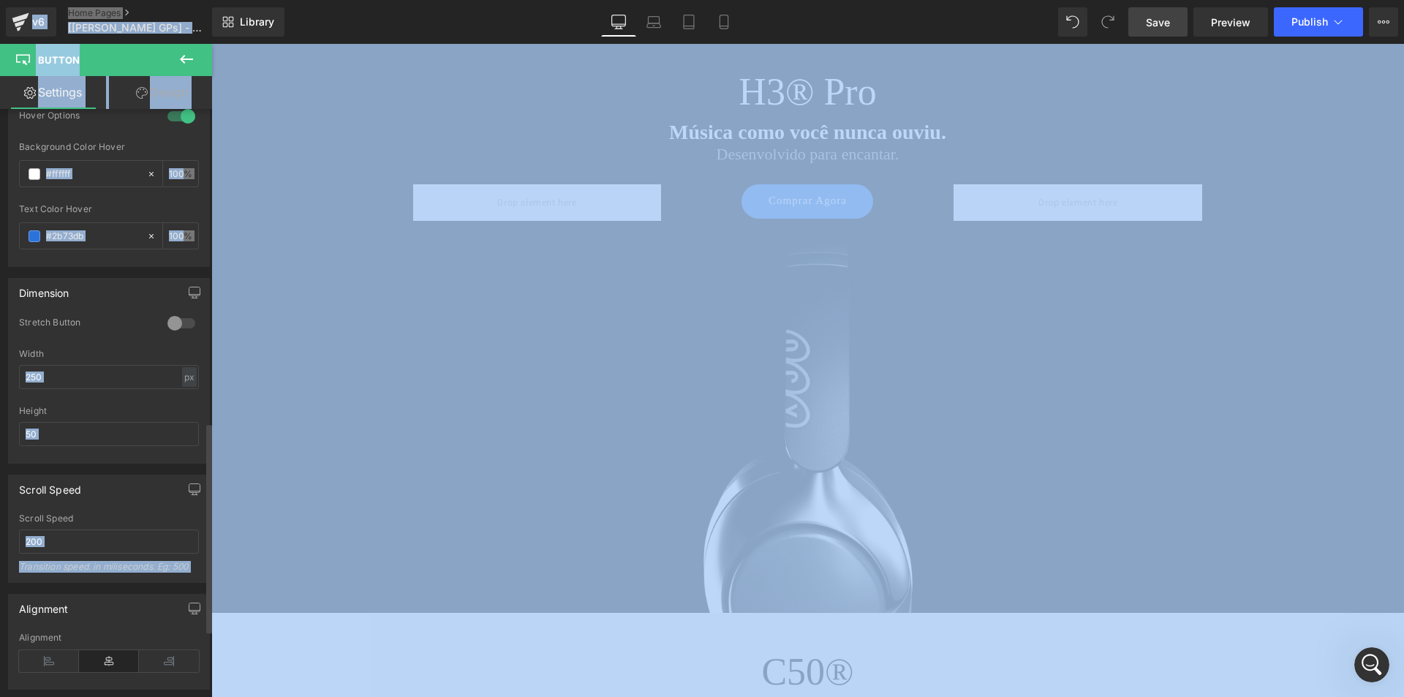
click at [116, 297] on div "Dimension" at bounding box center [109, 293] width 200 height 28
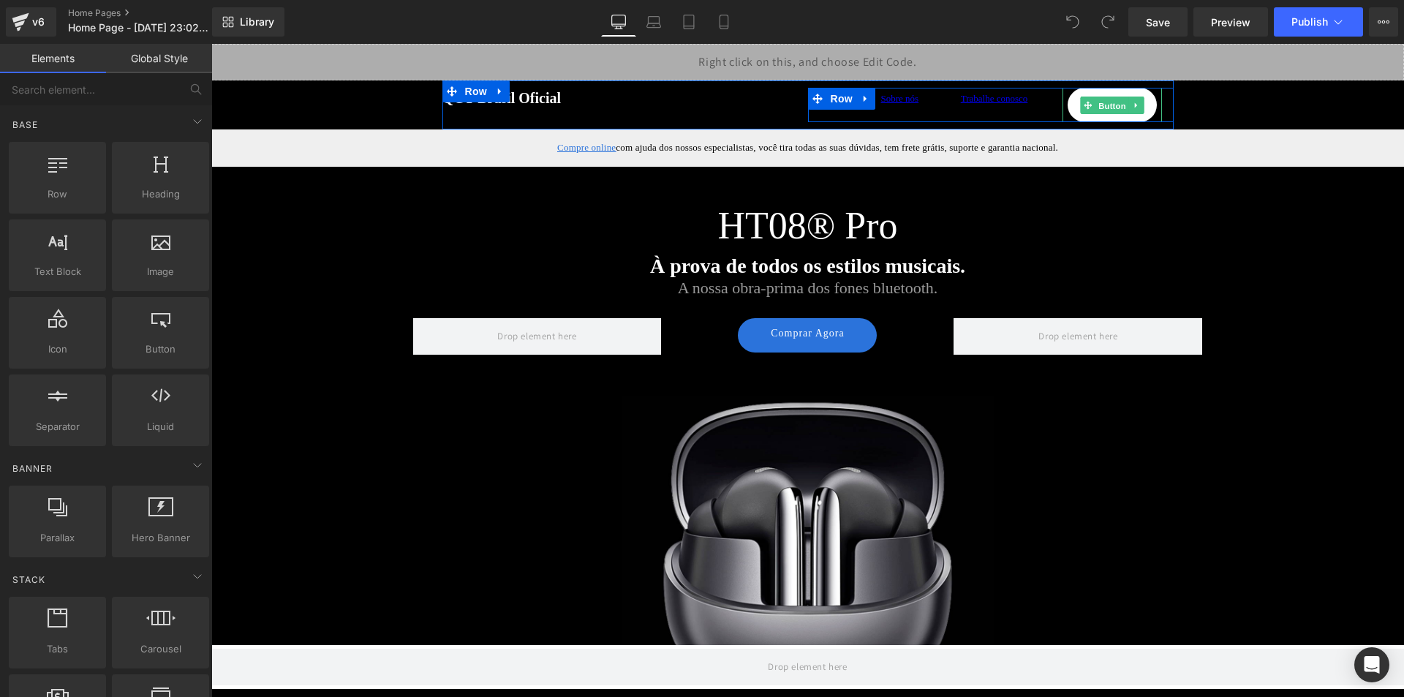
click at [1110, 109] on span "Button" at bounding box center [1112, 105] width 34 height 18
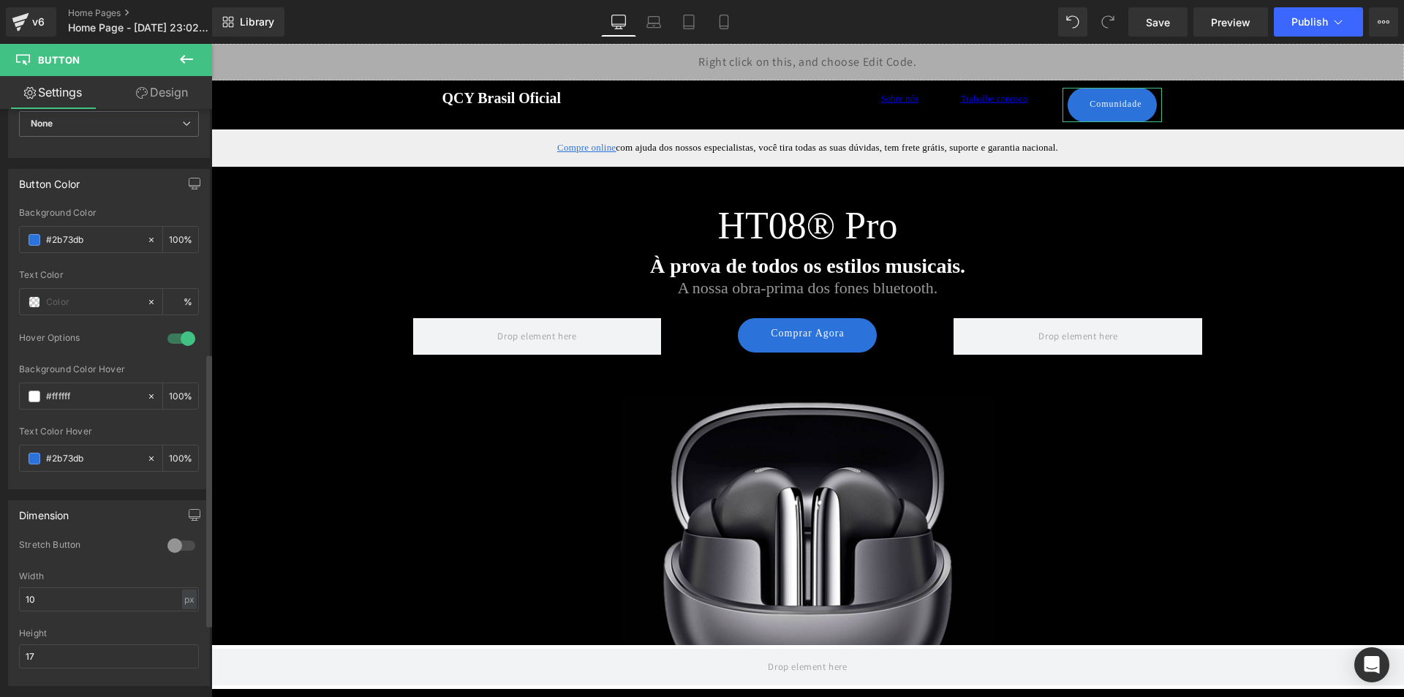
scroll to position [658, 0]
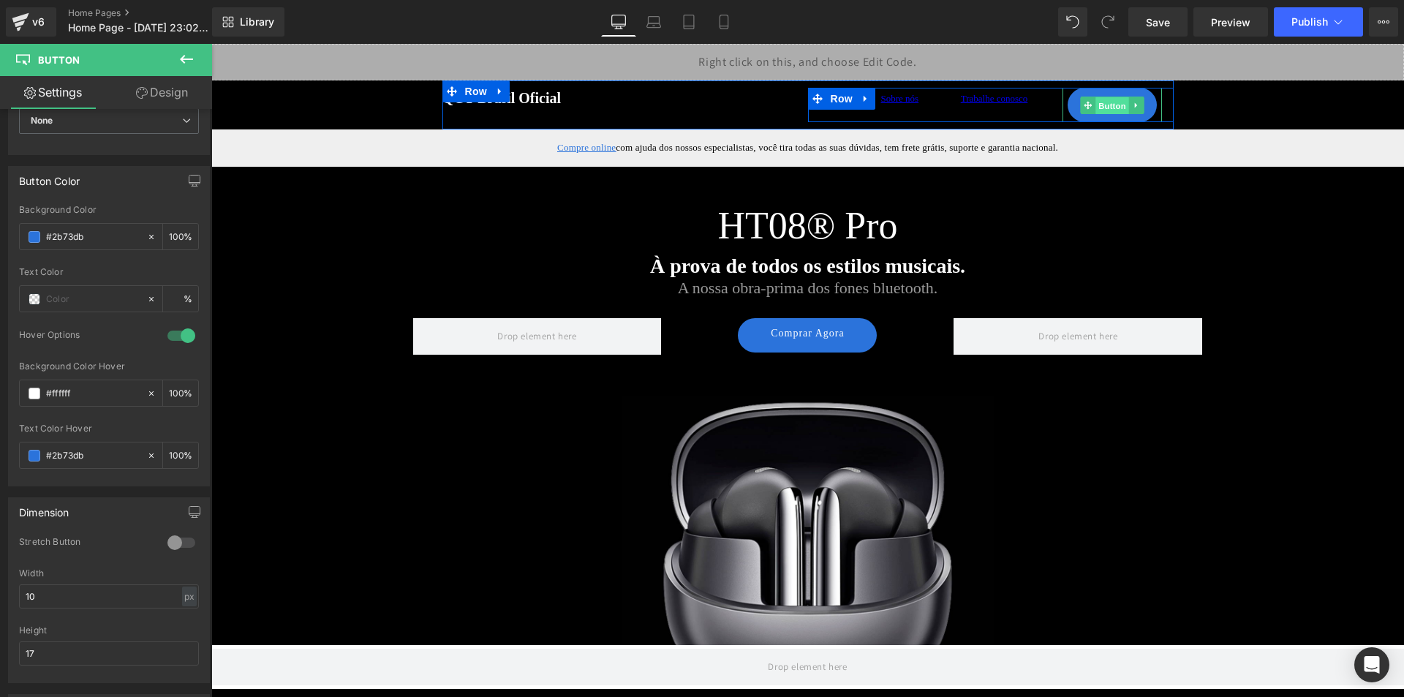
click at [1105, 99] on span "Button" at bounding box center [1112, 105] width 34 height 18
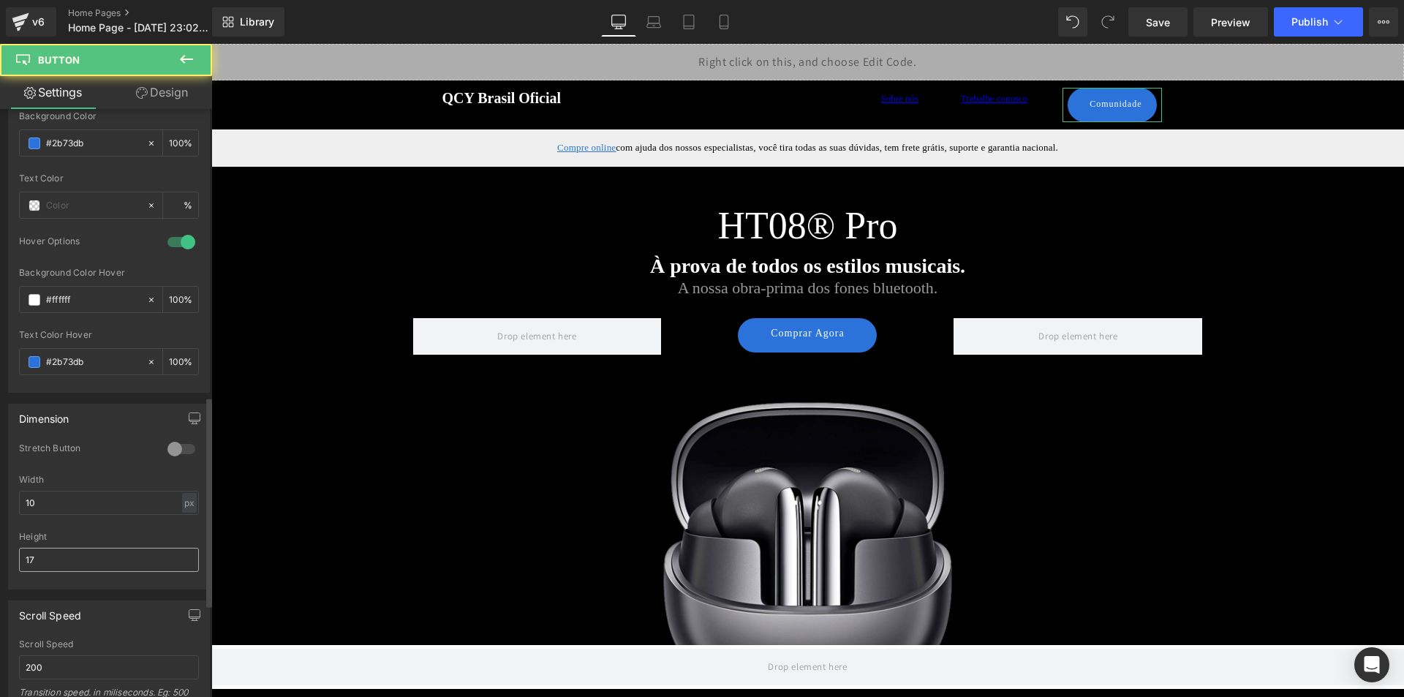
scroll to position [804, 0]
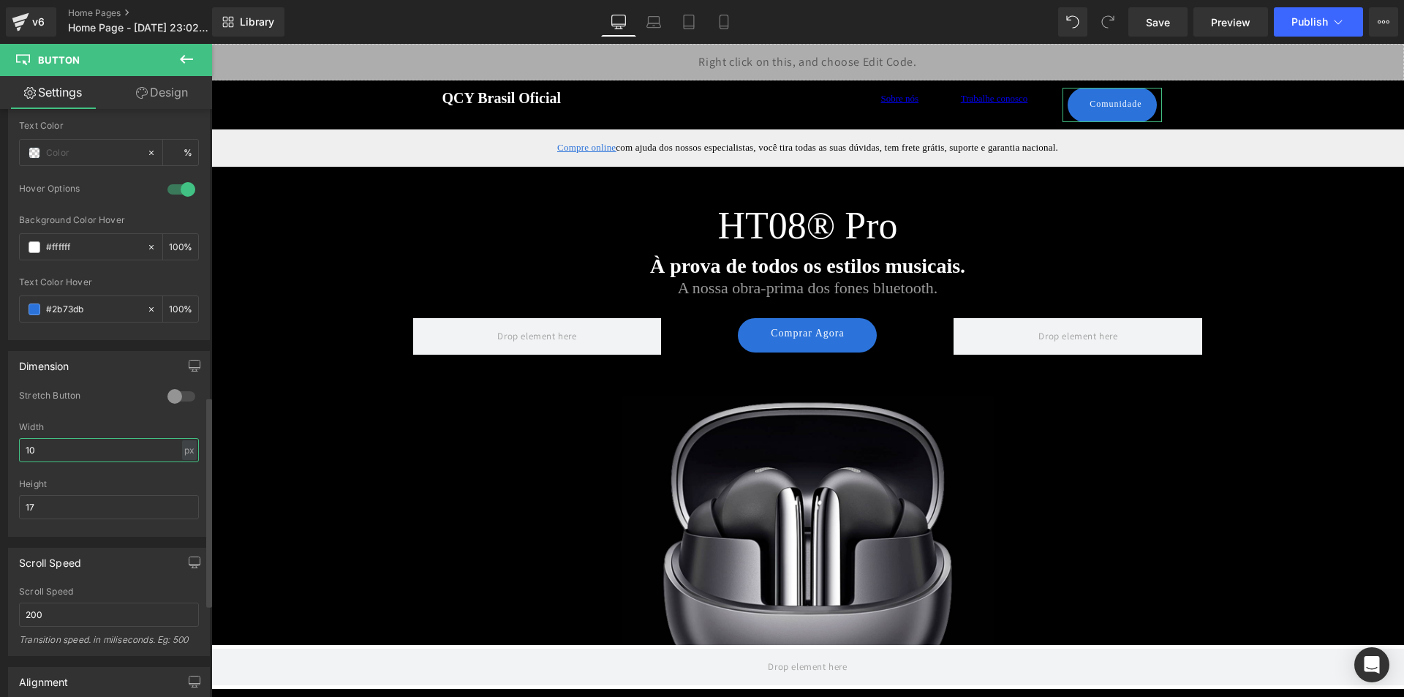
click at [90, 449] on input "10" at bounding box center [109, 450] width 180 height 24
type input "9"
type input "1"
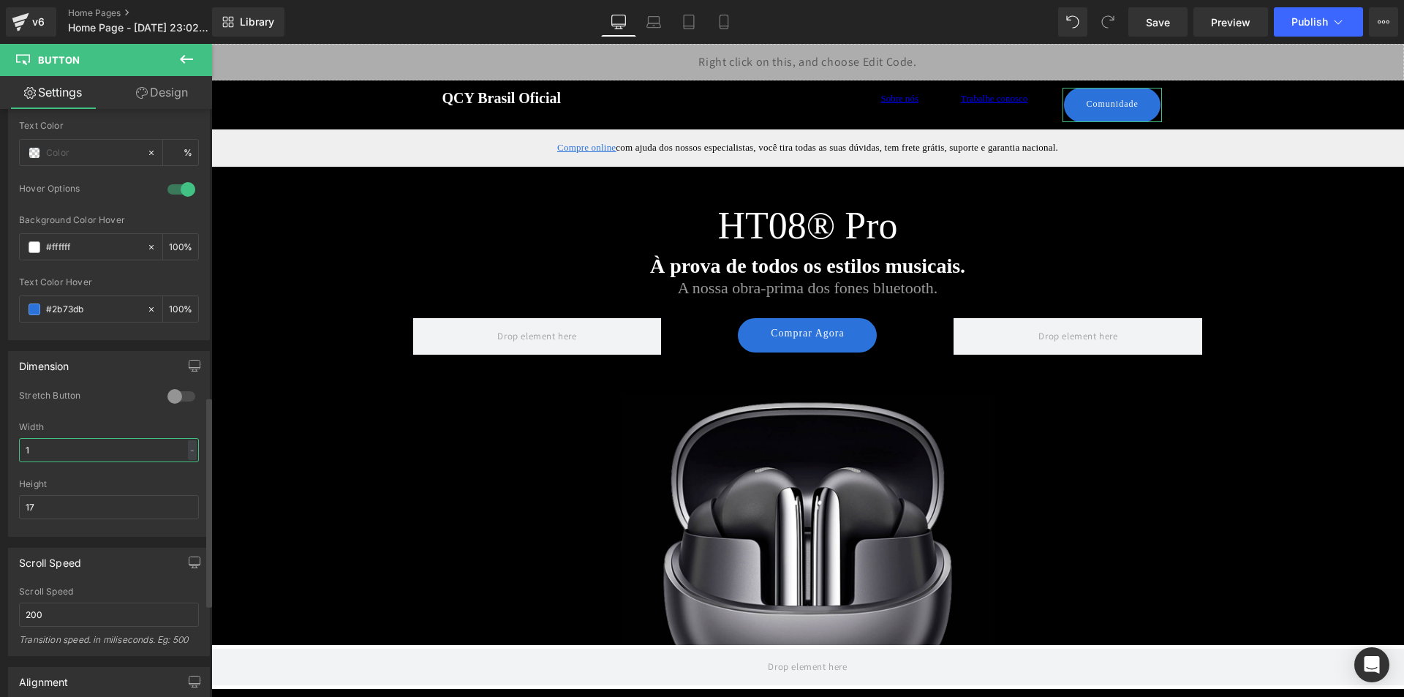
type input "10"
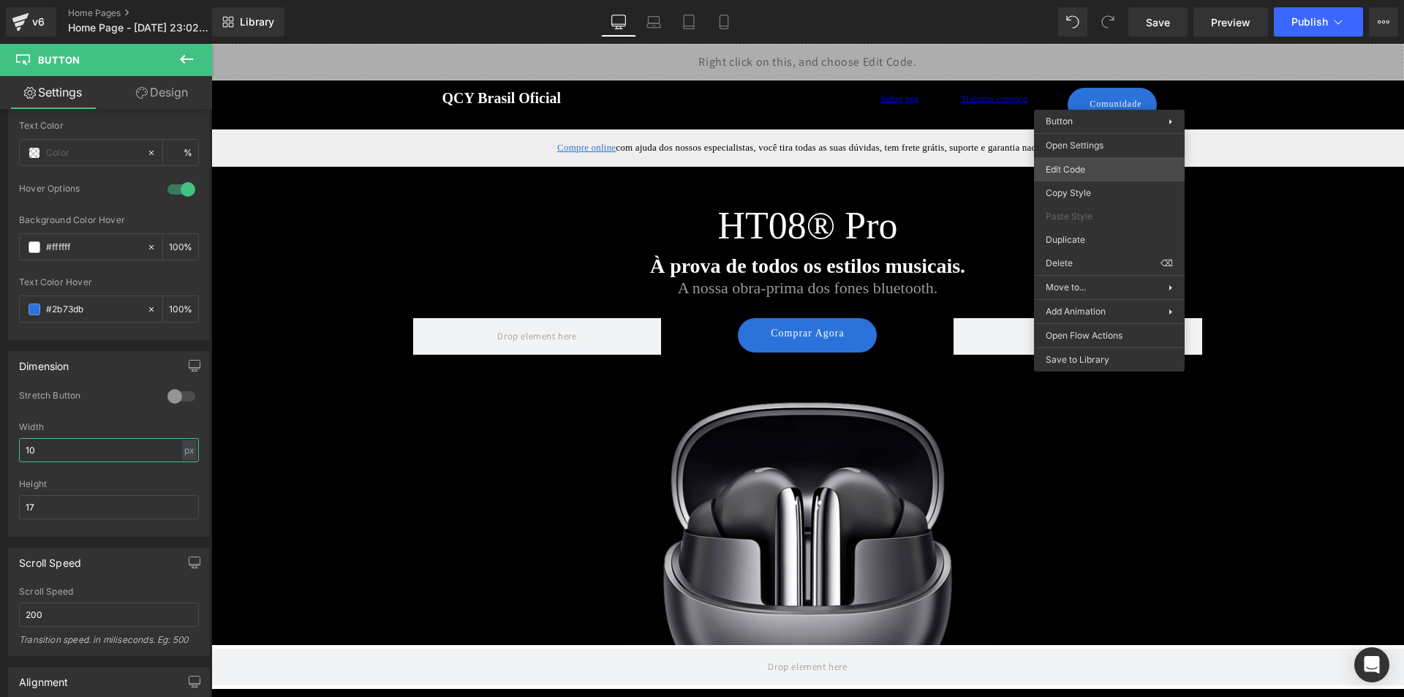
click at [1089, 163] on body "Button You are previewing how the will restyle your page. You can not edit Elem…" at bounding box center [702, 348] width 1404 height 697
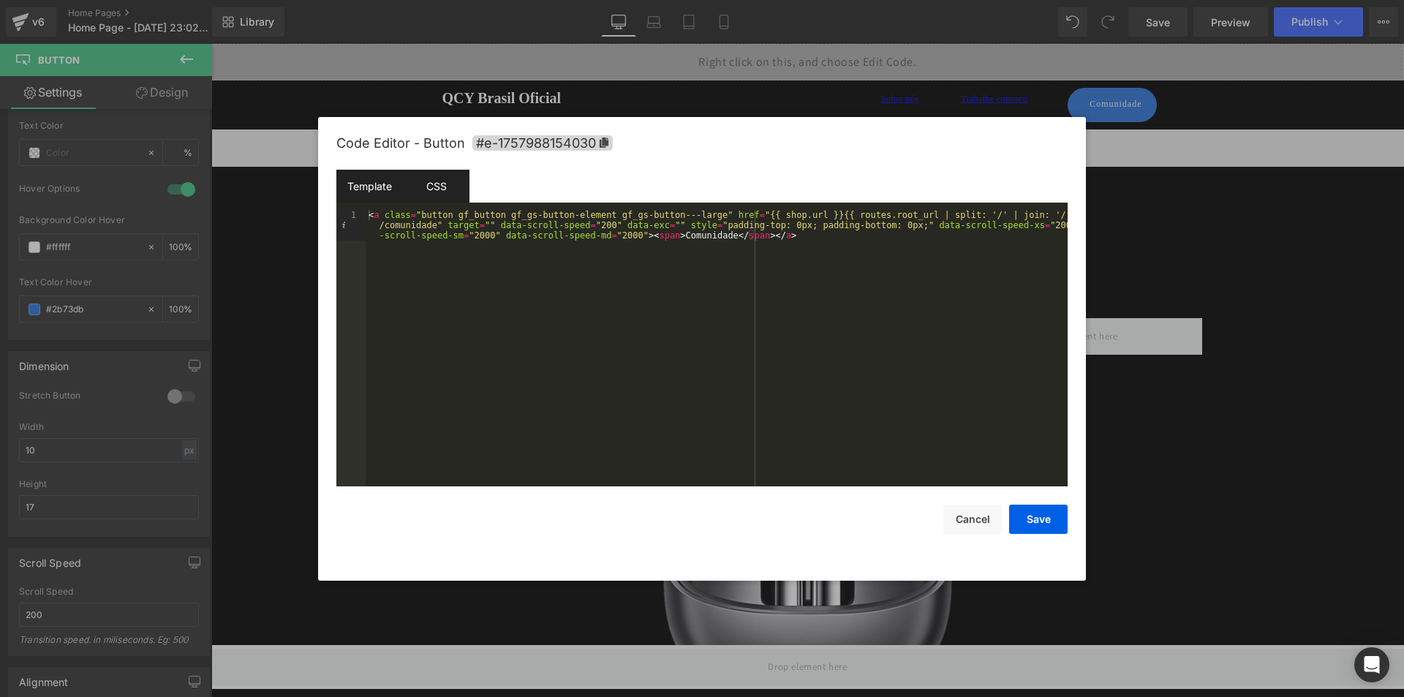
click at [445, 184] on div "CSS" at bounding box center [436, 186] width 67 height 33
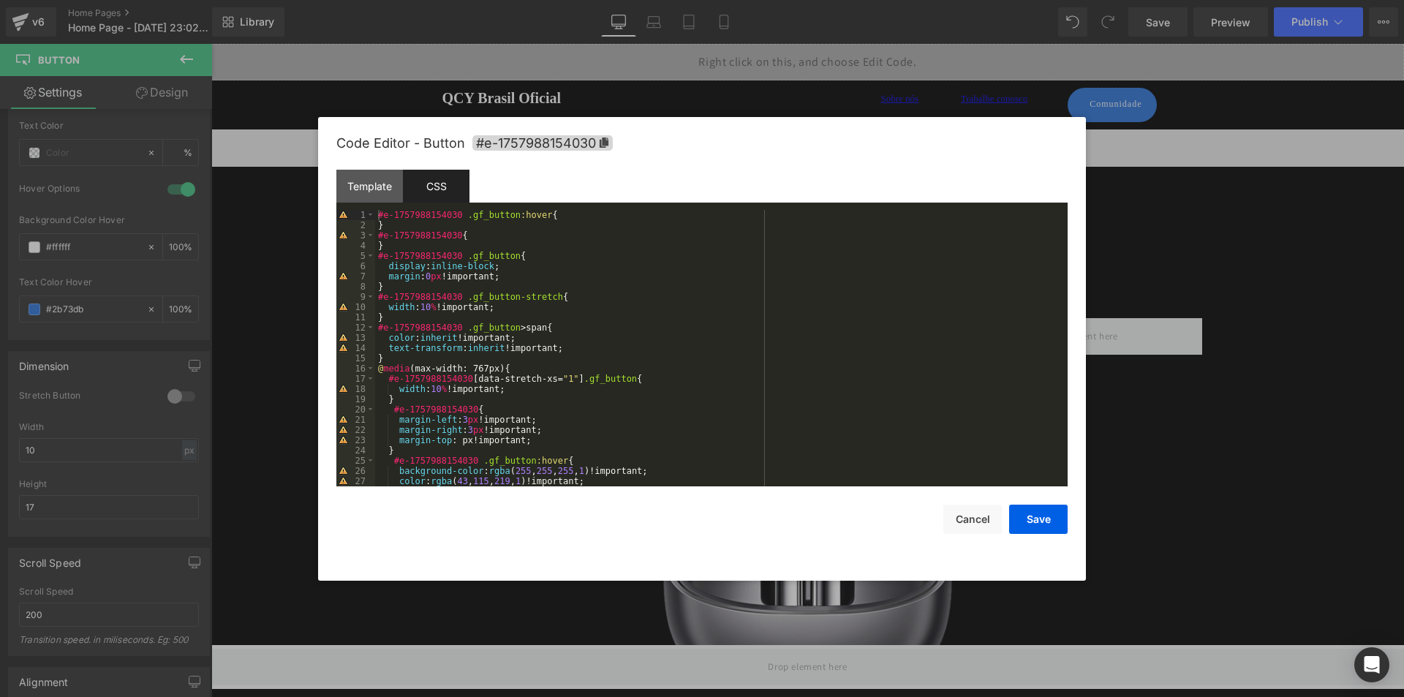
click at [430, 312] on div "#e-1757988154030 .gf_button :hover { } #e-1757988154030 { } #e-1757988154030 .g…" at bounding box center [718, 358] width 686 height 297
click at [424, 308] on div "#e-1757988154030 .gf_button :hover { } #e-1757988154030 { } #e-1757988154030 .g…" at bounding box center [718, 358] width 686 height 297
click at [1013, 513] on button "Save" at bounding box center [1038, 518] width 58 height 29
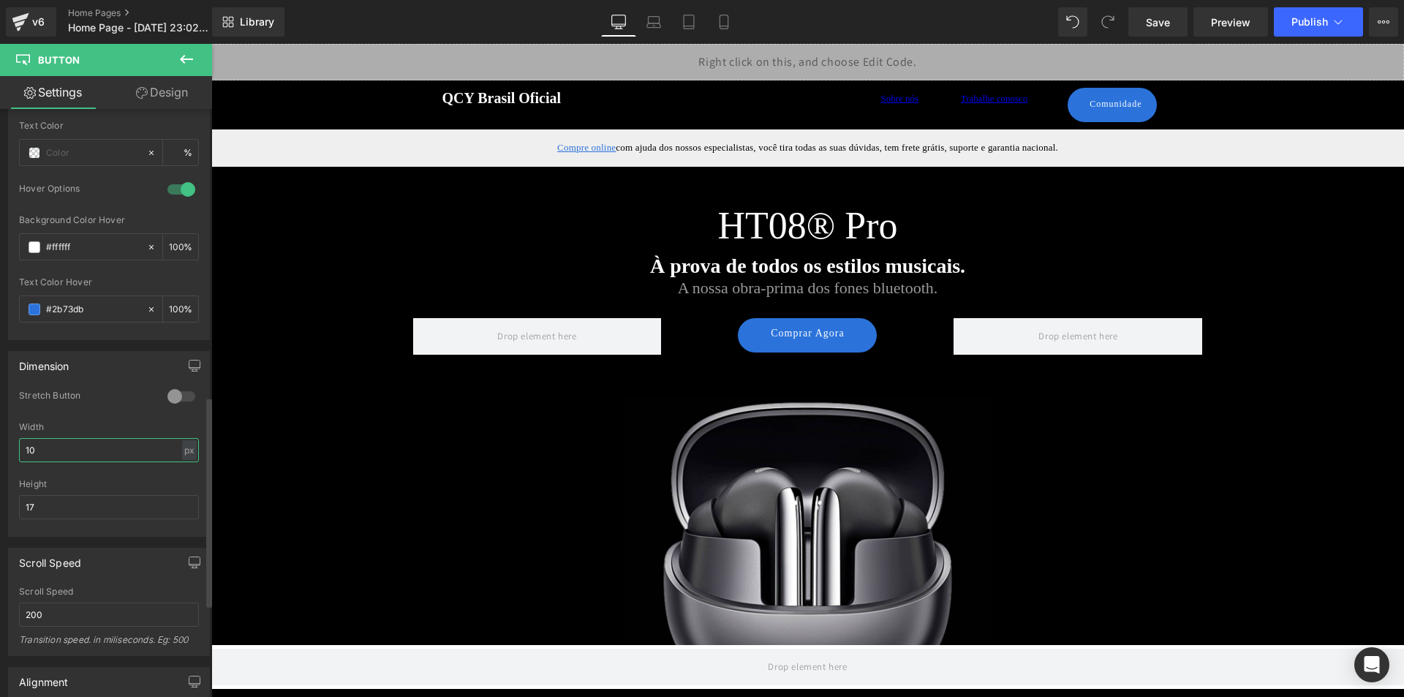
click at [39, 450] on input "10" at bounding box center [109, 450] width 180 height 24
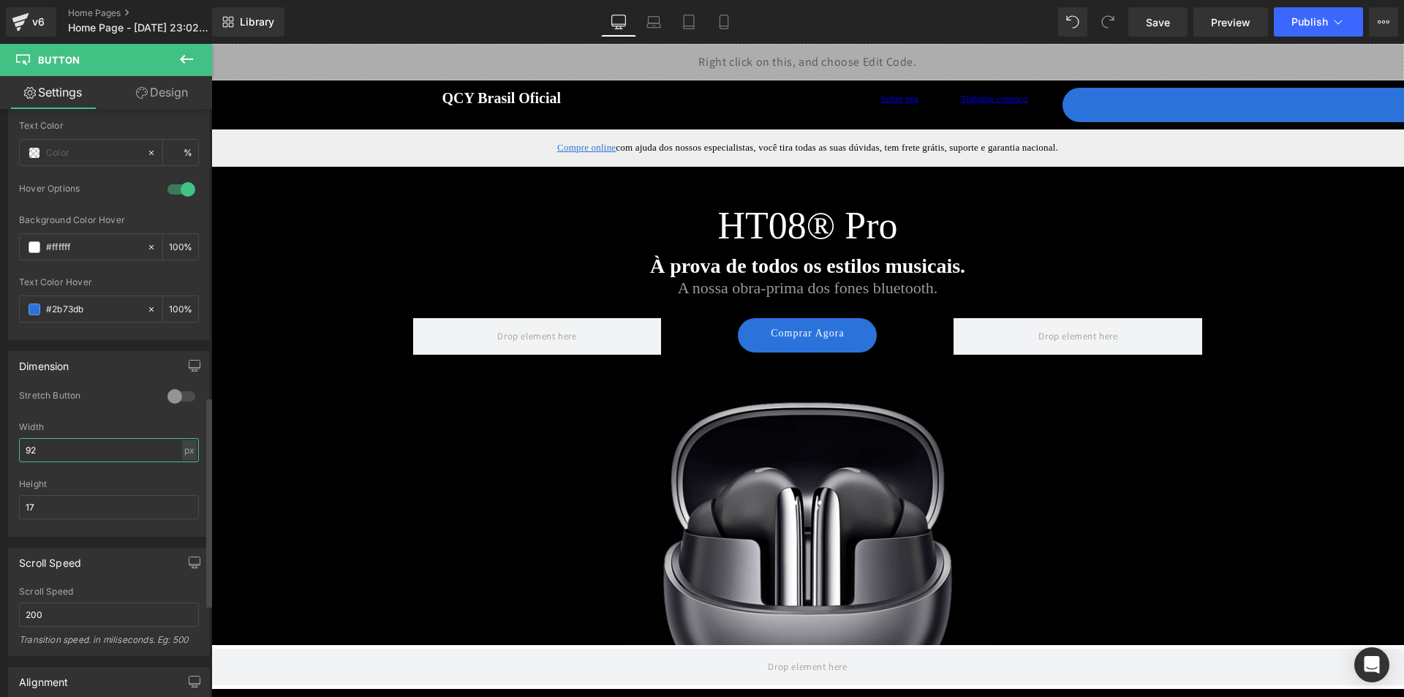
type input "9"
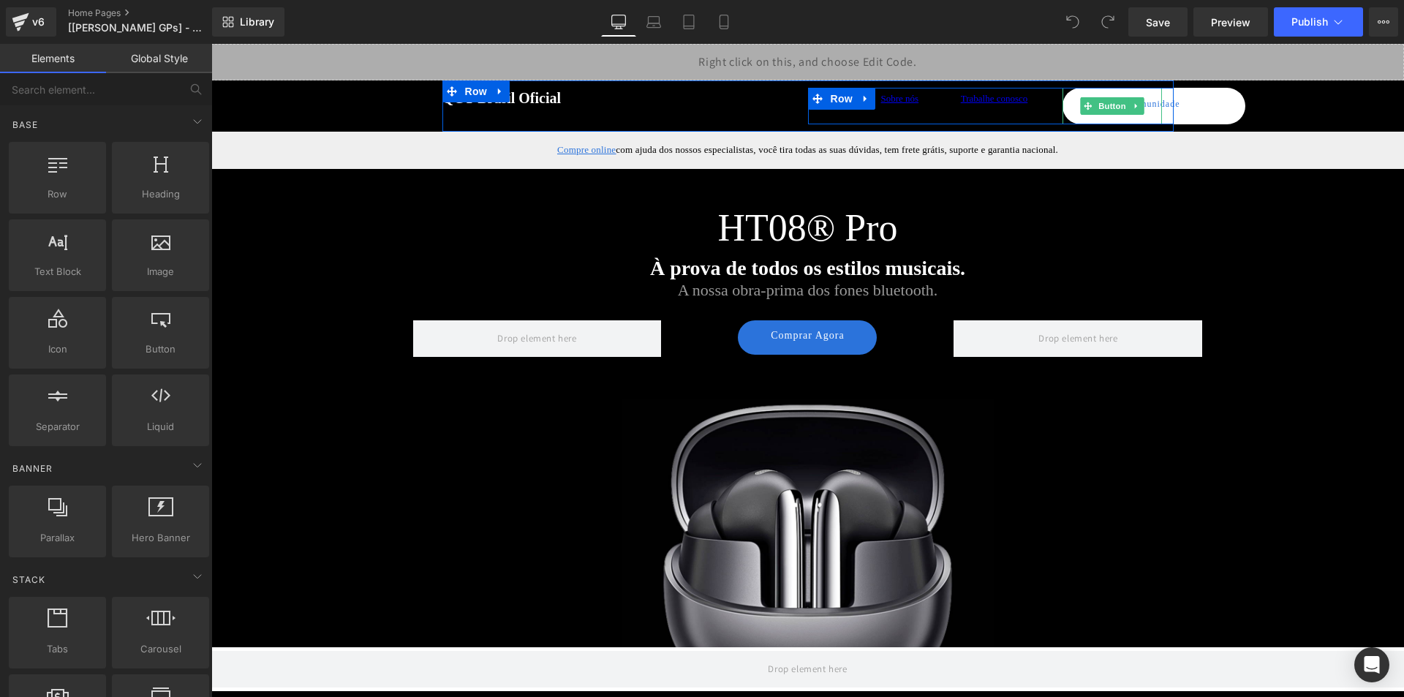
click at [1097, 117] on link "Comunidade" at bounding box center [1153, 106] width 183 height 37
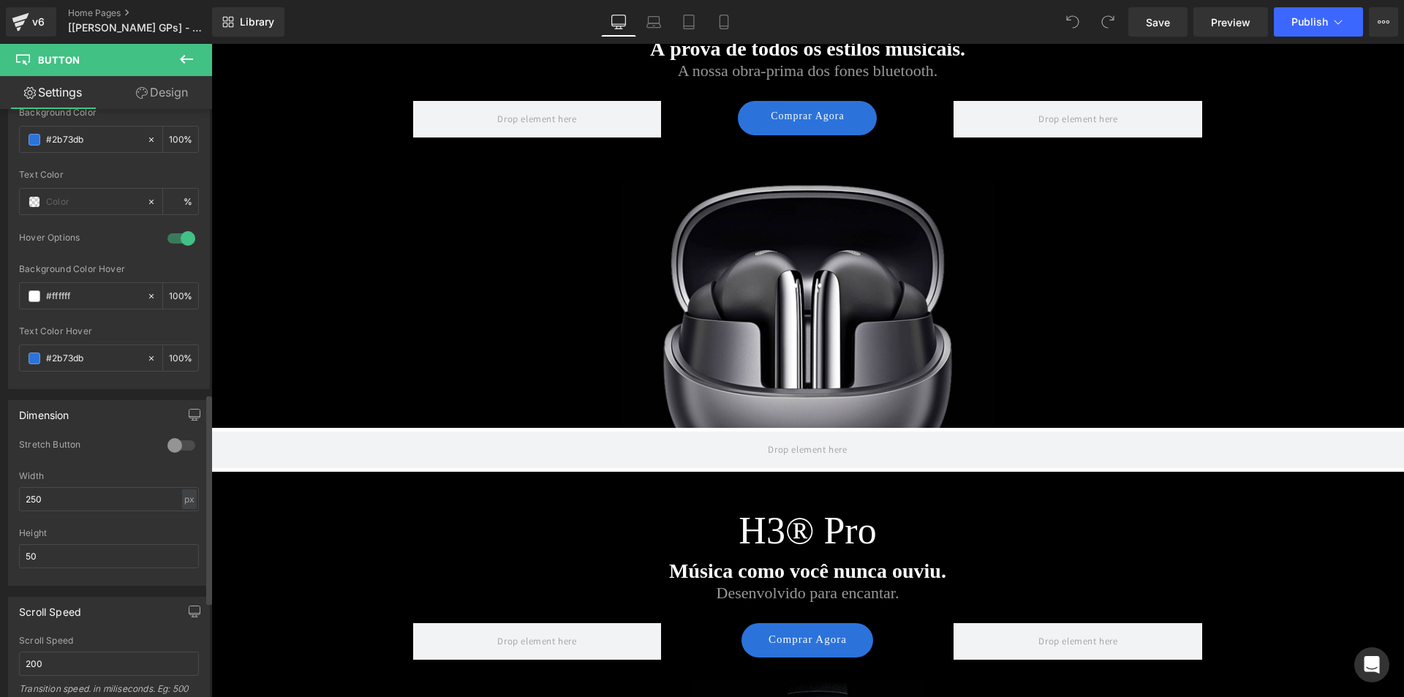
scroll to position [804, 0]
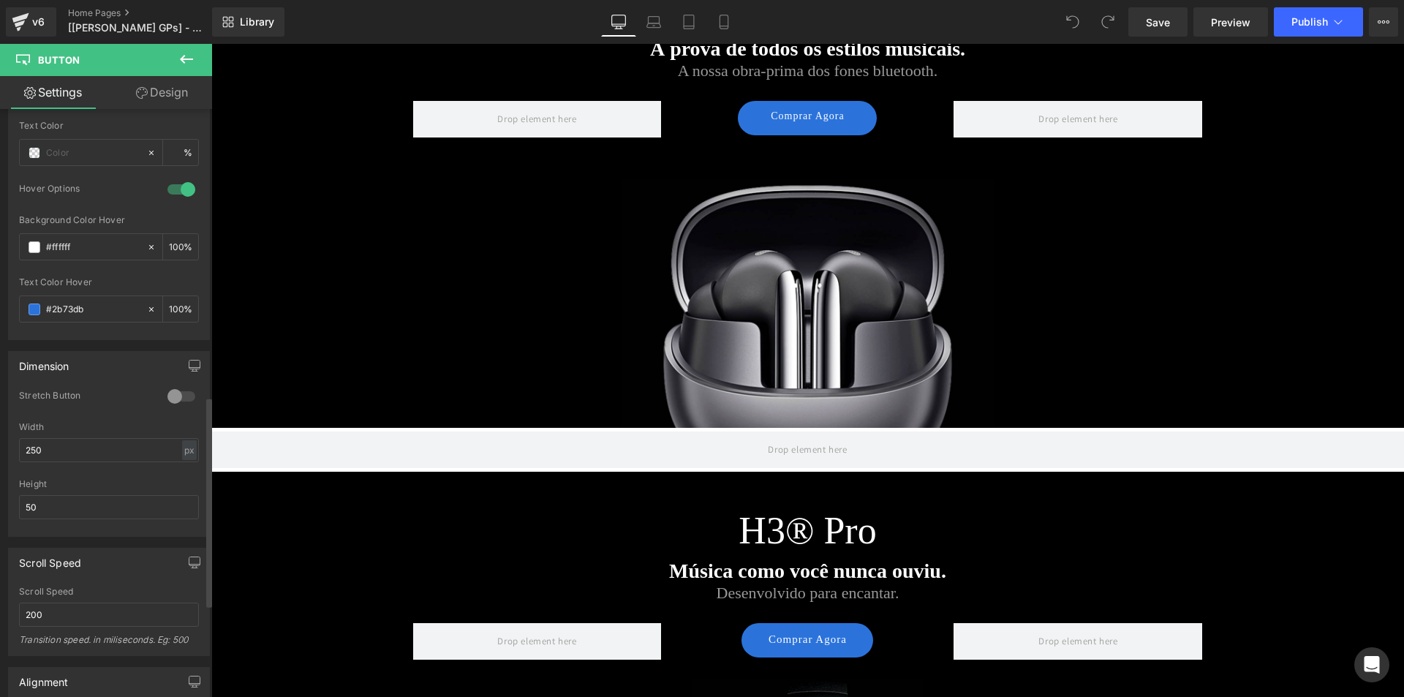
click at [69, 463] on div "Width 250 px % px" at bounding box center [109, 450] width 180 height 57
click at [78, 458] on input "250" at bounding box center [109, 450] width 180 height 24
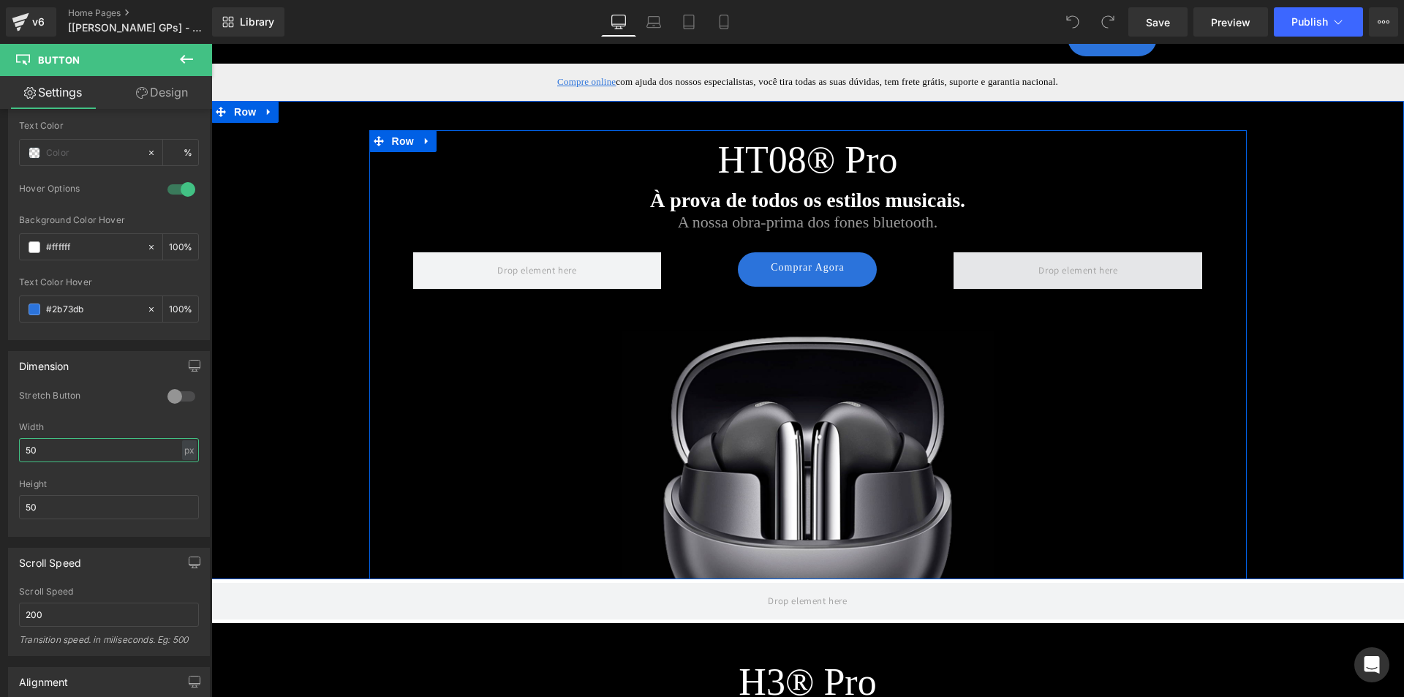
scroll to position [0, 0]
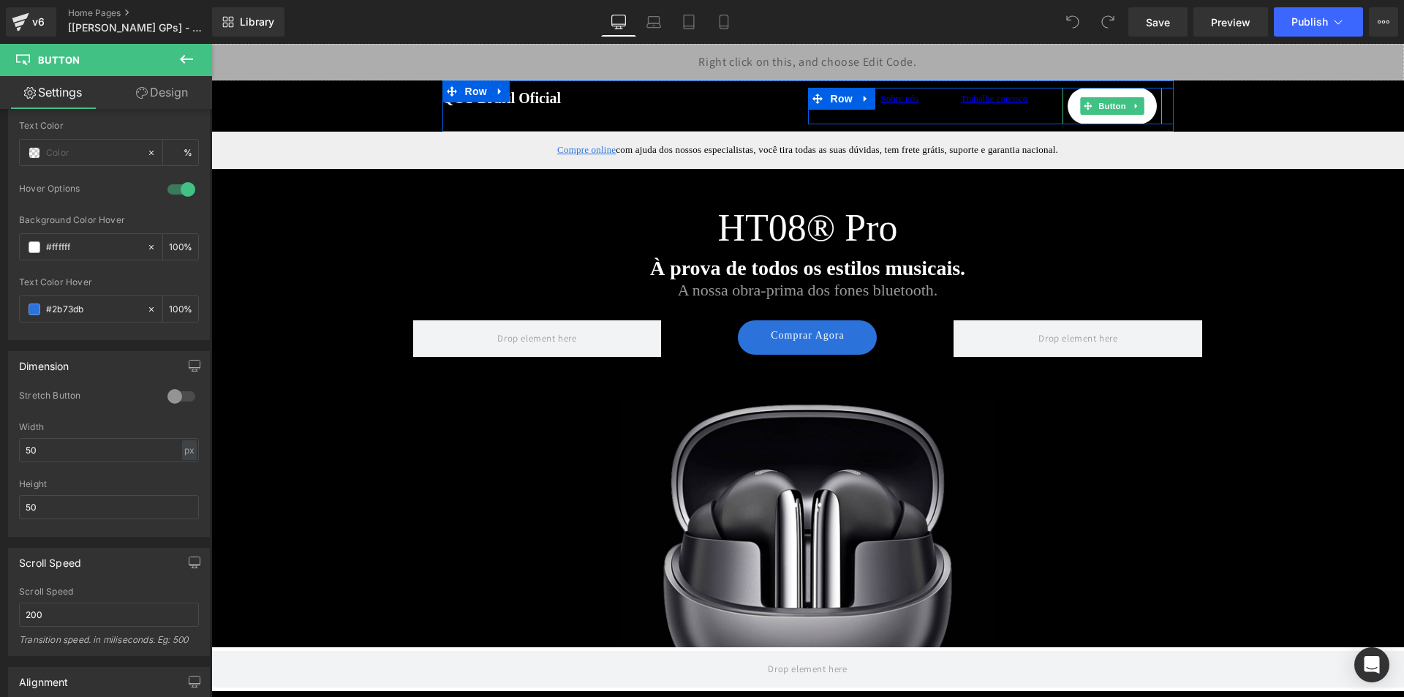
click at [1116, 116] on link "Comunidade" at bounding box center [1111, 106] width 89 height 37
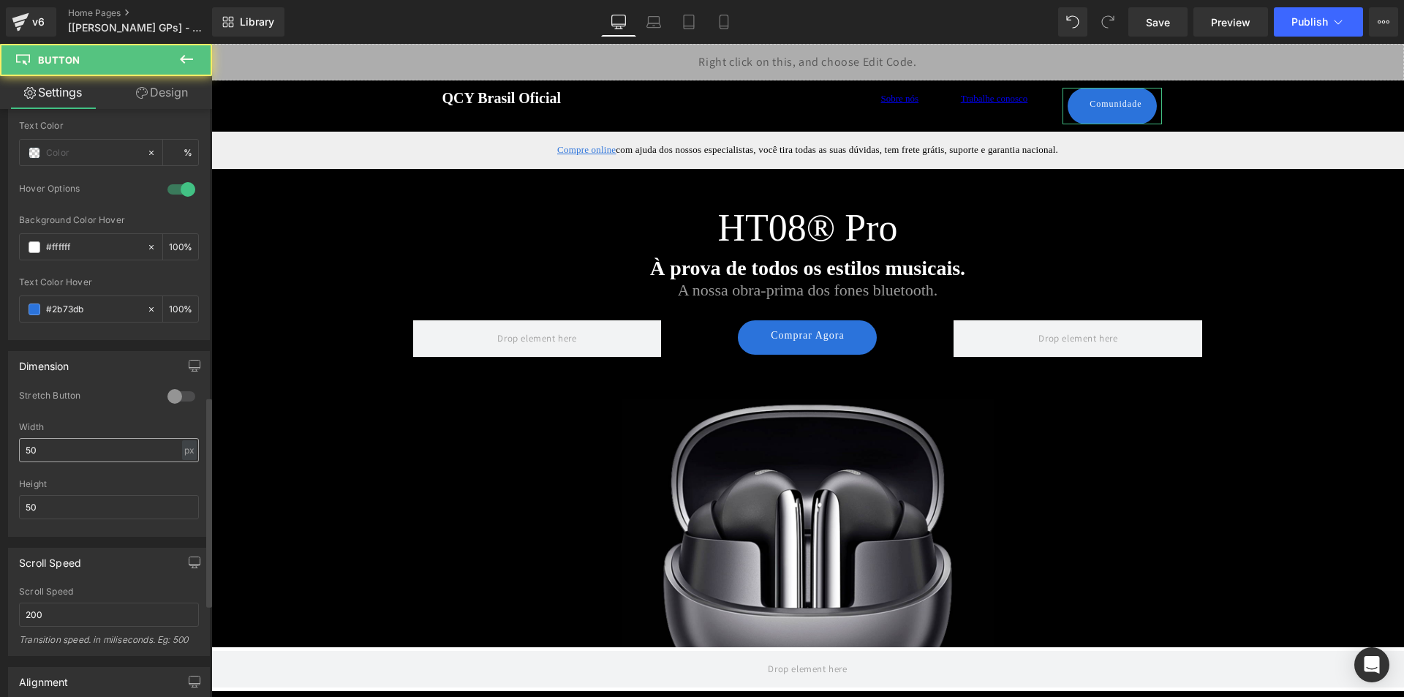
click at [72, 455] on input "50" at bounding box center [109, 450] width 180 height 24
type input "40"
click at [79, 521] on div "Height 50" at bounding box center [109, 507] width 180 height 57
click at [85, 505] on input "50" at bounding box center [109, 507] width 180 height 24
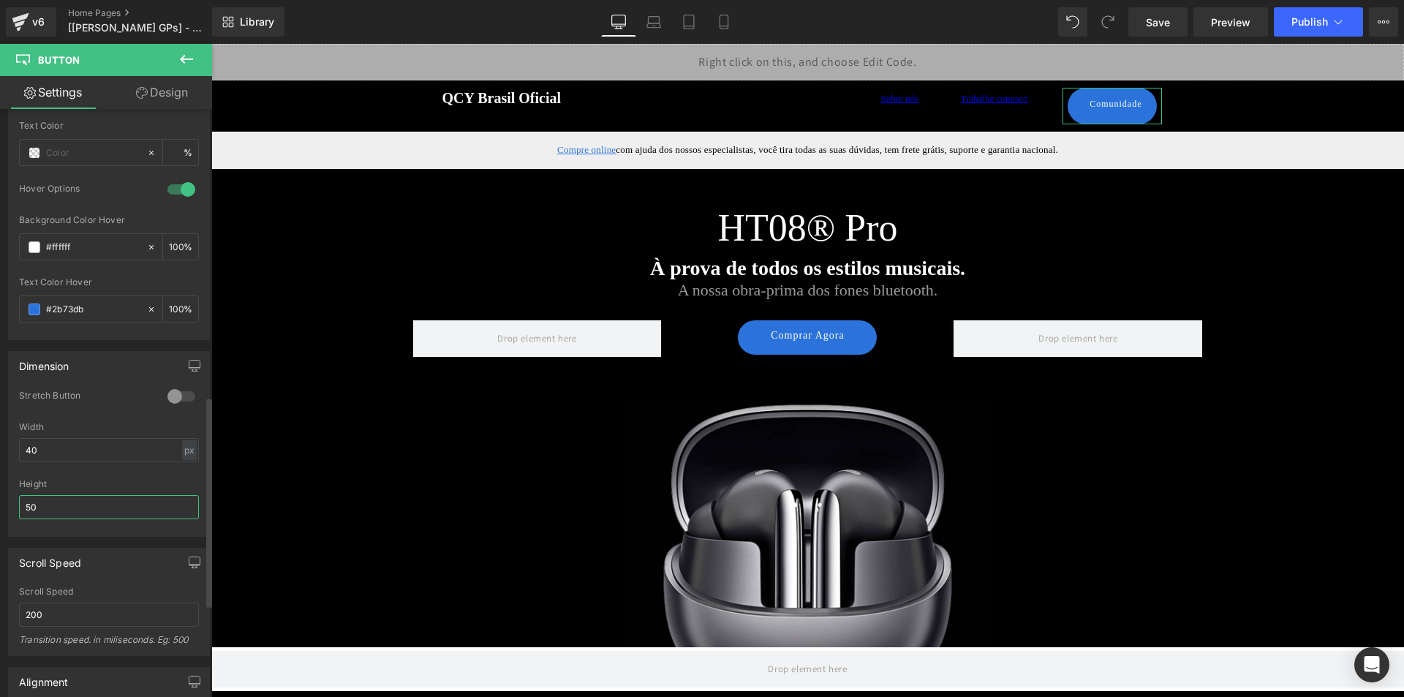
click at [85, 505] on input "50" at bounding box center [109, 507] width 180 height 24
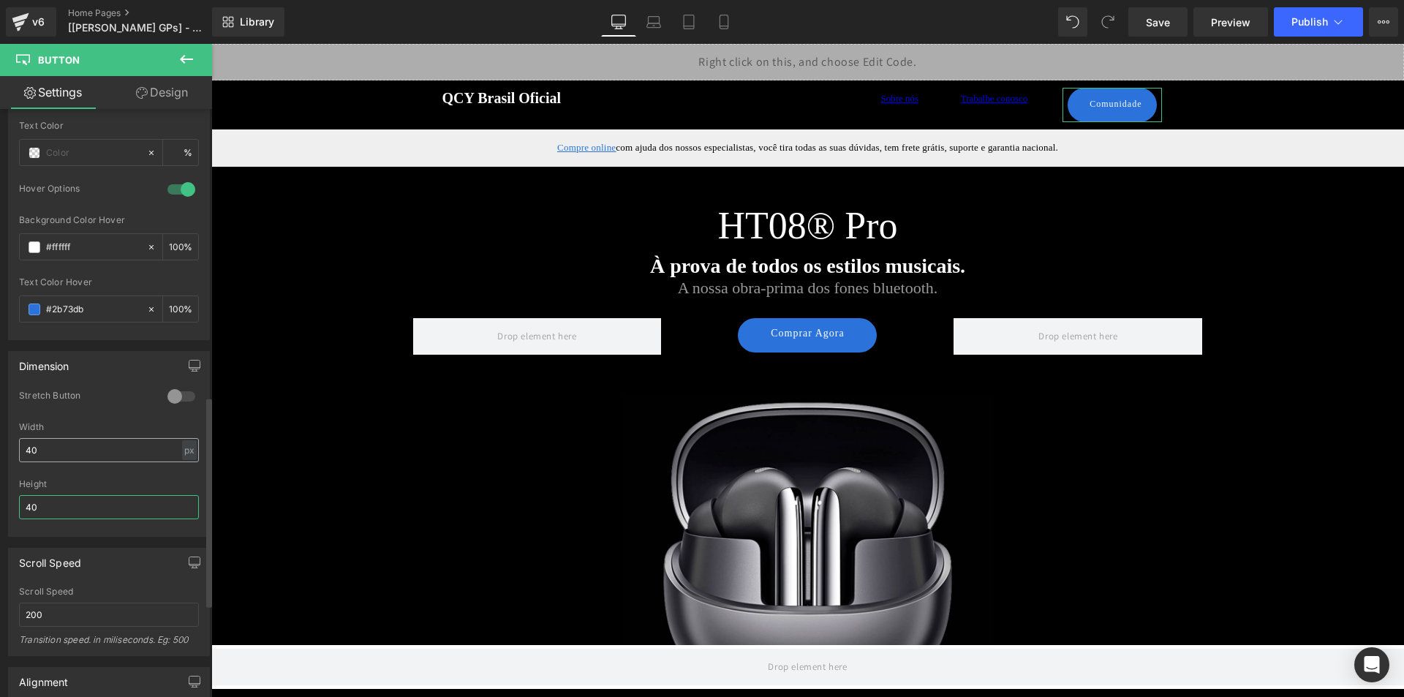
type input "40"
click at [69, 441] on input "40" at bounding box center [109, 450] width 180 height 24
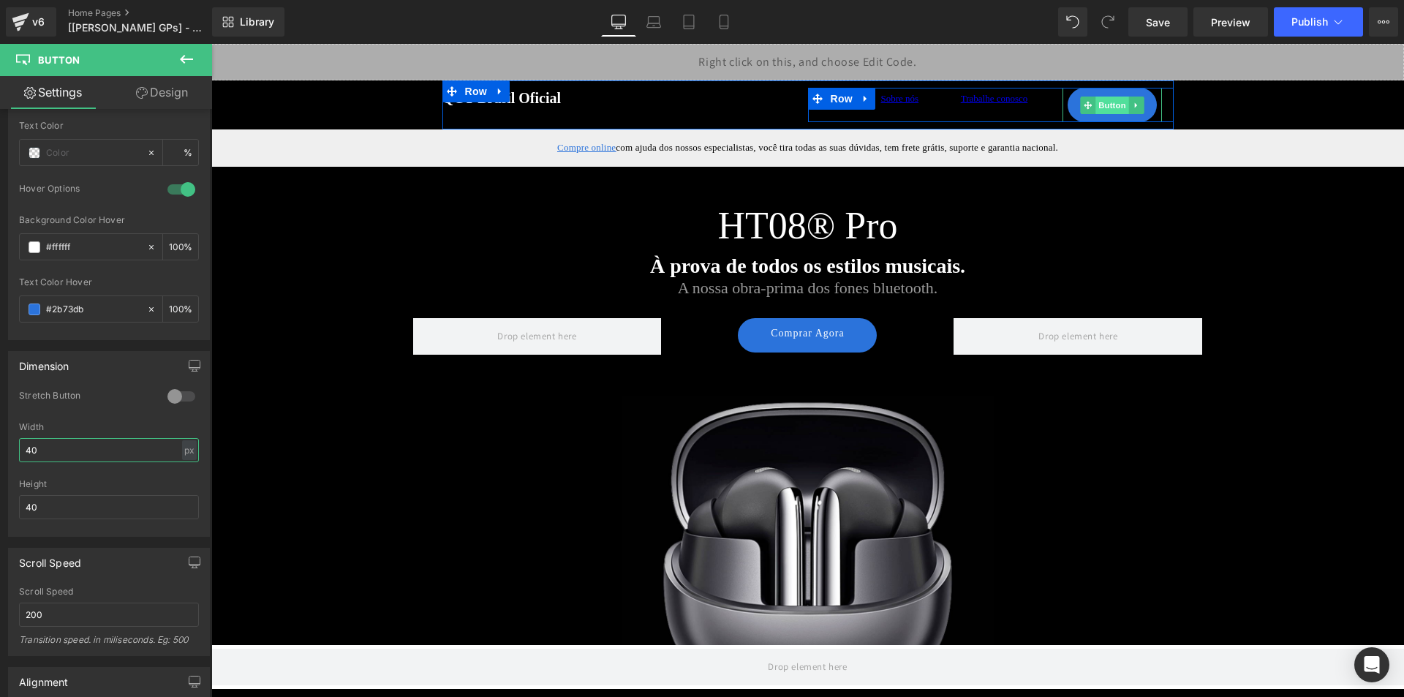
click at [1111, 102] on span "Button" at bounding box center [1112, 105] width 34 height 18
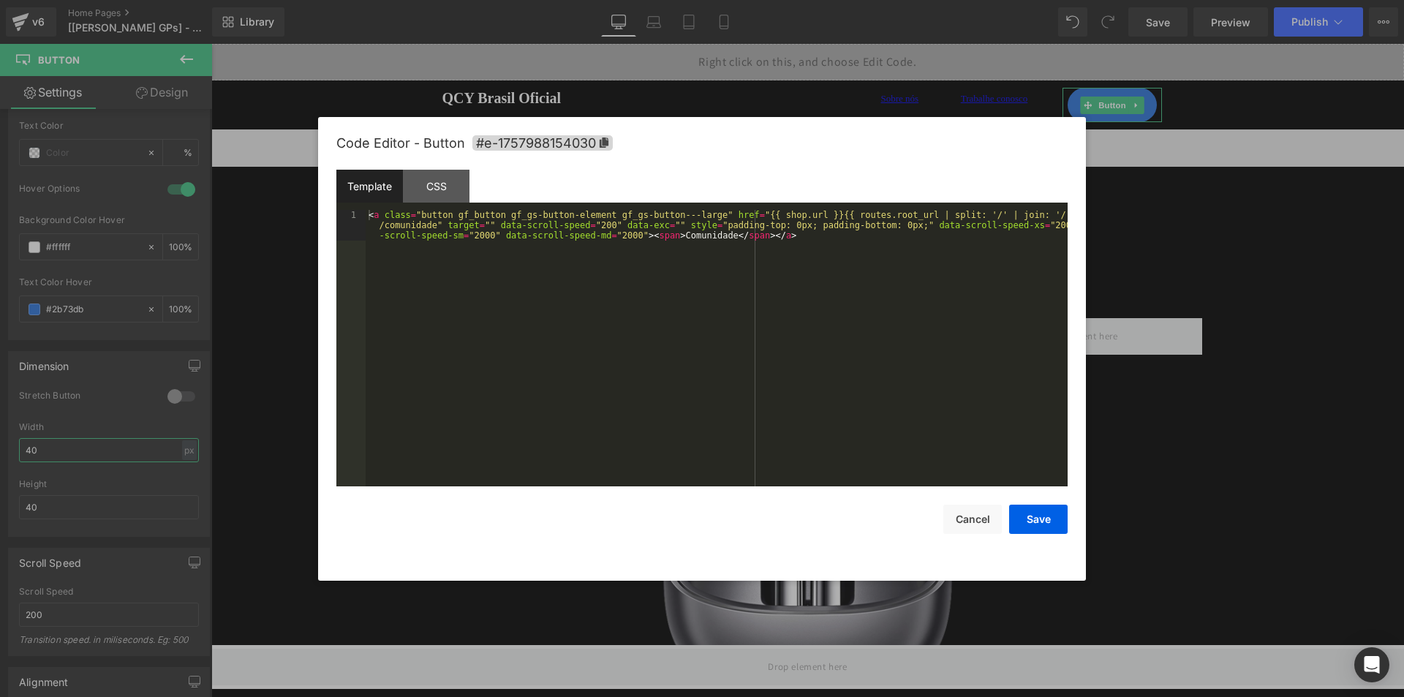
click at [1110, 168] on body "Button You are previewing how the will restyle your page. You can not edit Elem…" at bounding box center [702, 348] width 1404 height 697
click at [424, 187] on div "CSS" at bounding box center [436, 186] width 67 height 33
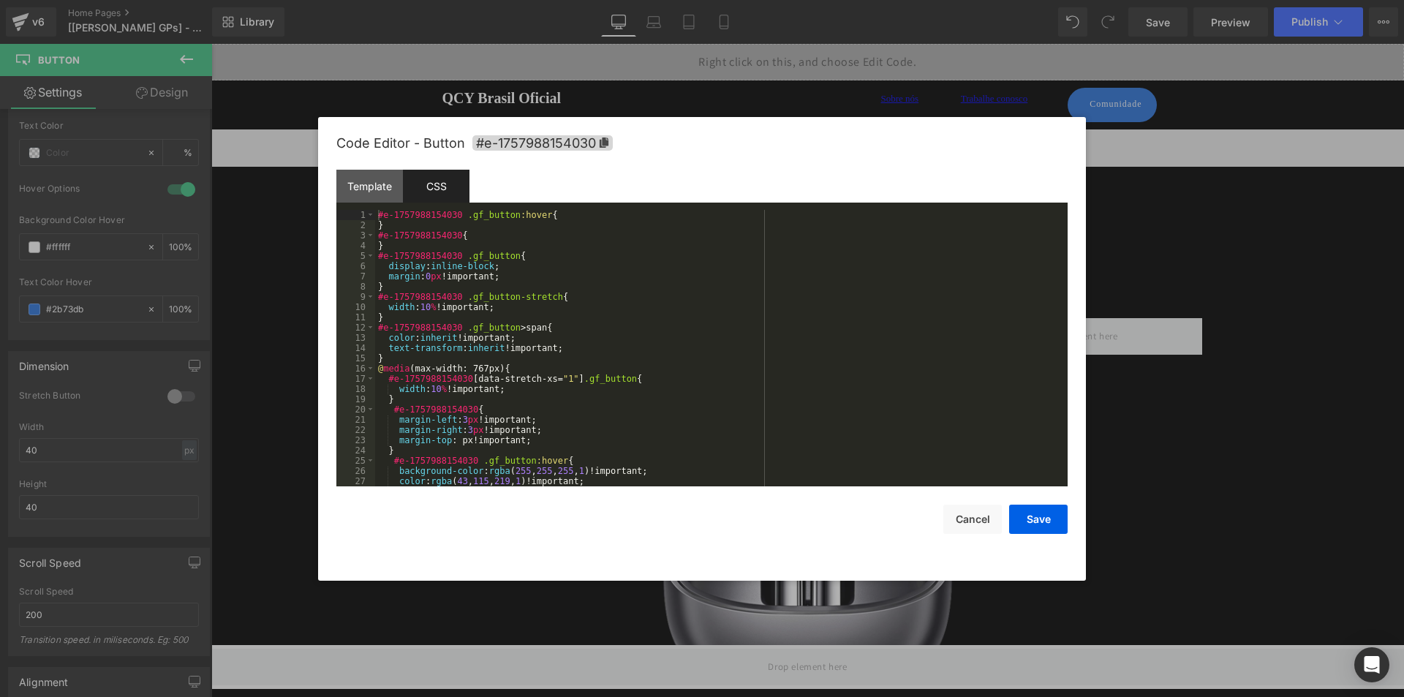
click at [458, 303] on div "#e-1757988154030 .gf_button :hover { } #e-1757988154030 { } #e-1757988154030 .g…" at bounding box center [718, 358] width 686 height 297
click at [453, 394] on div "#e-1757988154030 .gf_button :hover { } #e-1757988154030 { } #e-1757988154030 .g…" at bounding box center [718, 358] width 686 height 297
click at [425, 309] on div "#e-1757988154030 .gf_button :hover { } #e-1757988154030 { } #e-1757988154030 .g…" at bounding box center [718, 358] width 686 height 297
click at [435, 386] on div "#e-1757988154030 .gf_button :hover { } #e-1757988154030 { } #e-1757988154030 .g…" at bounding box center [718, 358] width 686 height 297
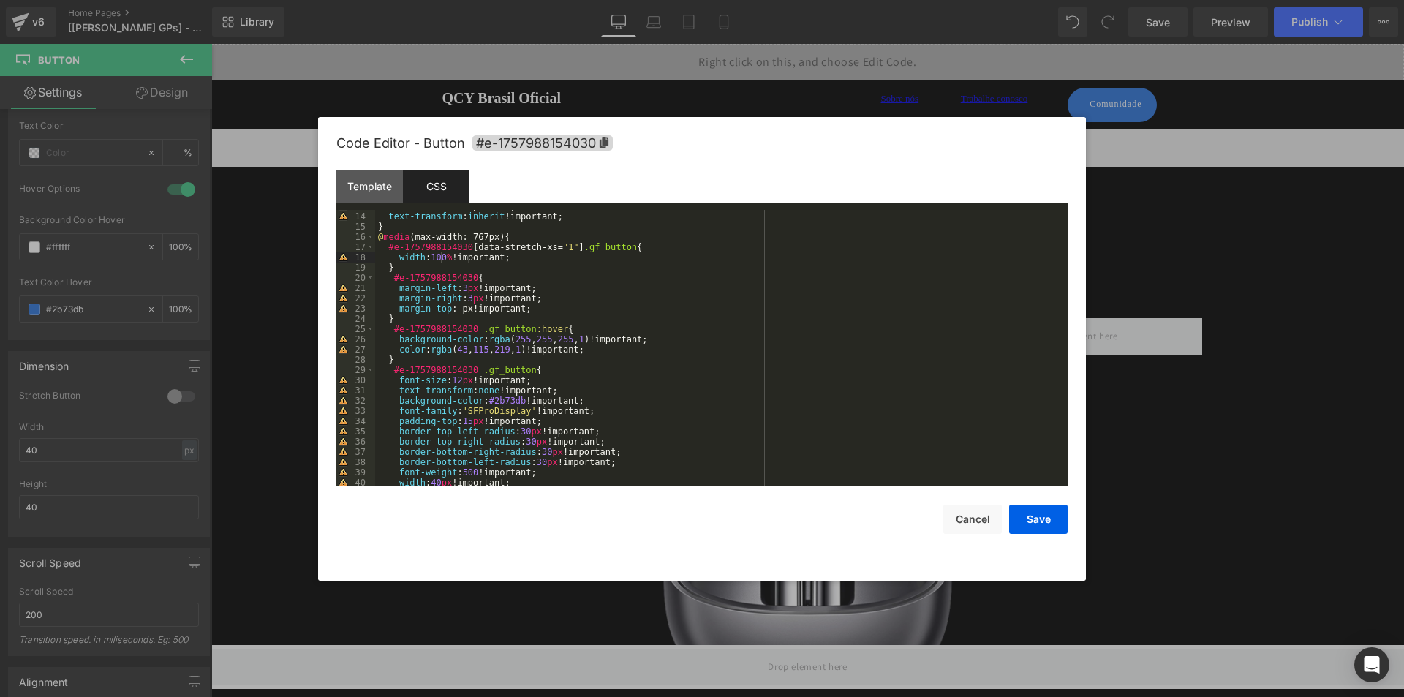
scroll to position [175, 0]
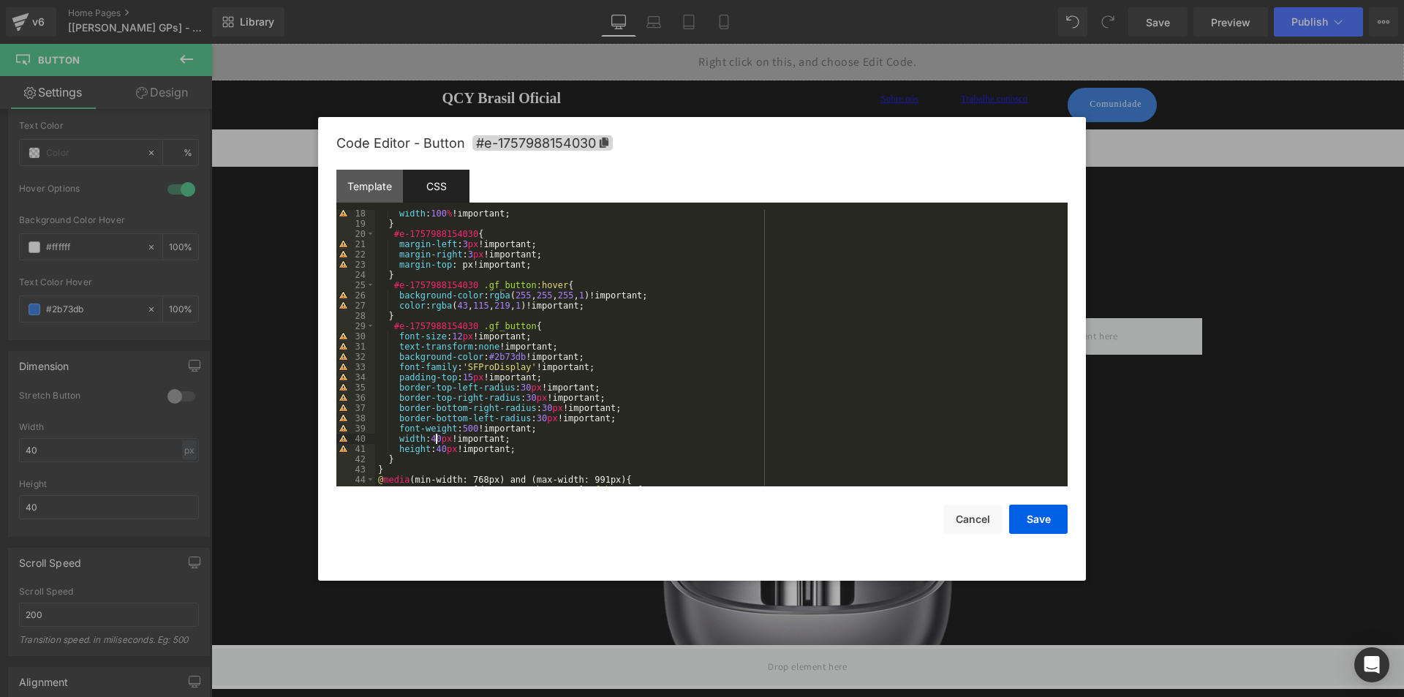
click at [436, 436] on div "width : 100 % !important; } #e-1757988154030 { margin-left : 3 px !important; m…" at bounding box center [718, 356] width 686 height 297
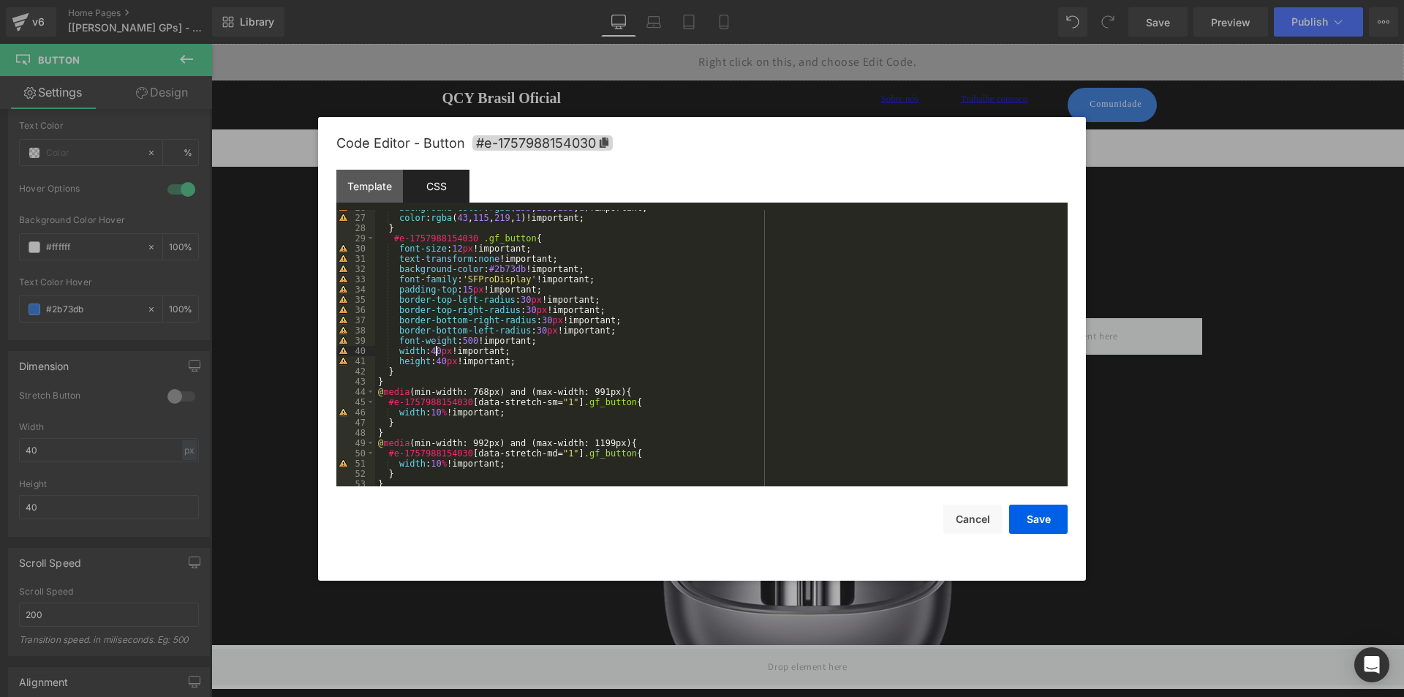
click at [435, 416] on div "background-color : rgba ( 255 , 255 , 255 , 1 )!important; color : rgba ( 43 , …" at bounding box center [718, 351] width 686 height 297
click at [434, 465] on div "background-color : rgba ( 255 , 255 , 255 , 1 )!important; color : rgba ( 43 , …" at bounding box center [718, 351] width 686 height 297
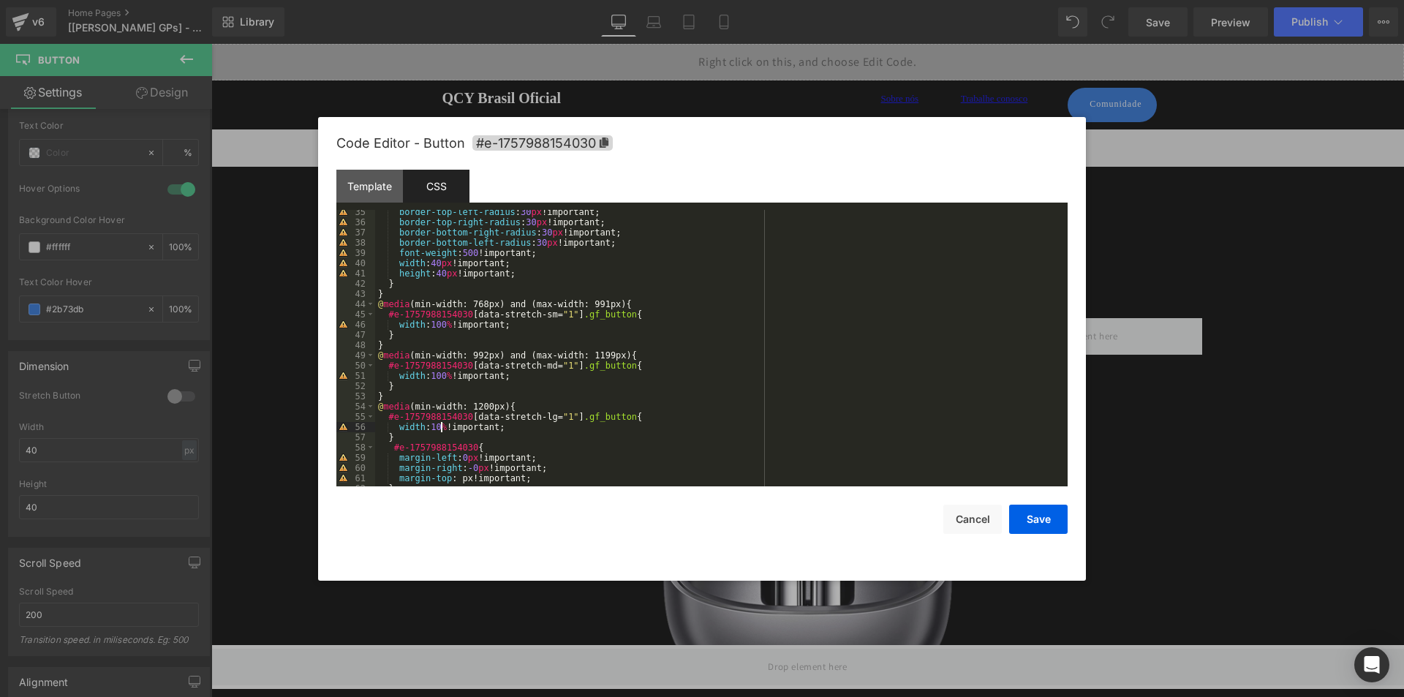
click at [439, 430] on div "border-top-left-radius : 30 px !important; border-top-right-radius : 30 px !imp…" at bounding box center [718, 355] width 686 height 297
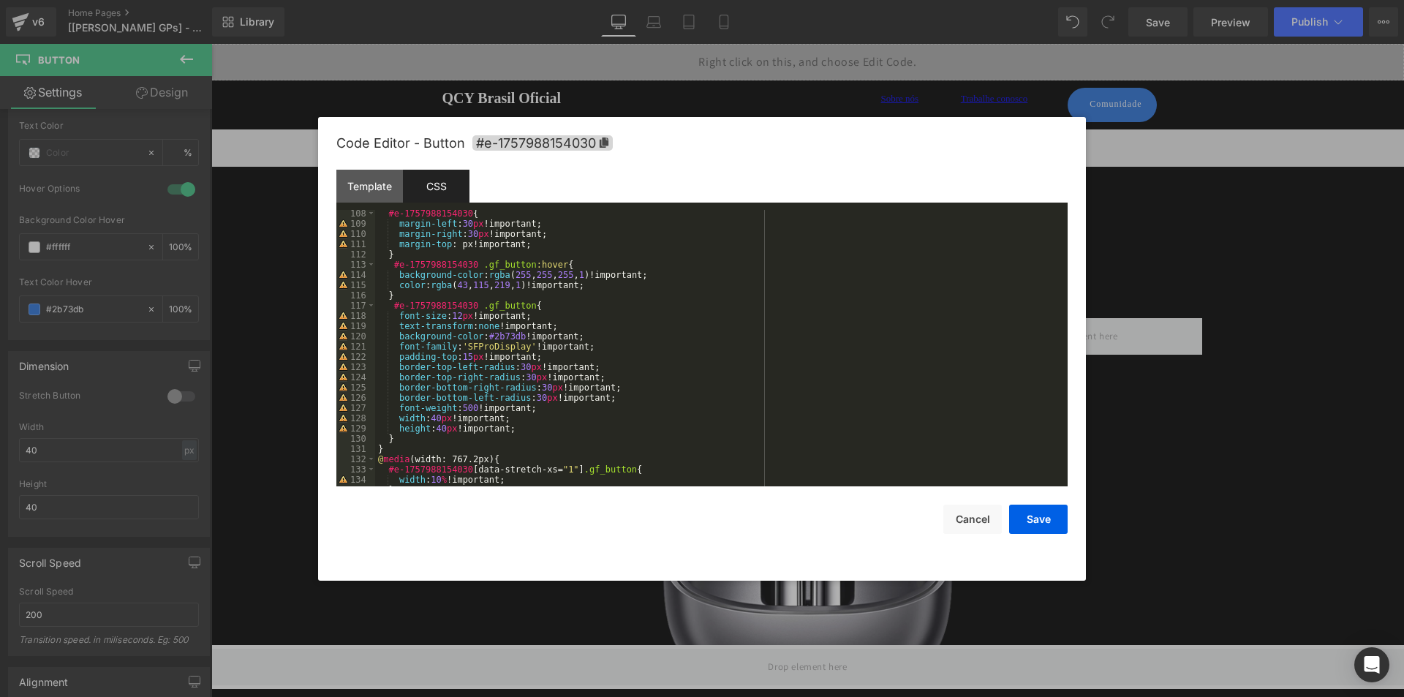
scroll to position [1272, 0]
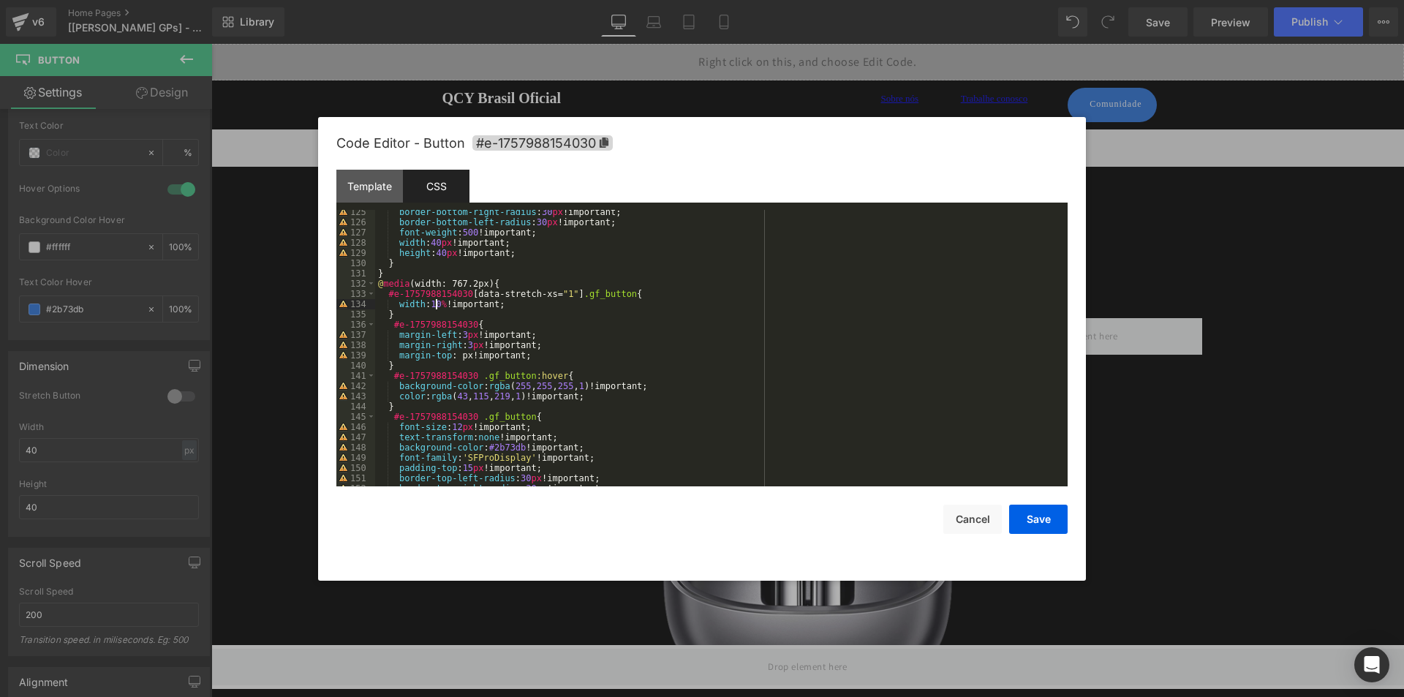
click at [438, 303] on div "border-bottom-right-radius : 30 px !important; border-bottom-left-radius : 30 p…" at bounding box center [718, 355] width 686 height 297
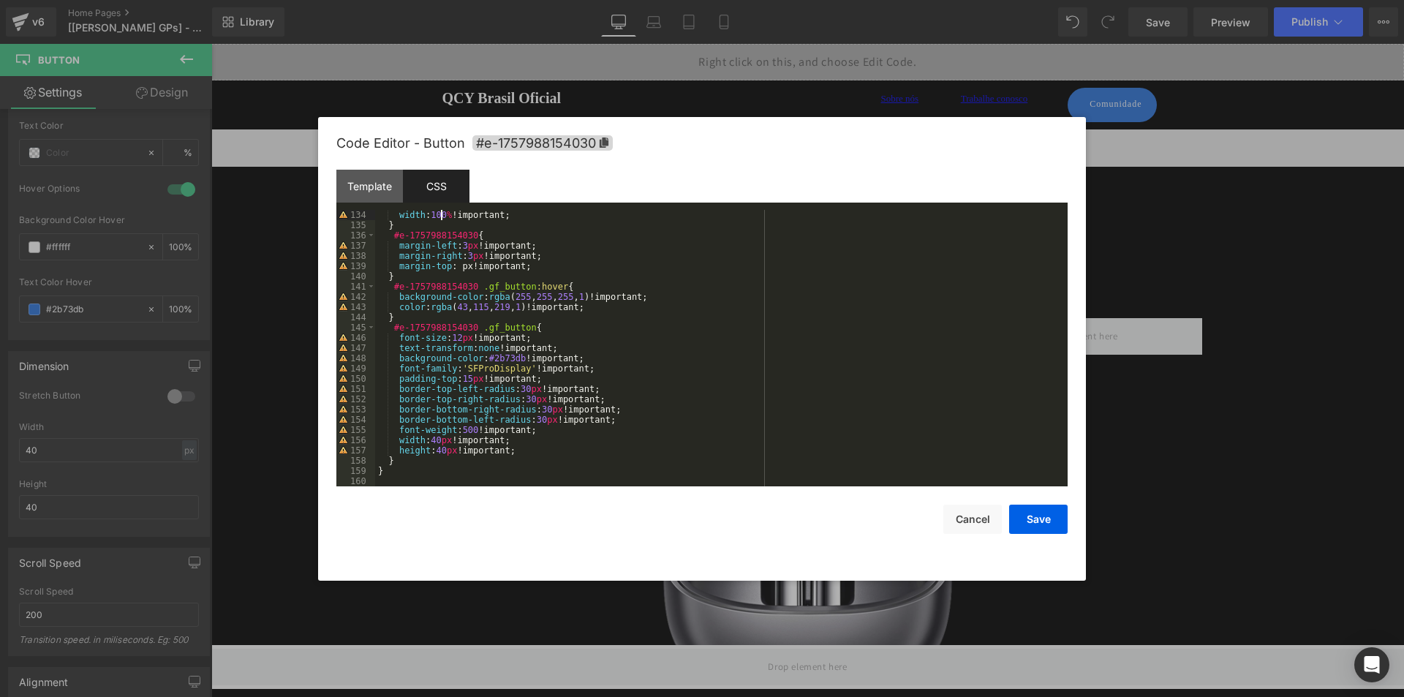
scroll to position [1361, 0]
click at [1053, 526] on button "Save" at bounding box center [1038, 518] width 58 height 29
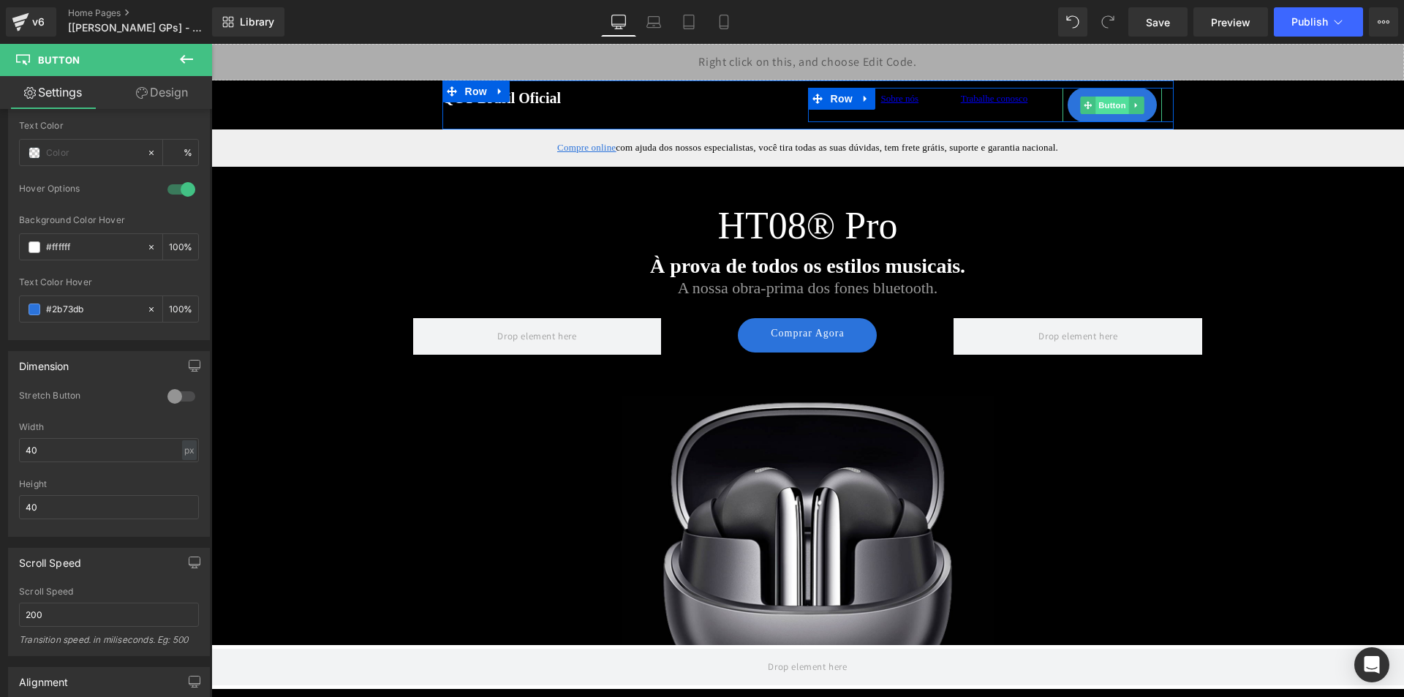
click at [1121, 109] on span "Button" at bounding box center [1112, 105] width 34 height 18
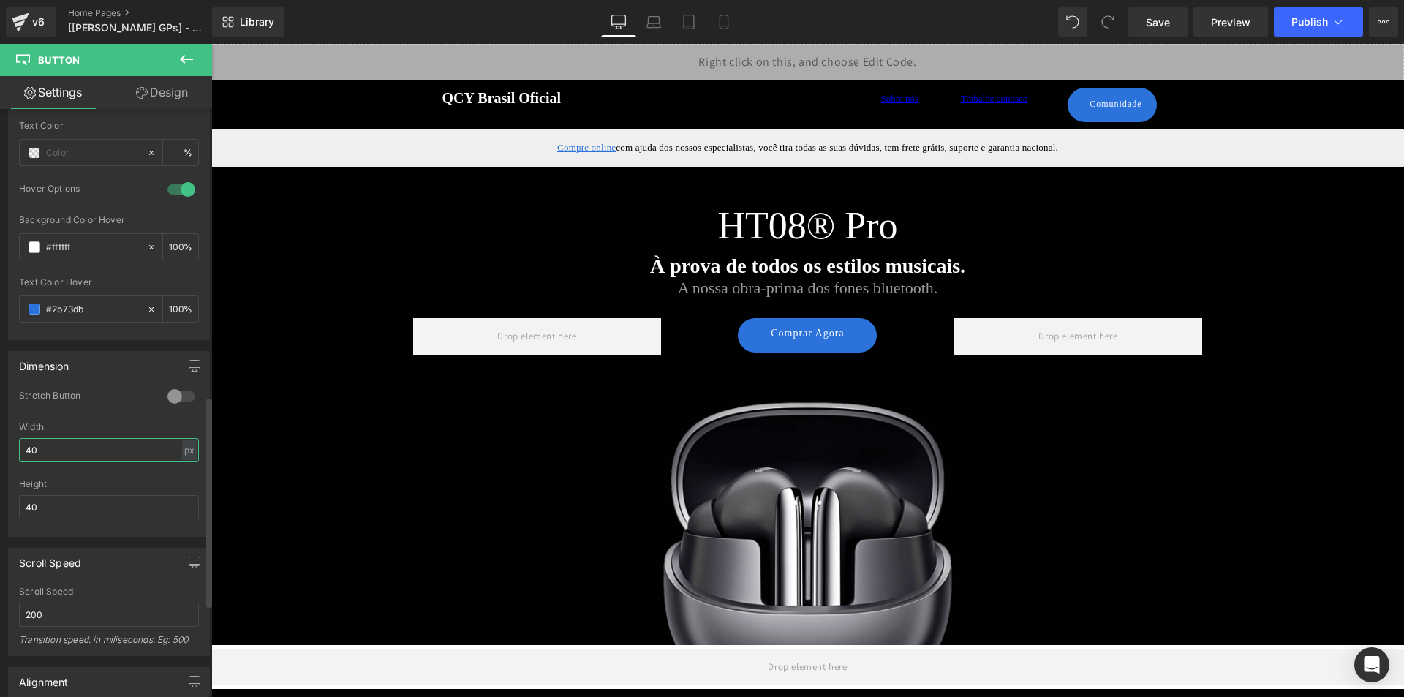
click at [133, 458] on input "40" at bounding box center [109, 450] width 180 height 24
click at [183, 458] on div "px" at bounding box center [189, 450] width 15 height 20
click at [186, 470] on li "%" at bounding box center [189, 472] width 18 height 21
click at [89, 455] on input "40" at bounding box center [109, 450] width 180 height 24
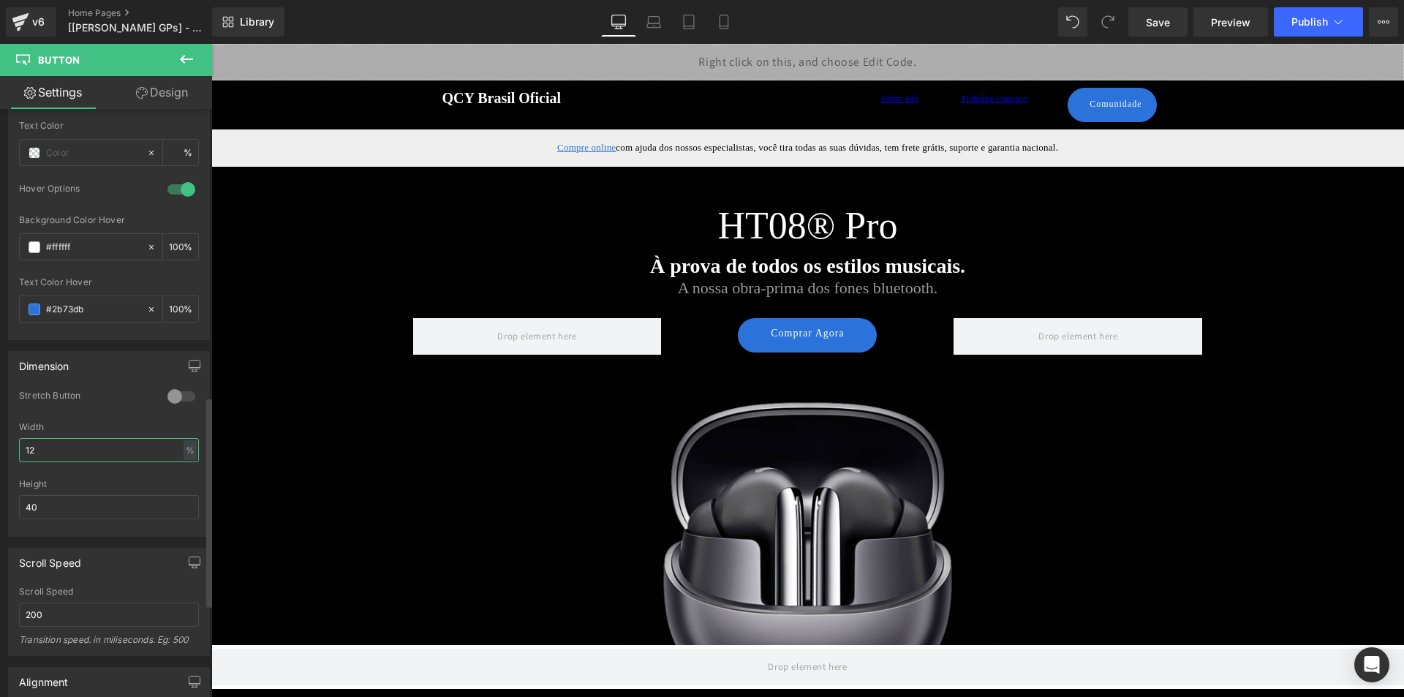
type input "12"
click at [165, 475] on div at bounding box center [109, 474] width 180 height 10
click at [179, 438] on input "12" at bounding box center [109, 450] width 180 height 24
click at [183, 444] on div "%" at bounding box center [189, 450] width 13 height 20
click at [180, 474] on li "%" at bounding box center [189, 472] width 18 height 21
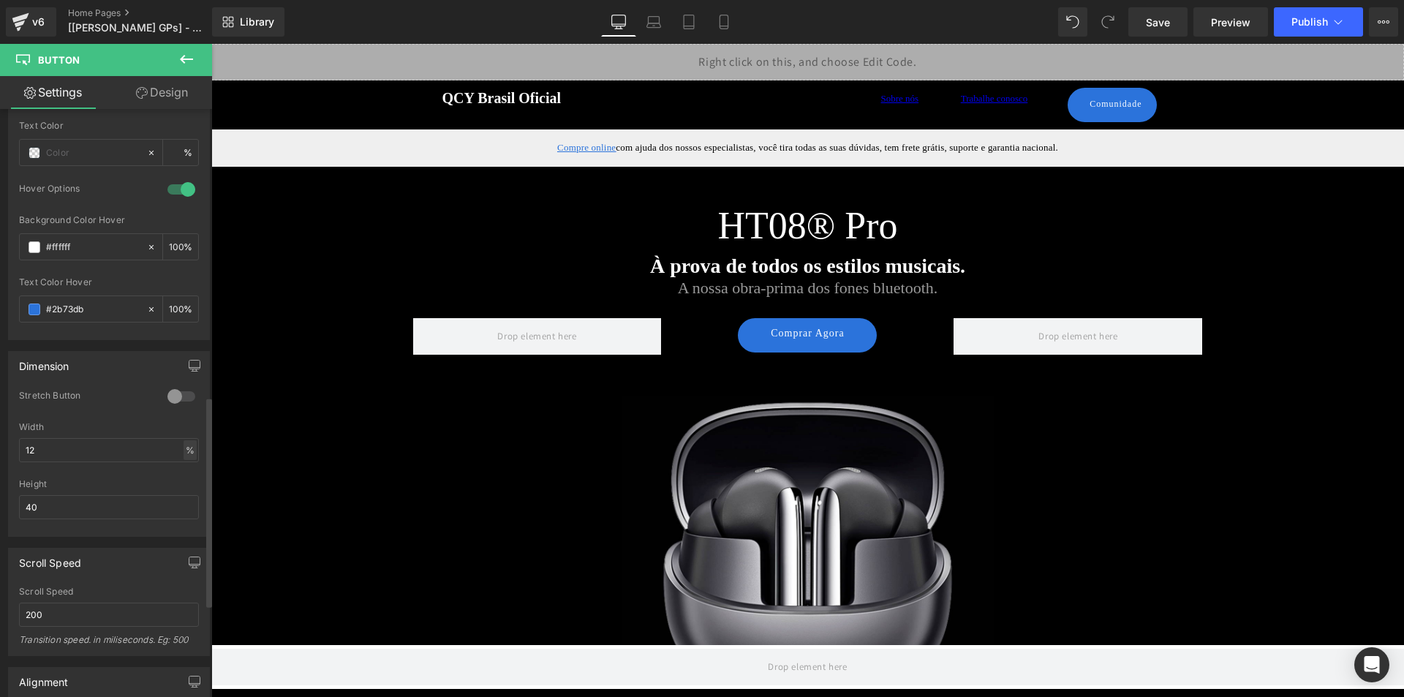
click at [184, 454] on div "%" at bounding box center [189, 450] width 13 height 20
click at [181, 493] on li "px" at bounding box center [189, 493] width 18 height 21
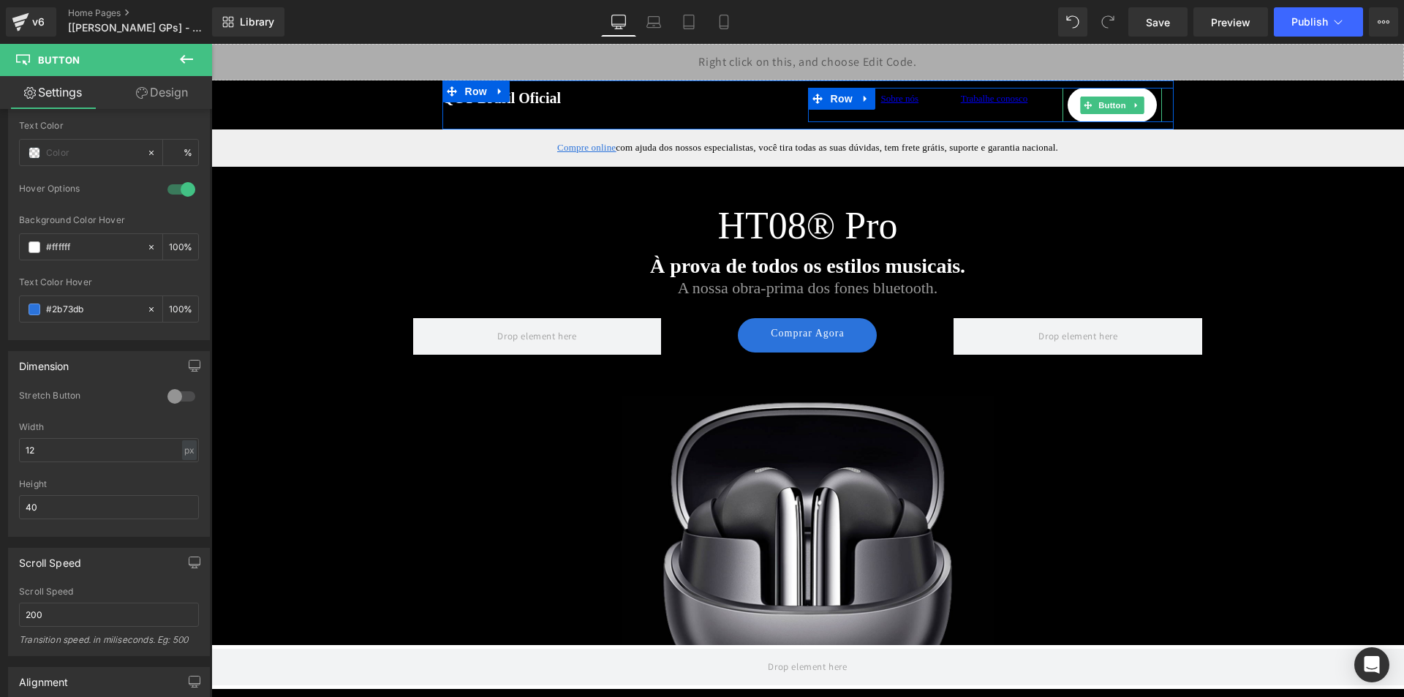
click at [1107, 94] on link "Comunidade" at bounding box center [1111, 105] width 89 height 34
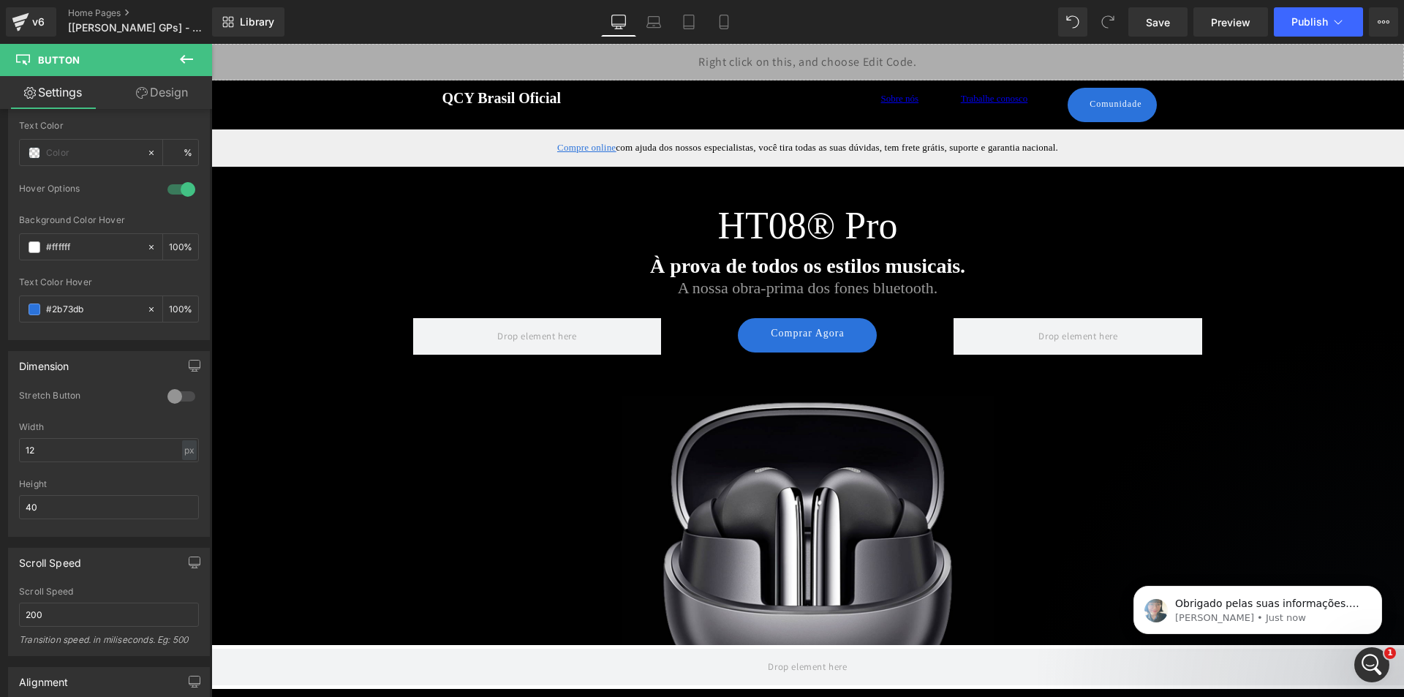
scroll to position [0, 0]
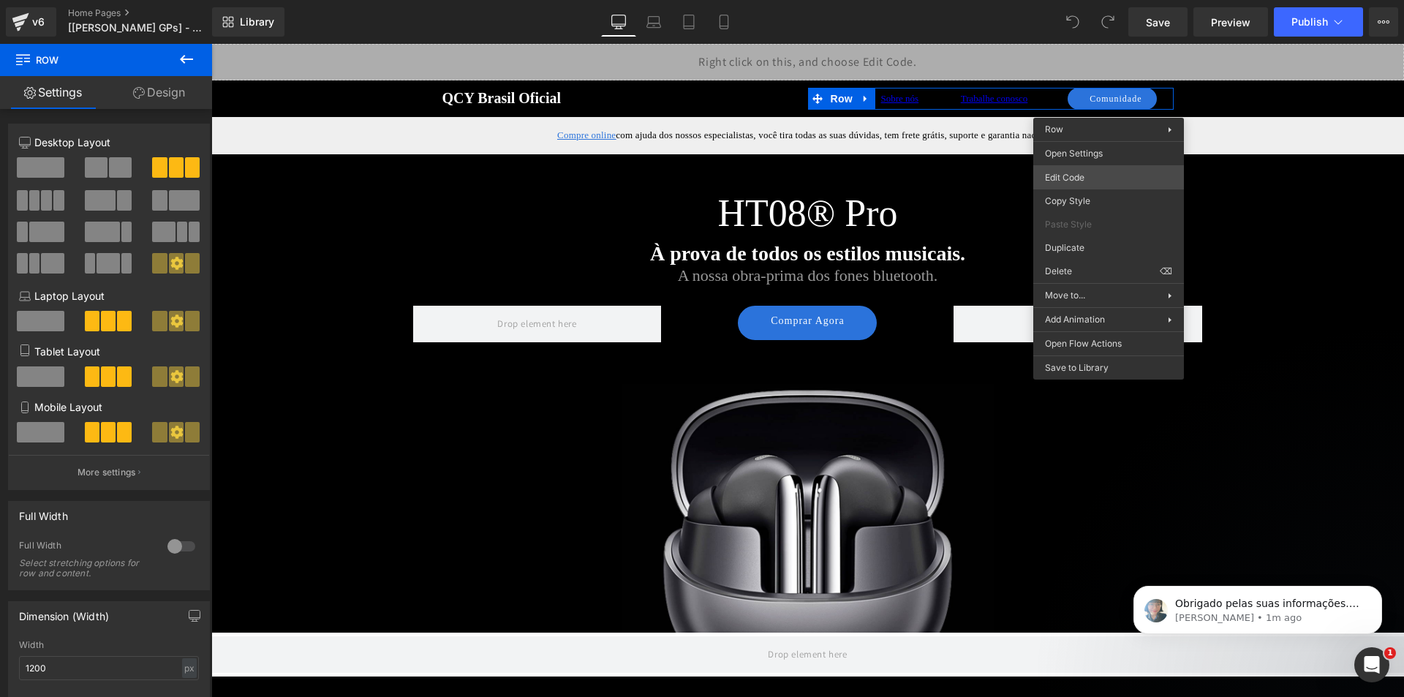
click at [1088, 174] on body "You are previewing how the will restyle your page. You can not edit Elements in…" at bounding box center [702, 348] width 1404 height 697
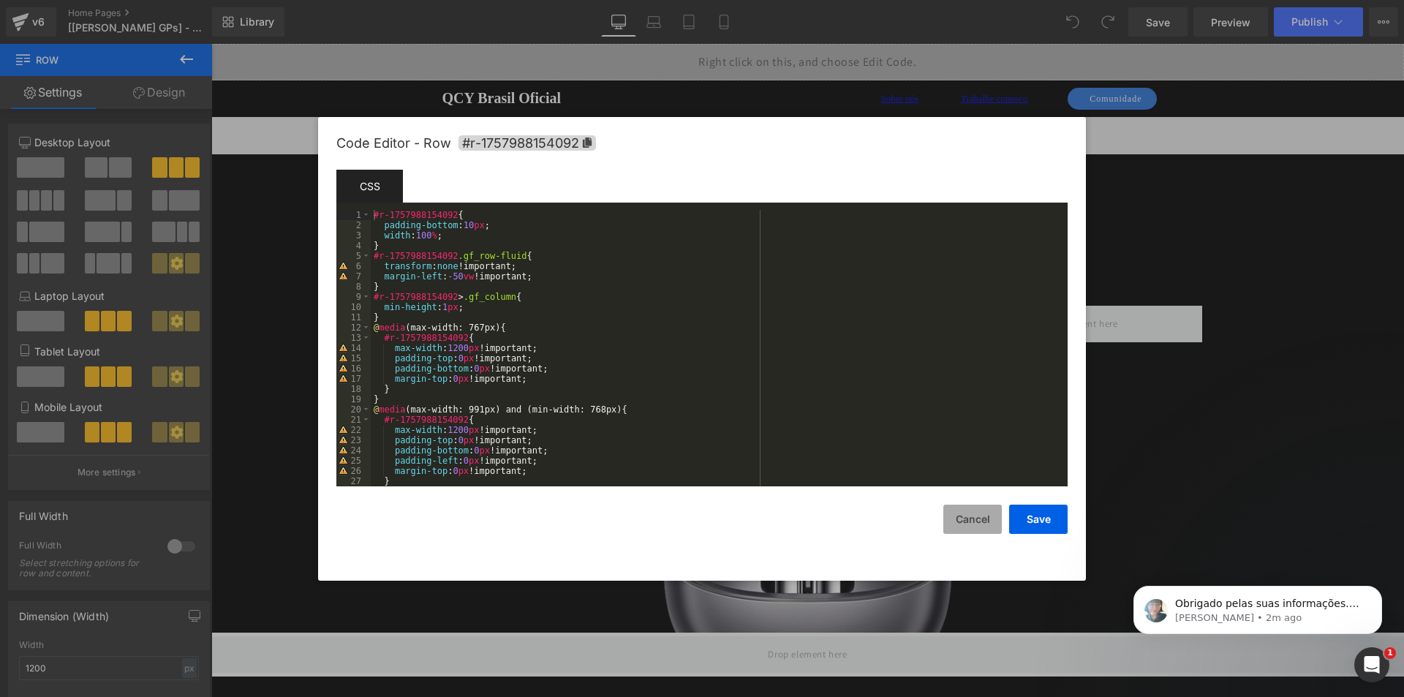
drag, startPoint x: 977, startPoint y: 518, endPoint x: 858, endPoint y: 171, distance: 367.1
click at [977, 518] on button "Cancel" at bounding box center [972, 518] width 58 height 29
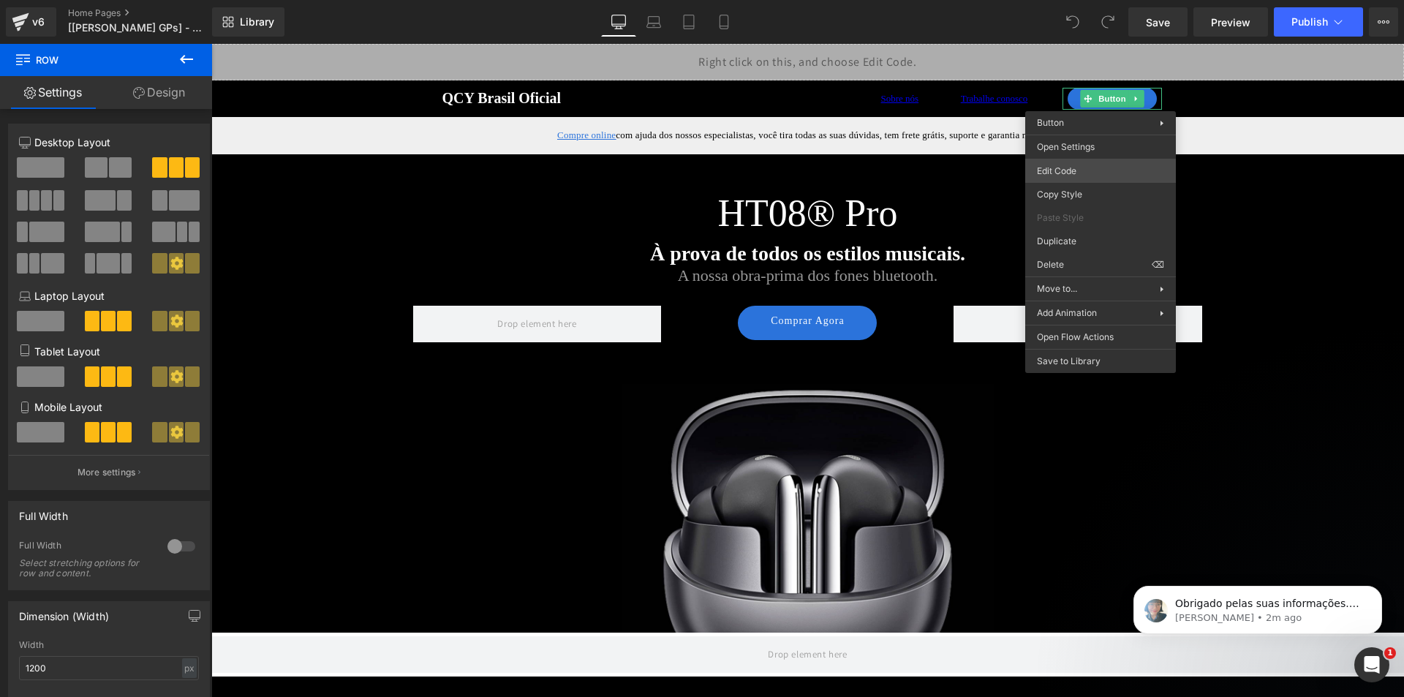
click at [1101, 173] on body "You are previewing how the will restyle your page. You can not edit Elements in…" at bounding box center [702, 348] width 1404 height 697
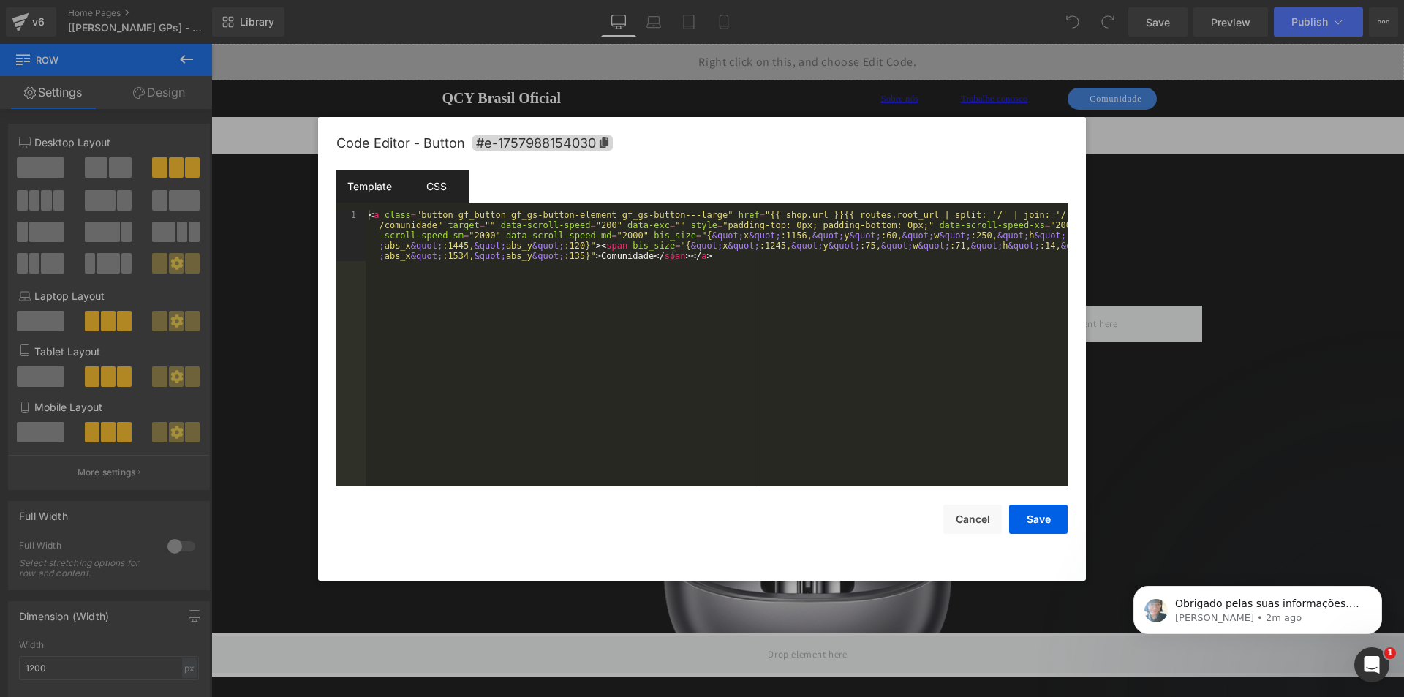
click at [450, 185] on div "CSS" at bounding box center [436, 186] width 67 height 33
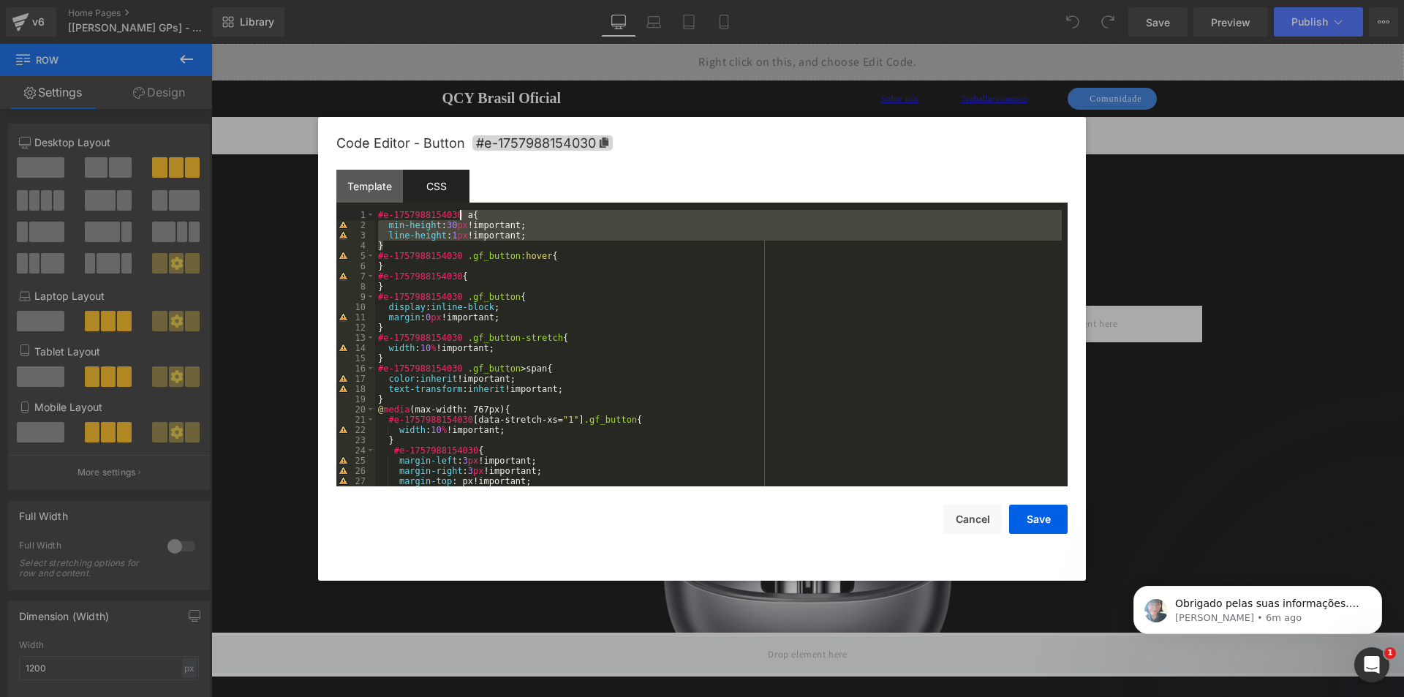
drag, startPoint x: 415, startPoint y: 245, endPoint x: 461, endPoint y: 218, distance: 54.0
click at [461, 218] on div "#e-1757988154030 a { min-height : 30 px !important; line-height : 1 px !importa…" at bounding box center [718, 358] width 686 height 297
click at [411, 242] on div "#e-1757988154030 a { min-height : 30 px !important; line-height : 1 px !importa…" at bounding box center [718, 348] width 686 height 276
drag, startPoint x: 390, startPoint y: 243, endPoint x: 374, endPoint y: 215, distance: 32.1
click at [374, 215] on pre "1 2 3 4 5 6 7 8 9 10 11 12 13 14 15 16 17 18 19 20 21 22 23 24 25 26 27 28 #e-1…" at bounding box center [701, 348] width 731 height 276
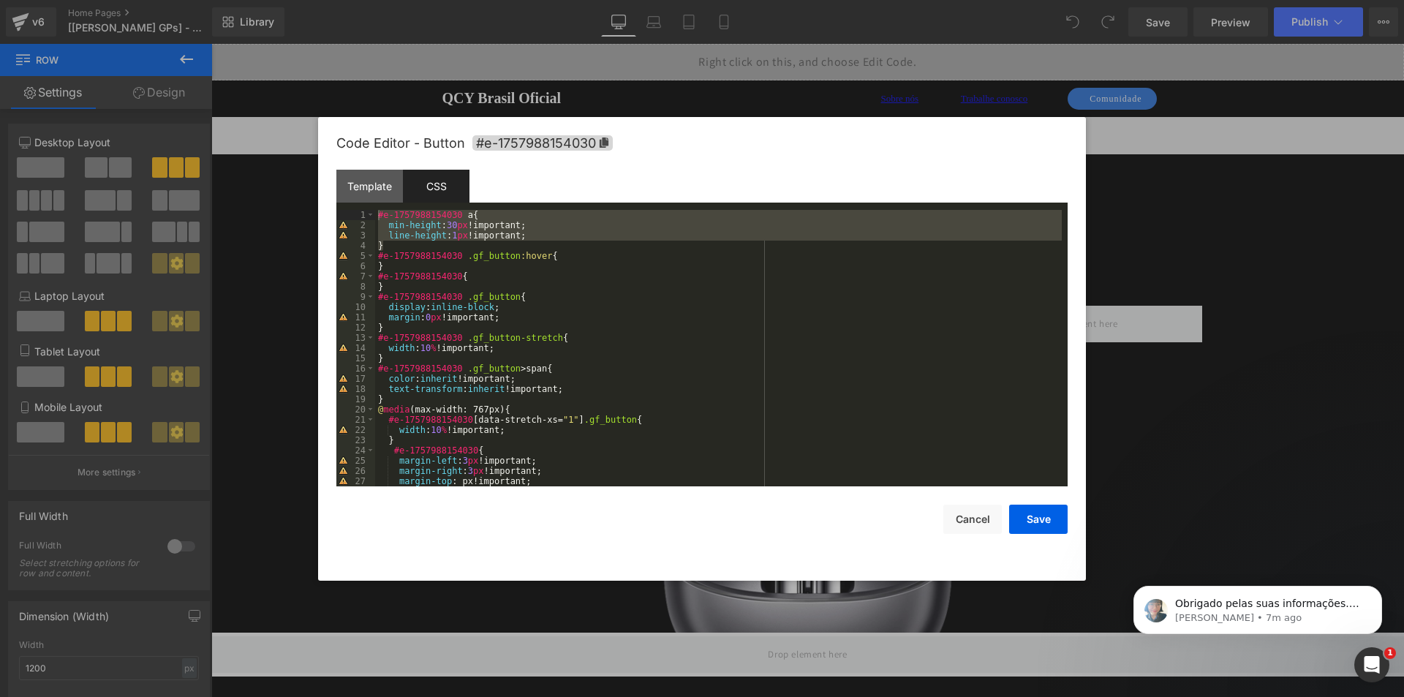
drag, startPoint x: 580, startPoint y: 142, endPoint x: 33, endPoint y: 210, distance: 551.8
click at [580, 142] on span "#e-1757988154030" at bounding box center [542, 142] width 140 height 15
click at [279, 154] on div at bounding box center [702, 348] width 1404 height 697
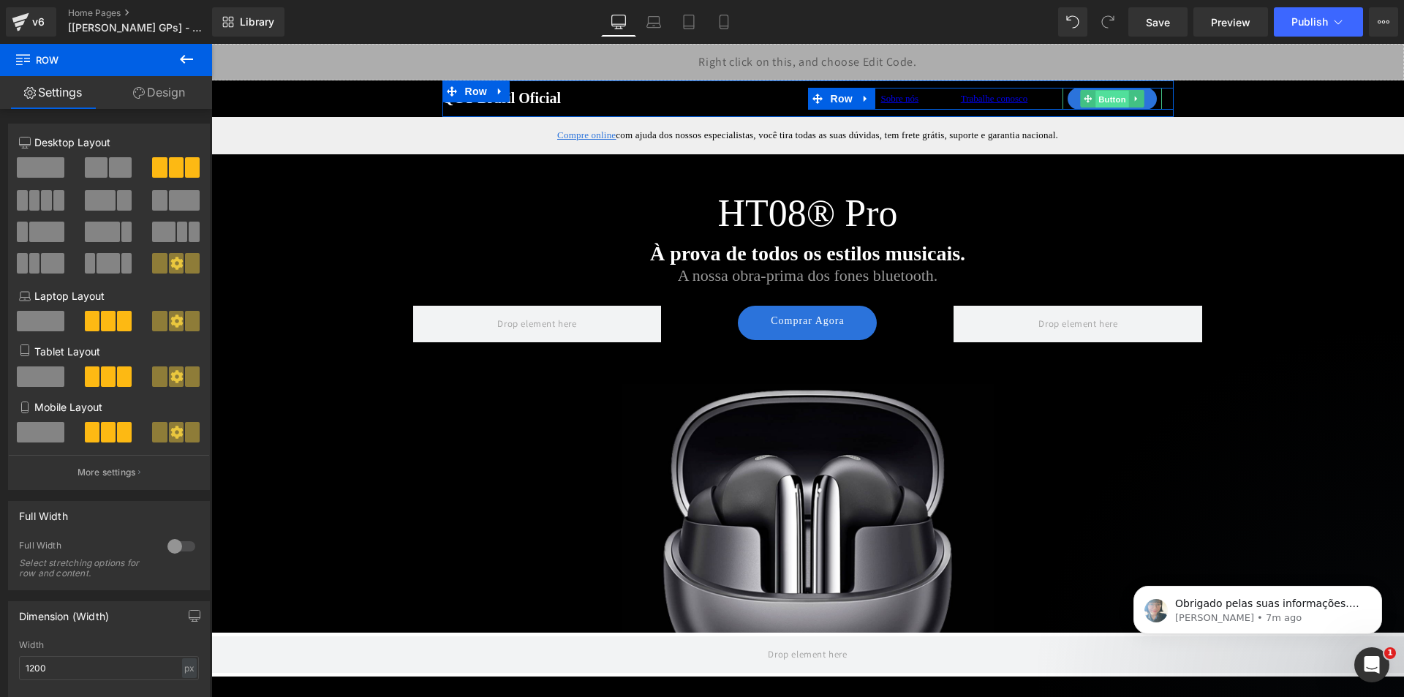
click at [1121, 99] on span "Button" at bounding box center [1112, 100] width 34 height 18
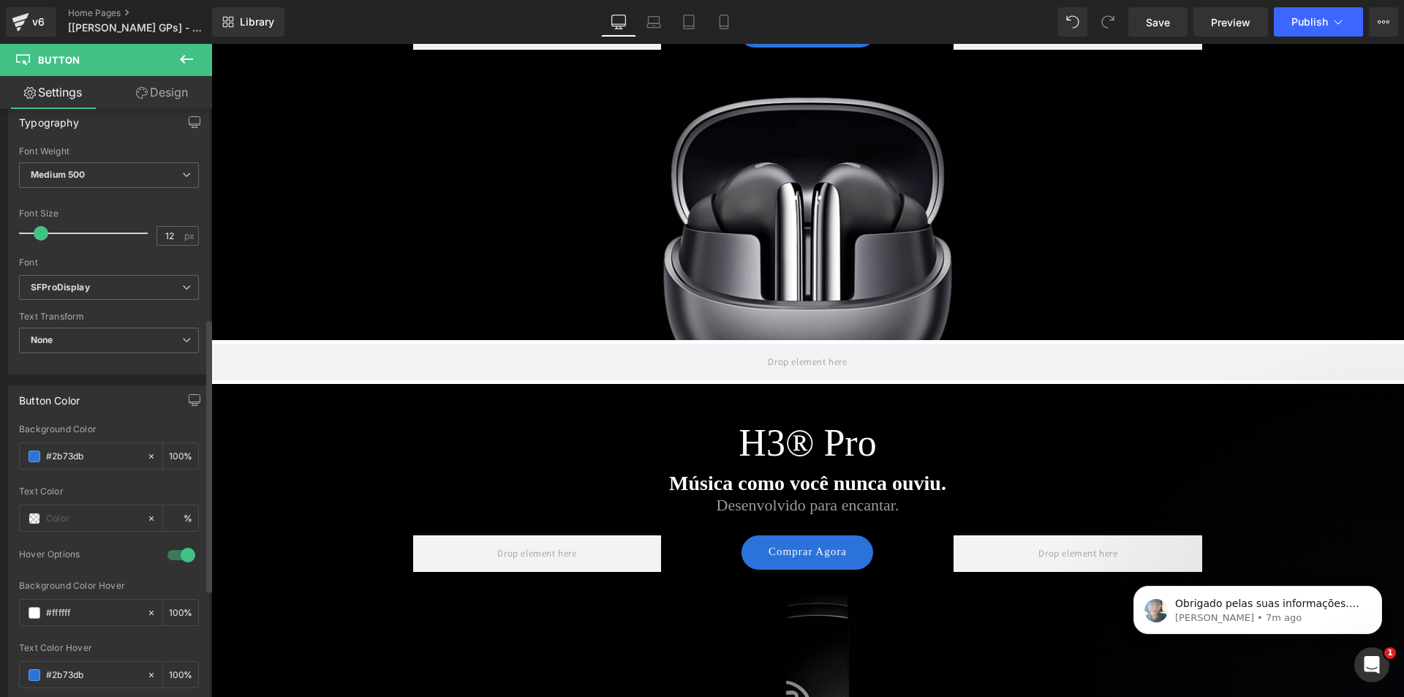
scroll to position [731, 0]
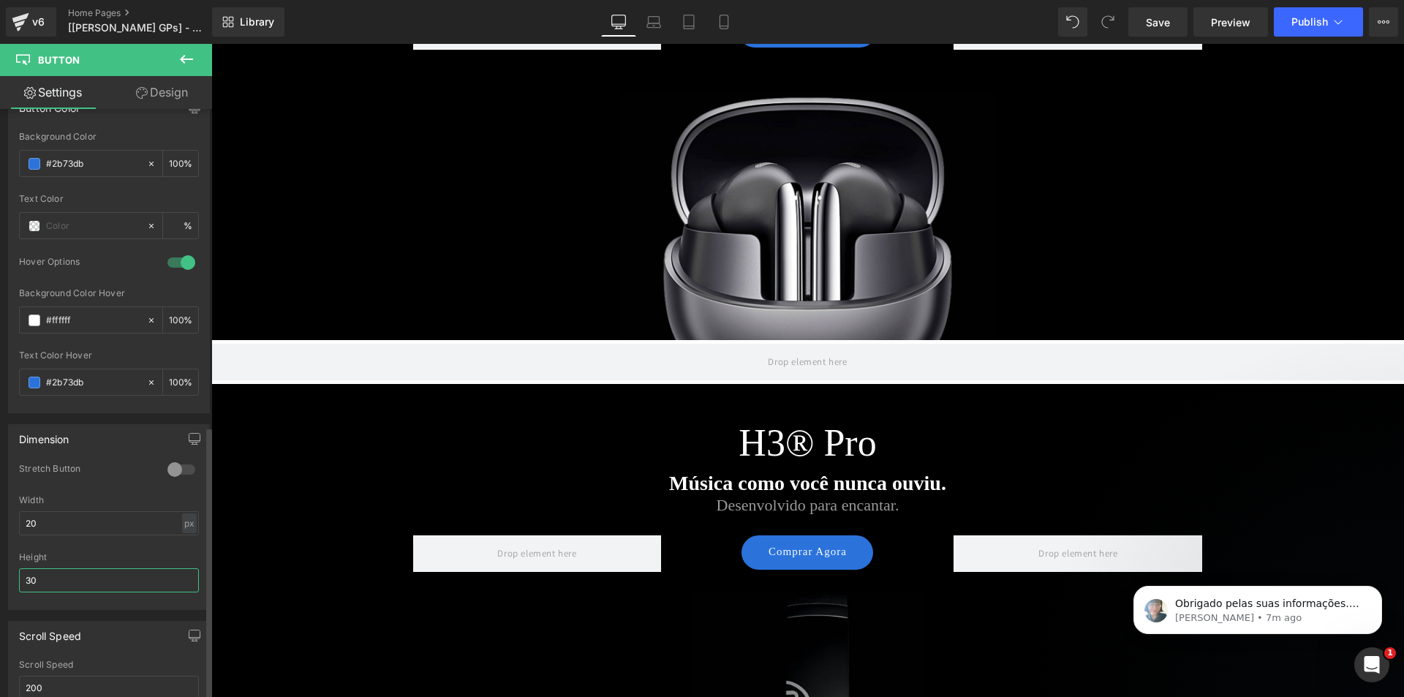
click at [77, 576] on input "30" at bounding box center [109, 580] width 180 height 24
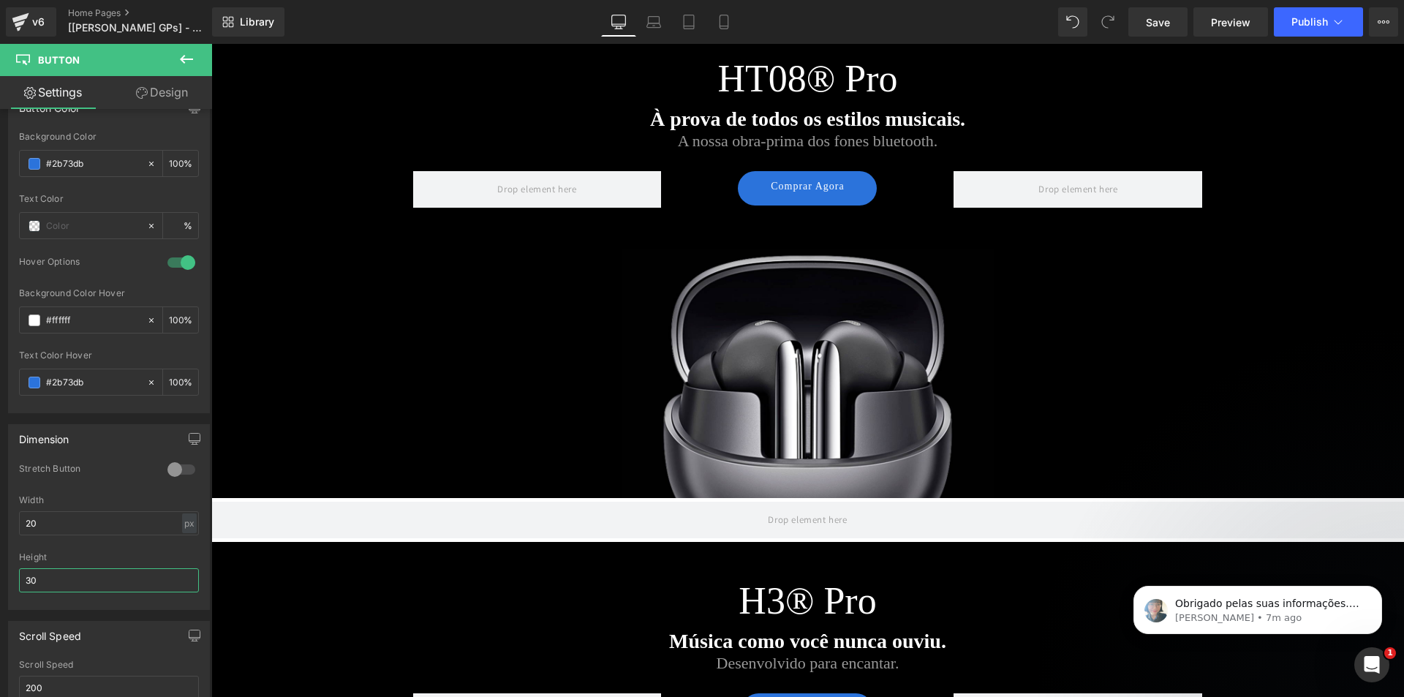
scroll to position [0, 0]
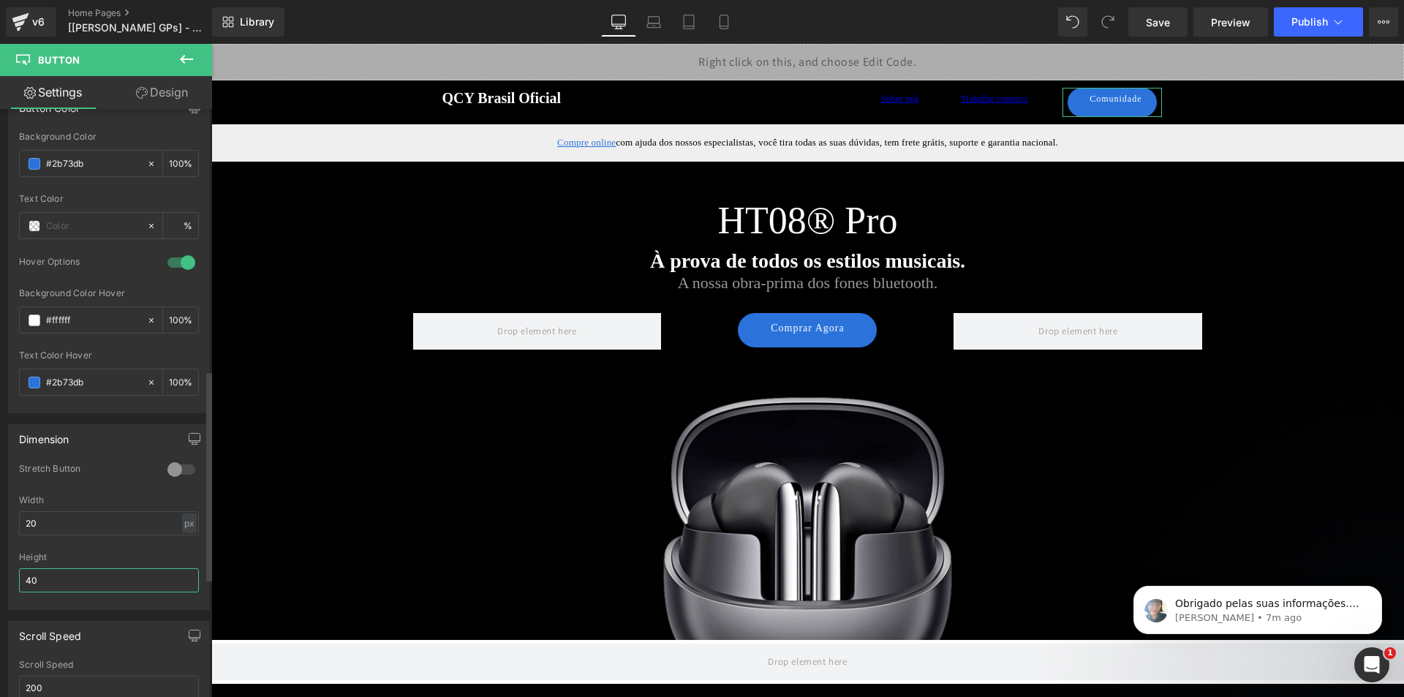
click at [98, 573] on input "40" at bounding box center [109, 580] width 180 height 24
type input "30"
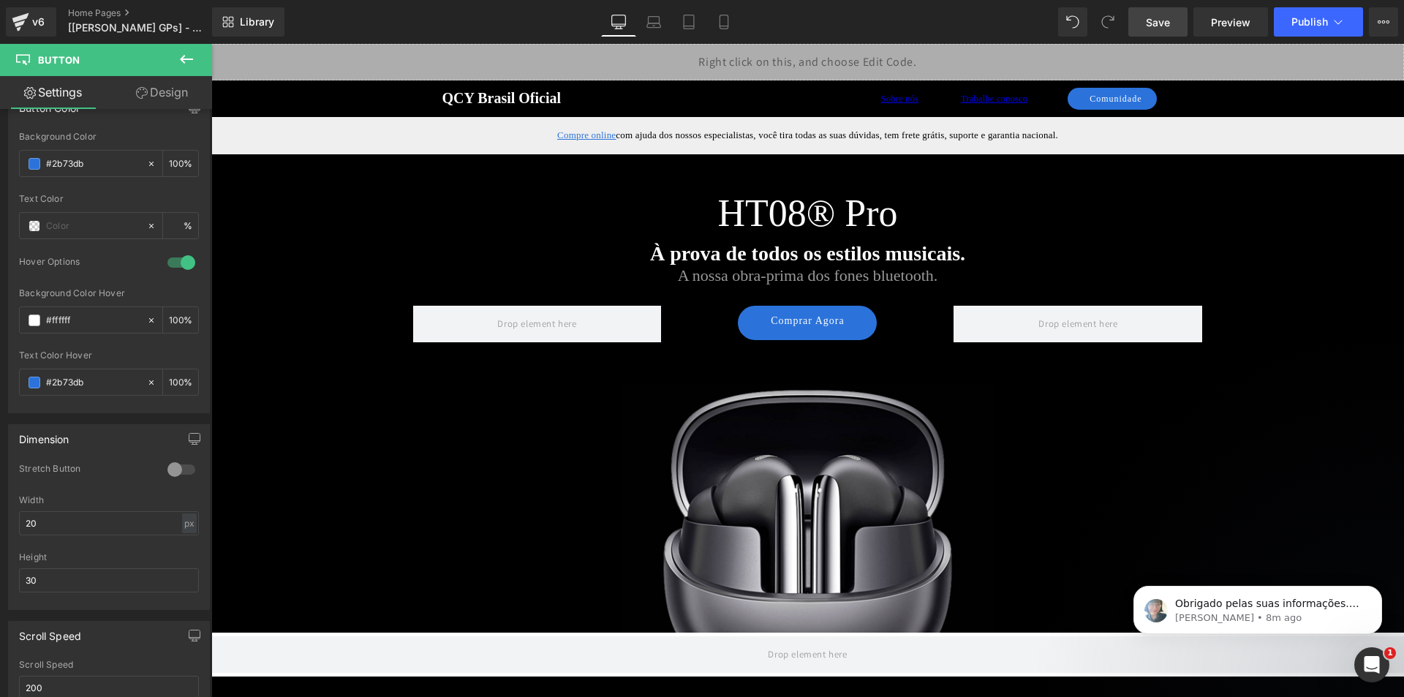
click at [1173, 21] on link "Save" at bounding box center [1157, 21] width 59 height 29
click at [1233, 26] on span "Preview" at bounding box center [1230, 22] width 39 height 15
click at [1215, 26] on span "Preview" at bounding box center [1230, 22] width 39 height 15
